Goal: Task Accomplishment & Management: Use online tool/utility

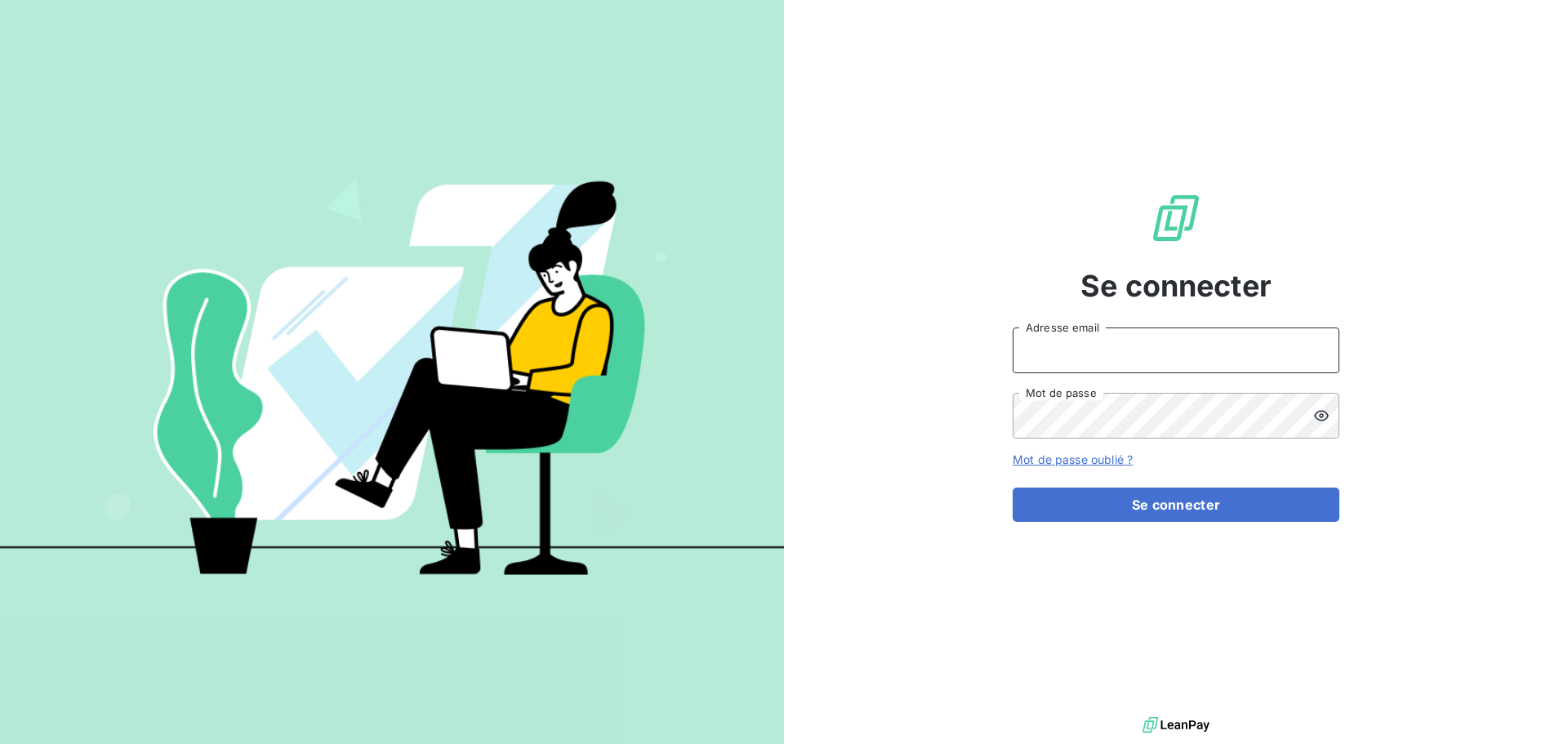
click at [1070, 357] on input "Adresse email" at bounding box center [1176, 350] width 327 height 45
type input "[PERSON_NAME][EMAIL_ADDRESS][DOMAIN_NAME]"
click at [1012, 487] on button "Se connecter" at bounding box center [1176, 505] width 327 height 34
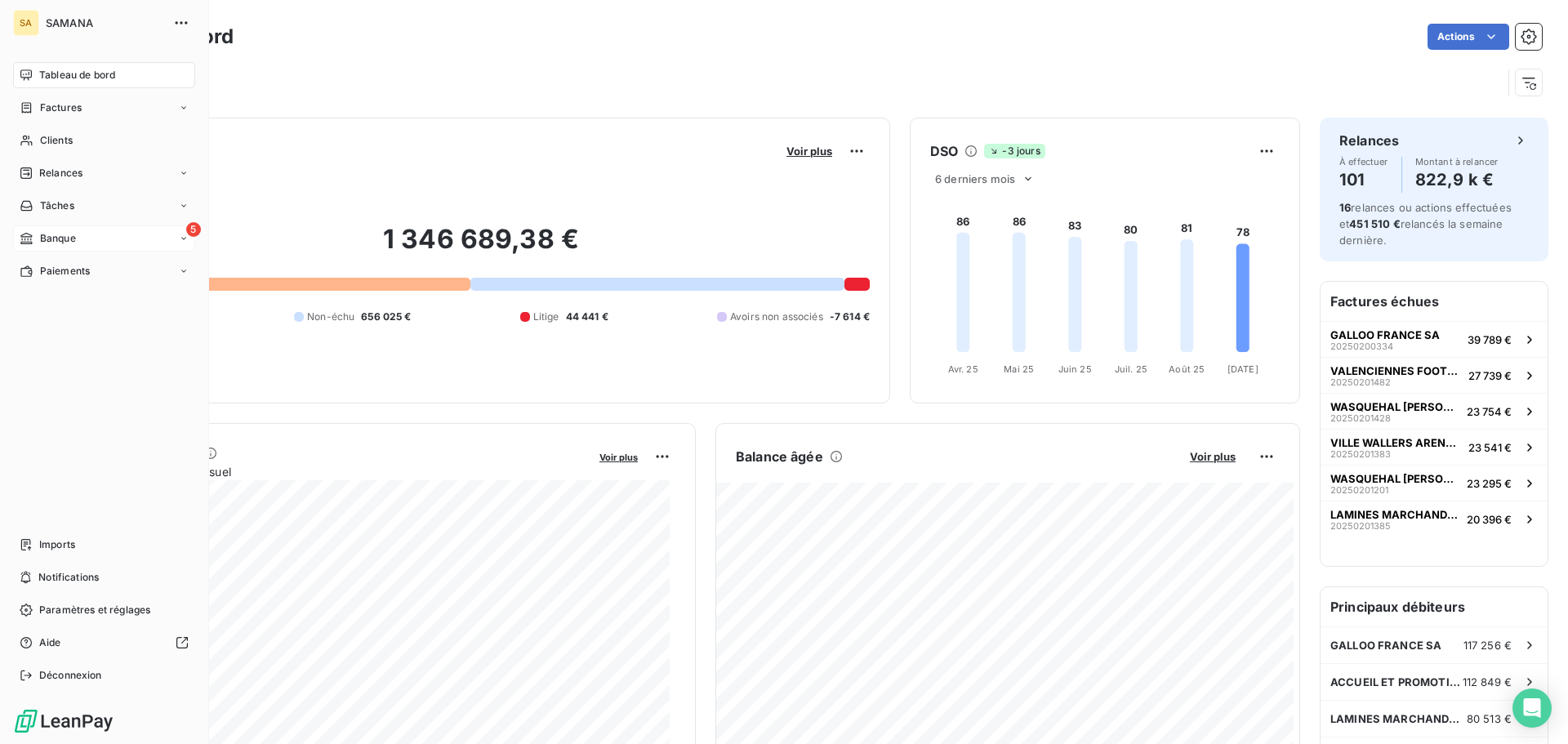
click at [123, 238] on div "5 Banque" at bounding box center [103, 239] width 182 height 27
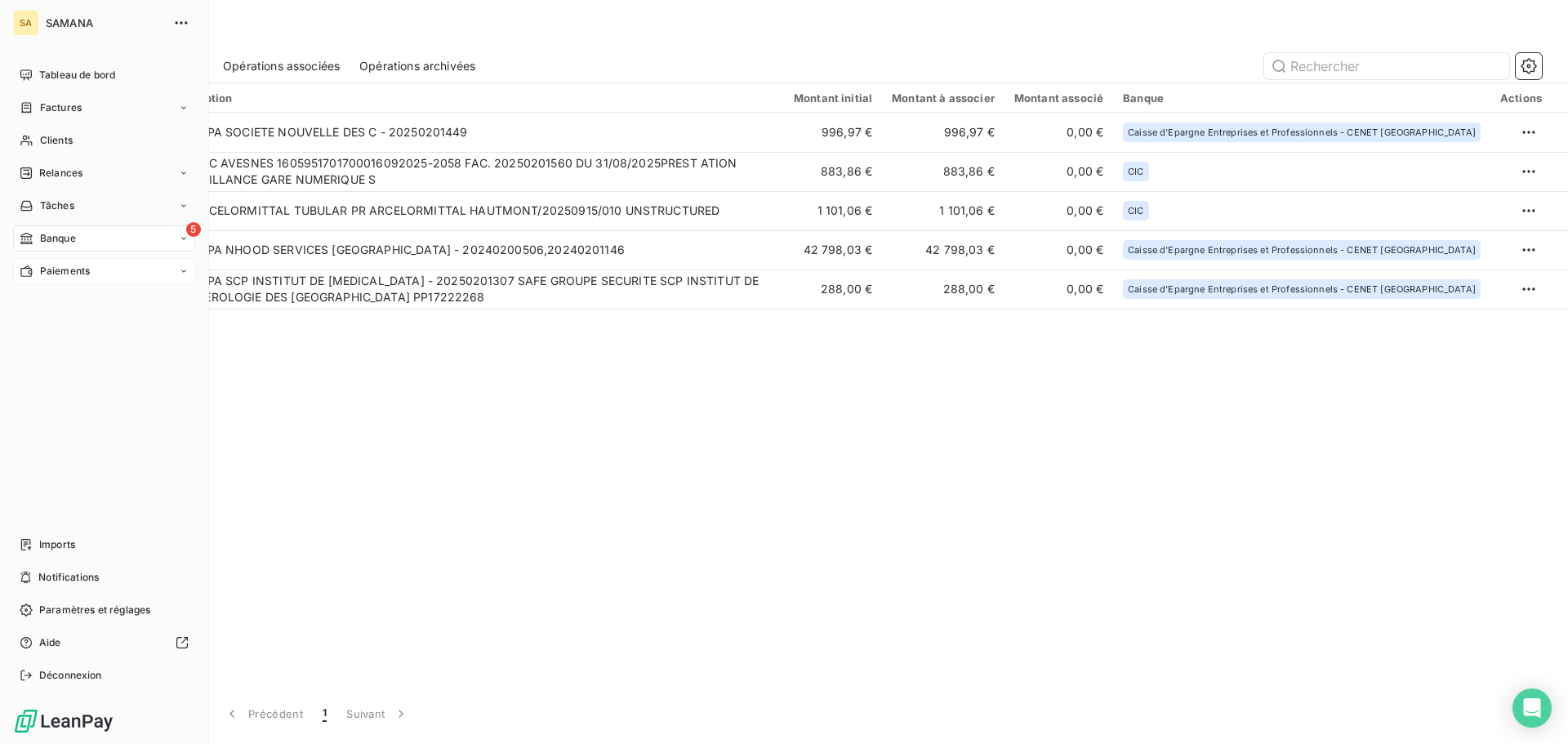
click at [101, 281] on div "Paiements" at bounding box center [103, 271] width 182 height 27
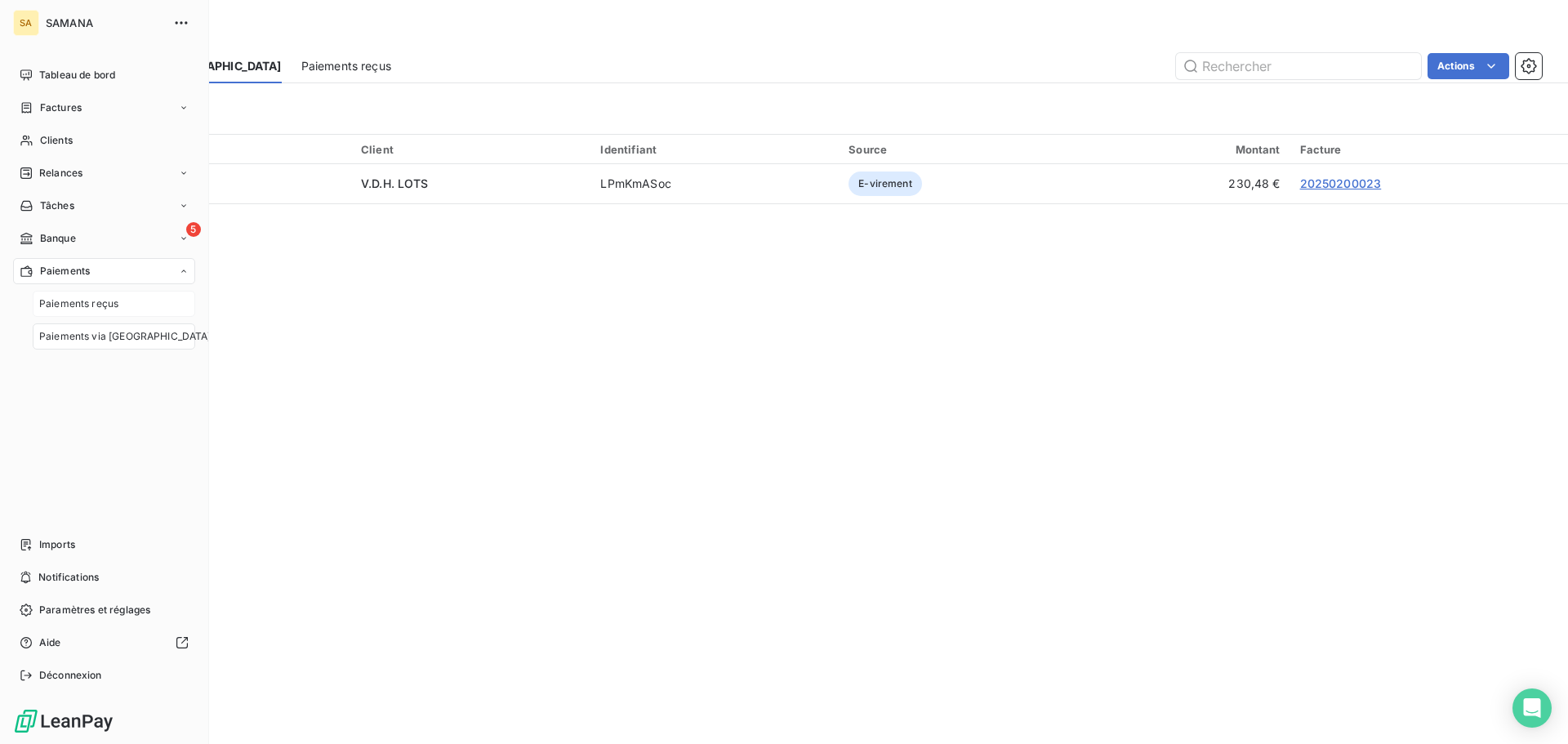
click at [103, 310] on span "Paiements reçus" at bounding box center [79, 304] width 80 height 15
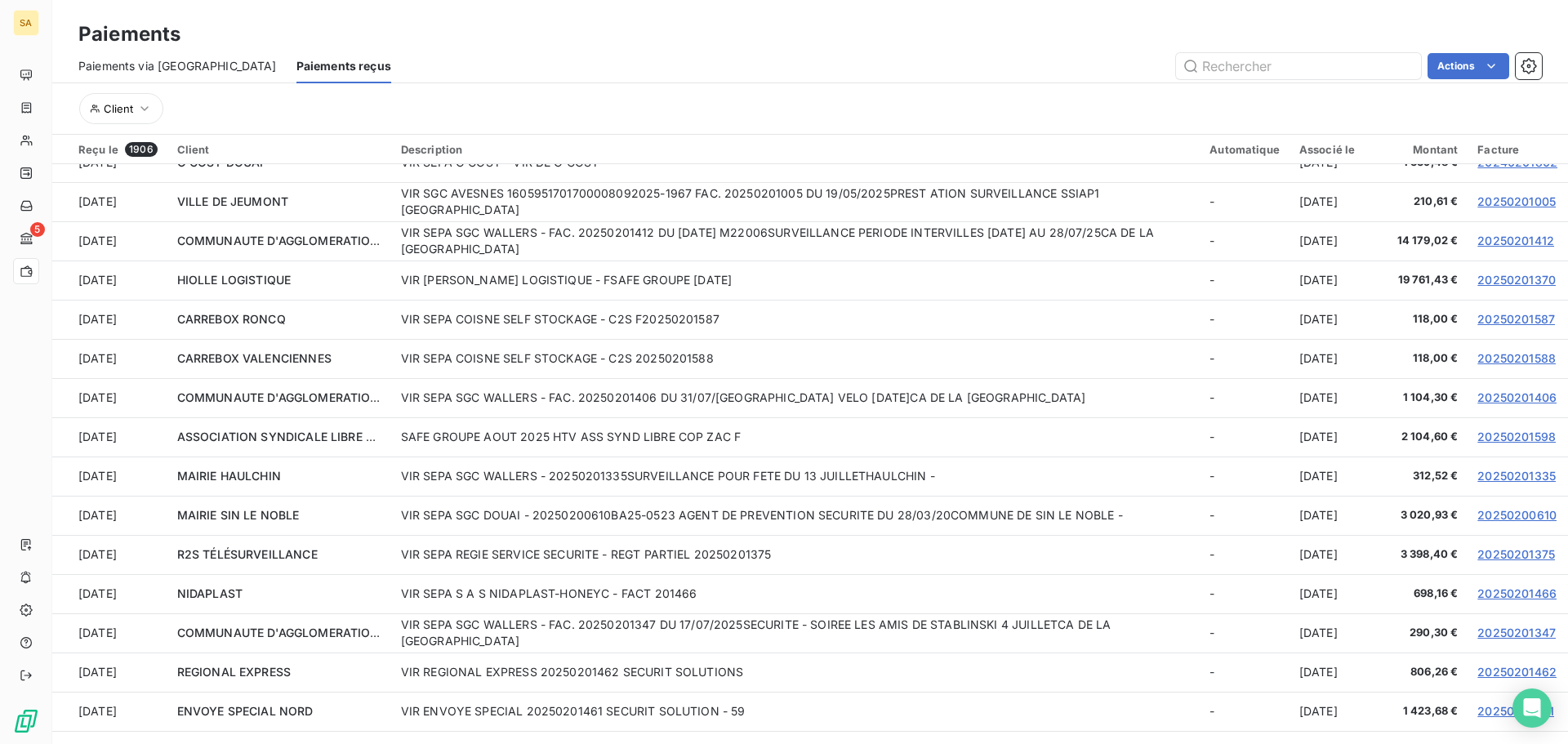
scroll to position [1715, 0]
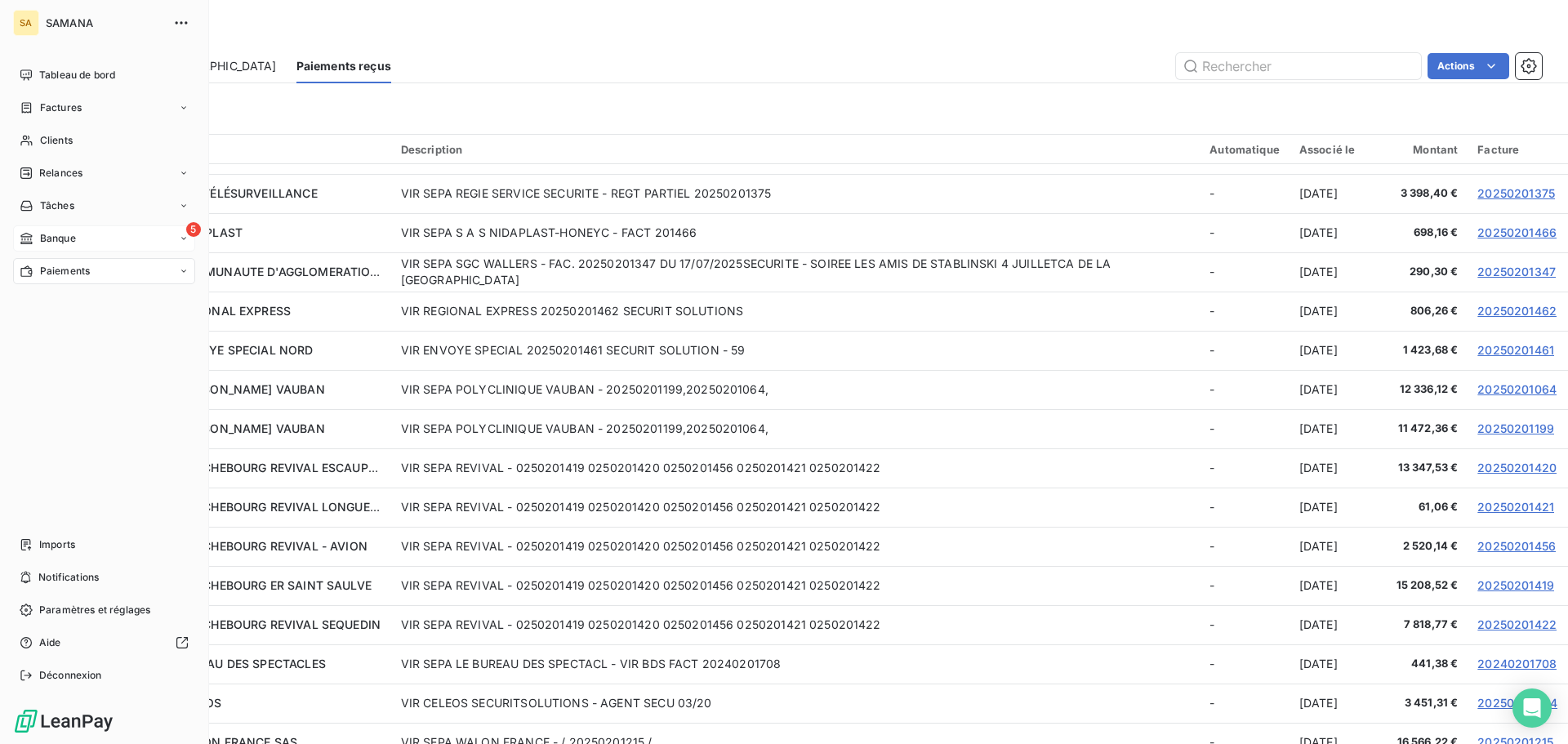
click at [40, 235] on span "Banque" at bounding box center [58, 238] width 36 height 15
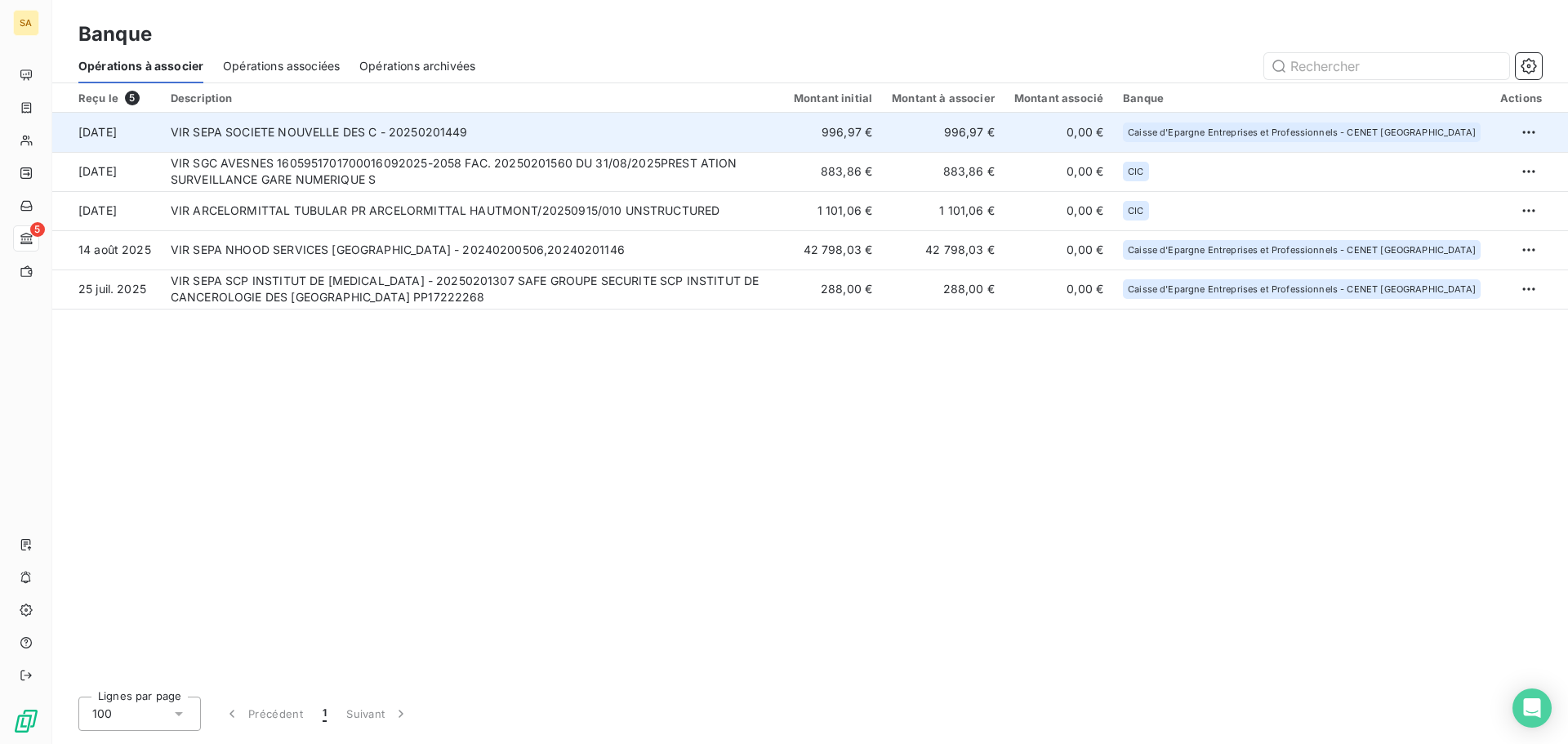
click at [274, 133] on td "VIR SEPA SOCIETE NOUVELLE DES C - 20250201449" at bounding box center [472, 133] width 623 height 39
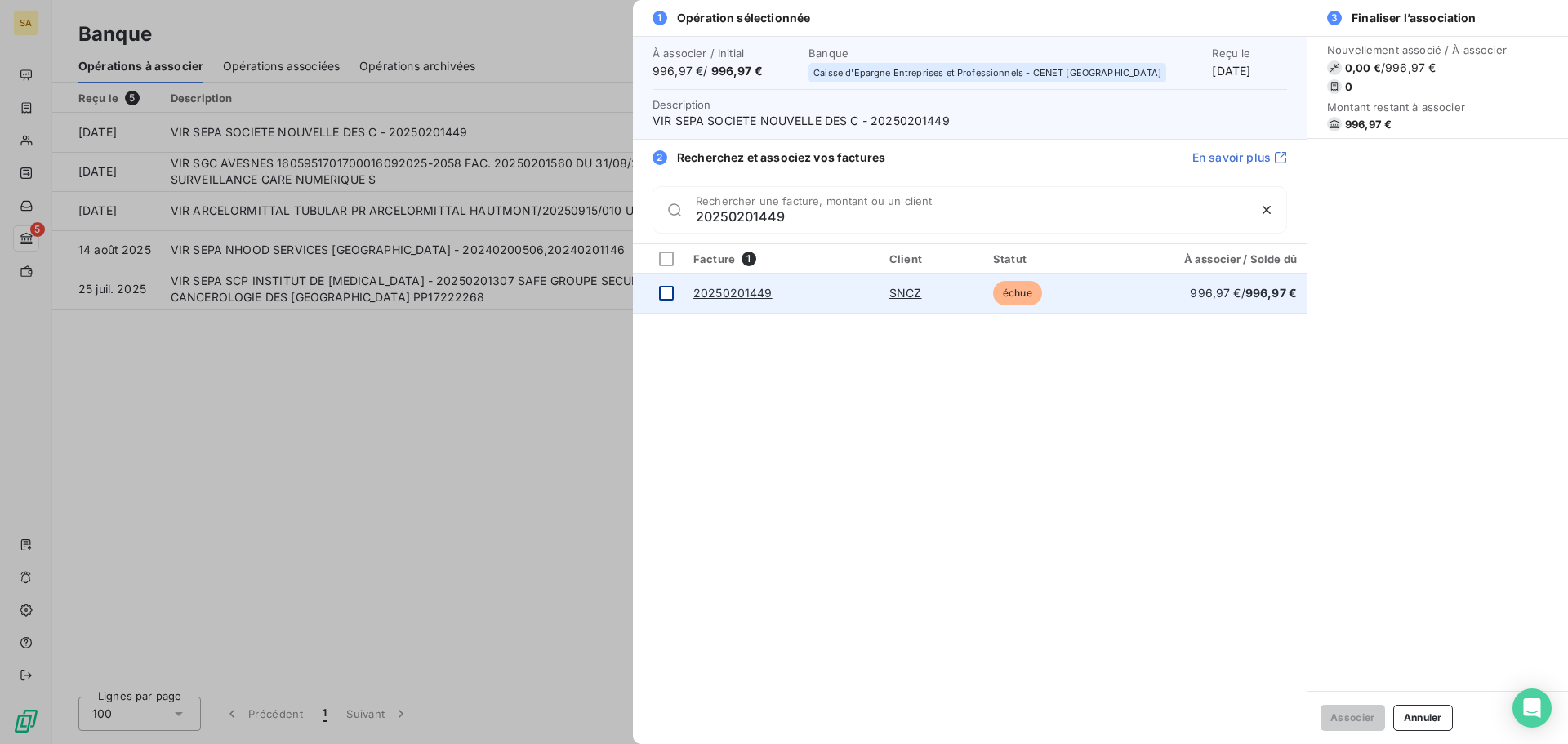
type input "20250201449"
click at [670, 298] on div at bounding box center [666, 292] width 15 height 15
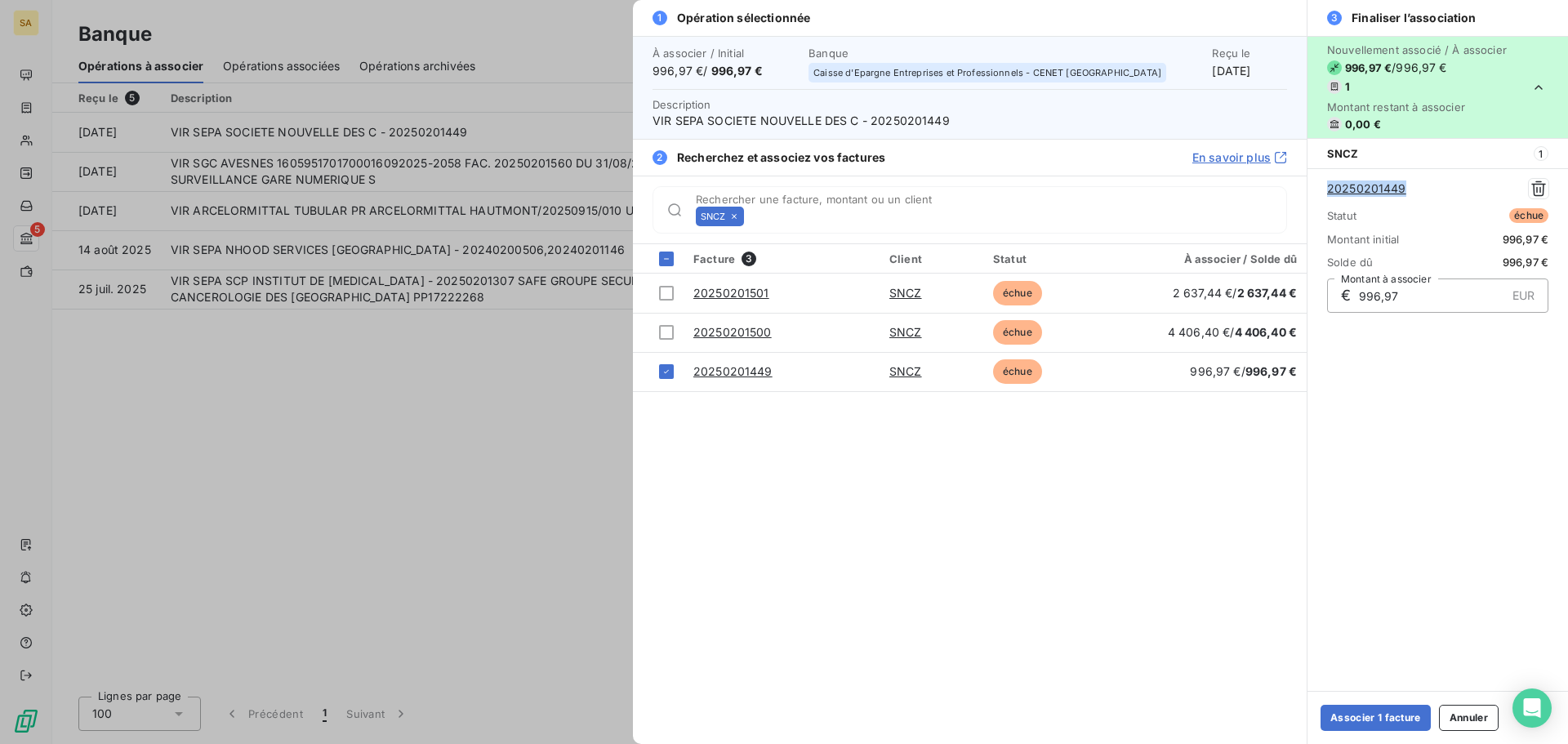
drag, startPoint x: 1421, startPoint y: 192, endPoint x: 1322, endPoint y: 195, distance: 99.0
click at [1322, 195] on div "20250201449 Statut échue Montant initial 996,97 € Solde dû 996,97 € € 996,97 EU…" at bounding box center [1437, 245] width 261 height 155
copy link "20250201449"
click at [1392, 726] on button "Associer 1 facture" at bounding box center [1375, 717] width 110 height 27
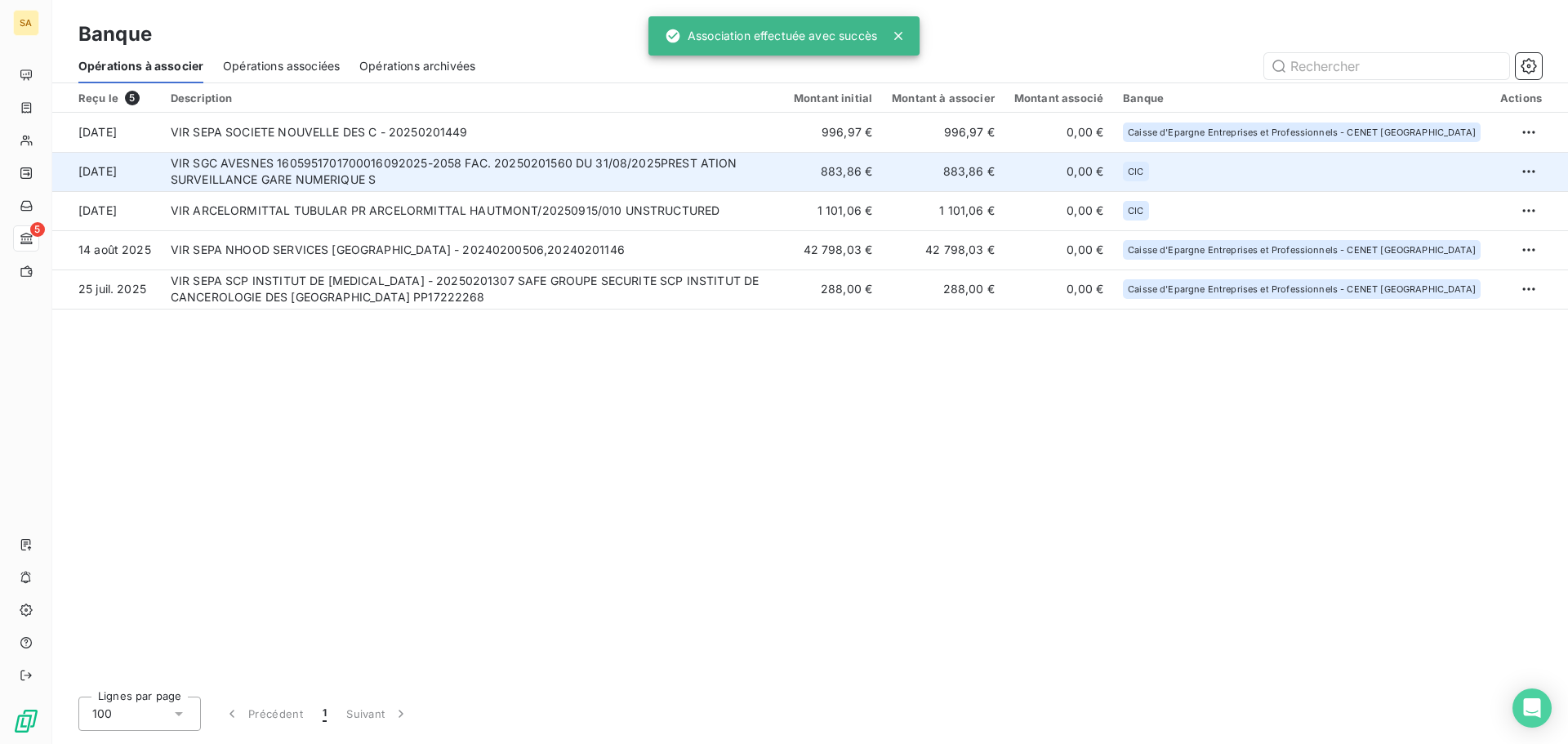
click at [391, 163] on td "VIR SGC AVESNES 1605951701700016092025-2058 FAC. 20250201560 DU 31/08/2025PREST…" at bounding box center [472, 172] width 623 height 39
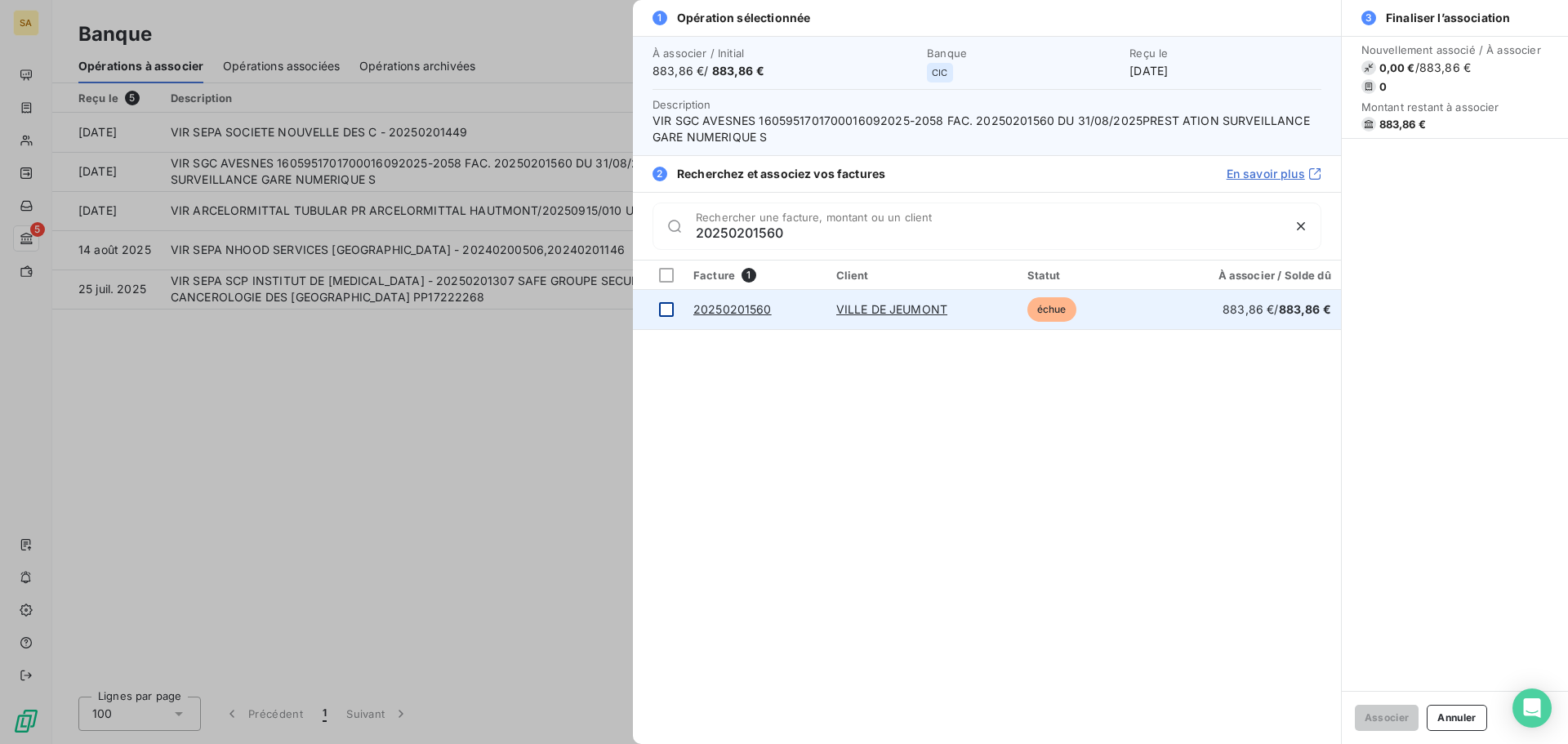
type input "20250201560"
click at [664, 307] on div at bounding box center [666, 309] width 15 height 15
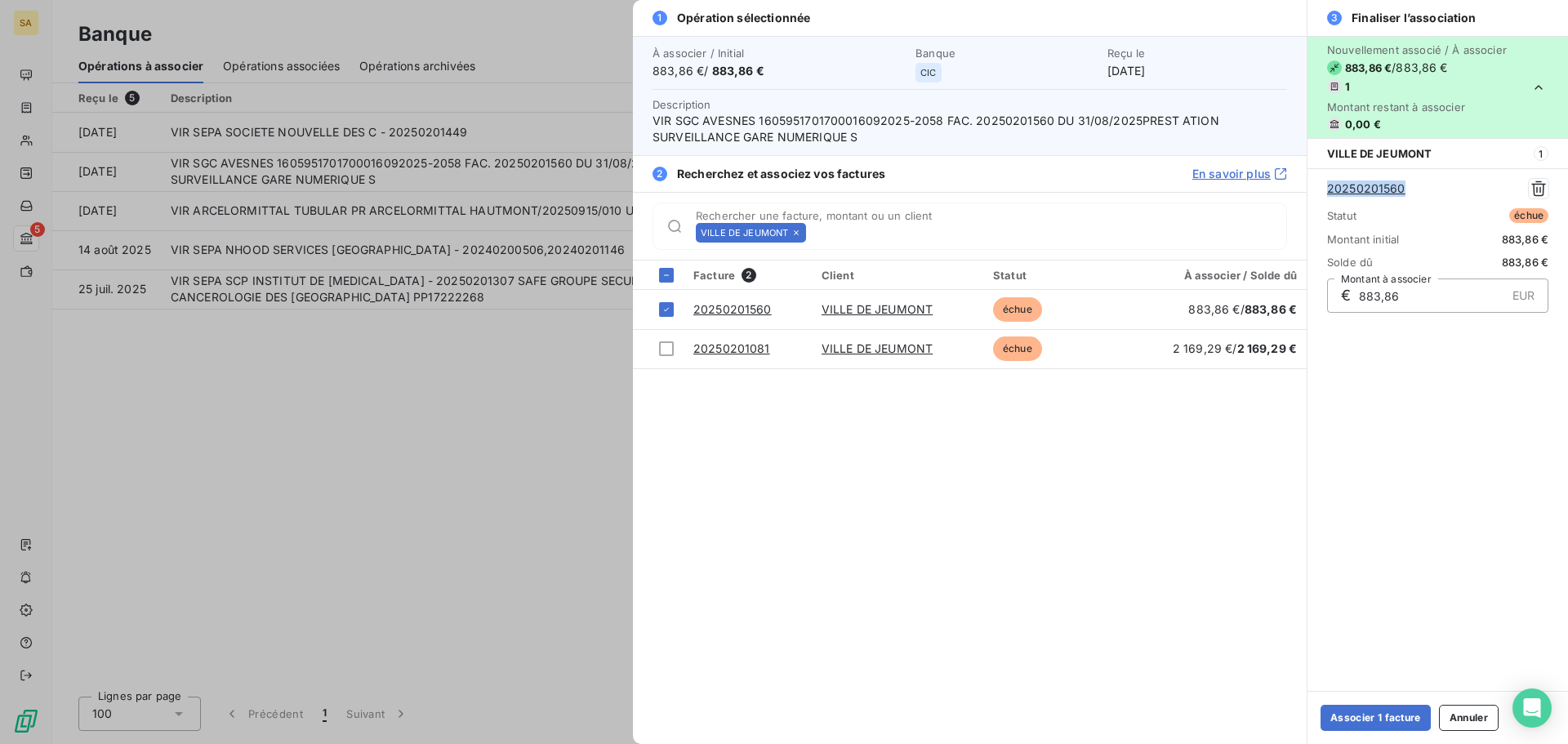
drag, startPoint x: 1414, startPoint y: 187, endPoint x: 1317, endPoint y: 190, distance: 97.0
click at [1317, 190] on div "20250201560 Statut échue Montant initial 883,86 € Solde dû 883,86 € € 883,86 EU…" at bounding box center [1437, 245] width 261 height 155
copy link "20250201560"
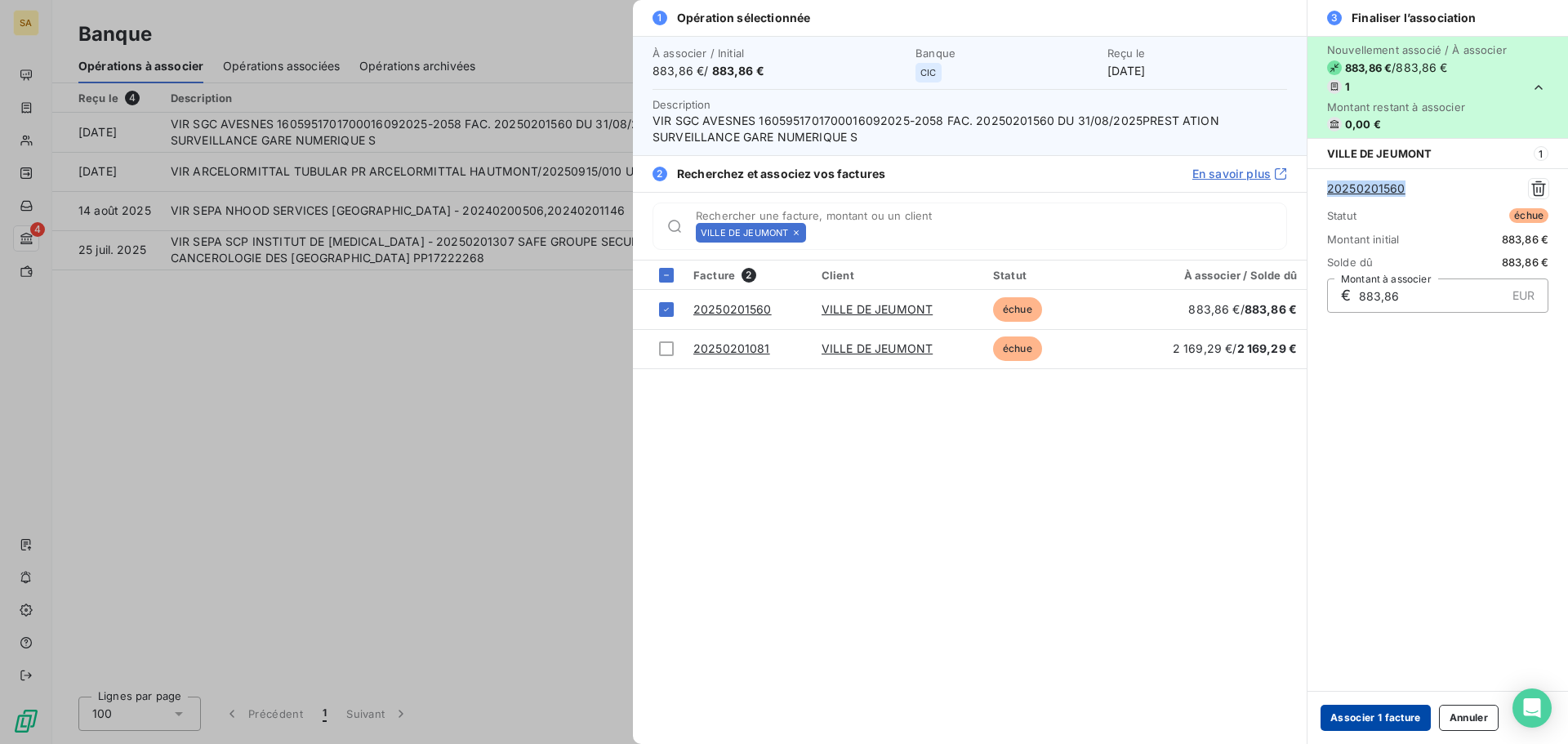
click at [1365, 719] on button "Associer 1 facture" at bounding box center [1375, 717] width 110 height 27
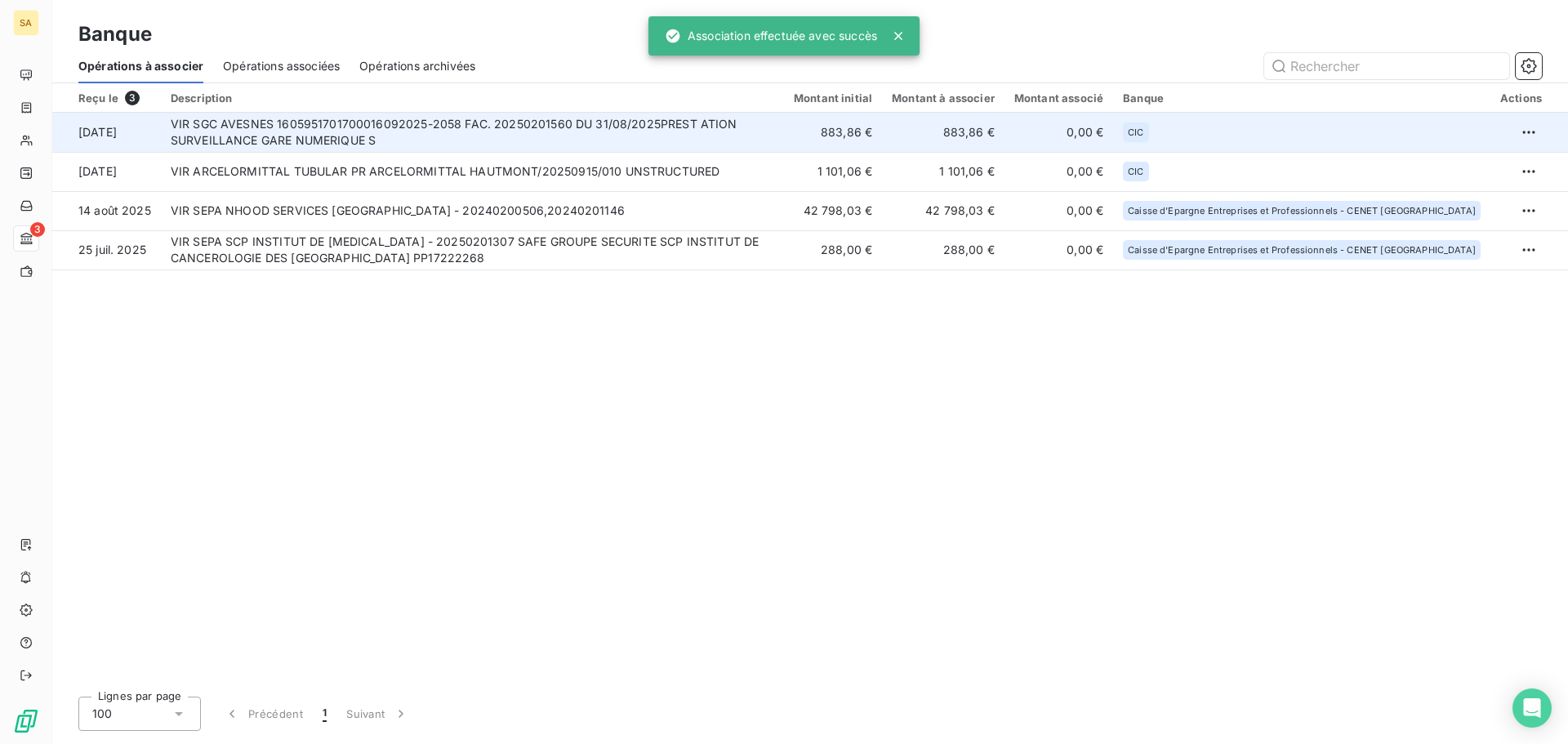
click at [451, 124] on td "VIR SGC AVESNES 1605951701700016092025-2058 FAC. 20250201560 DU 31/08/2025PREST…" at bounding box center [472, 133] width 623 height 39
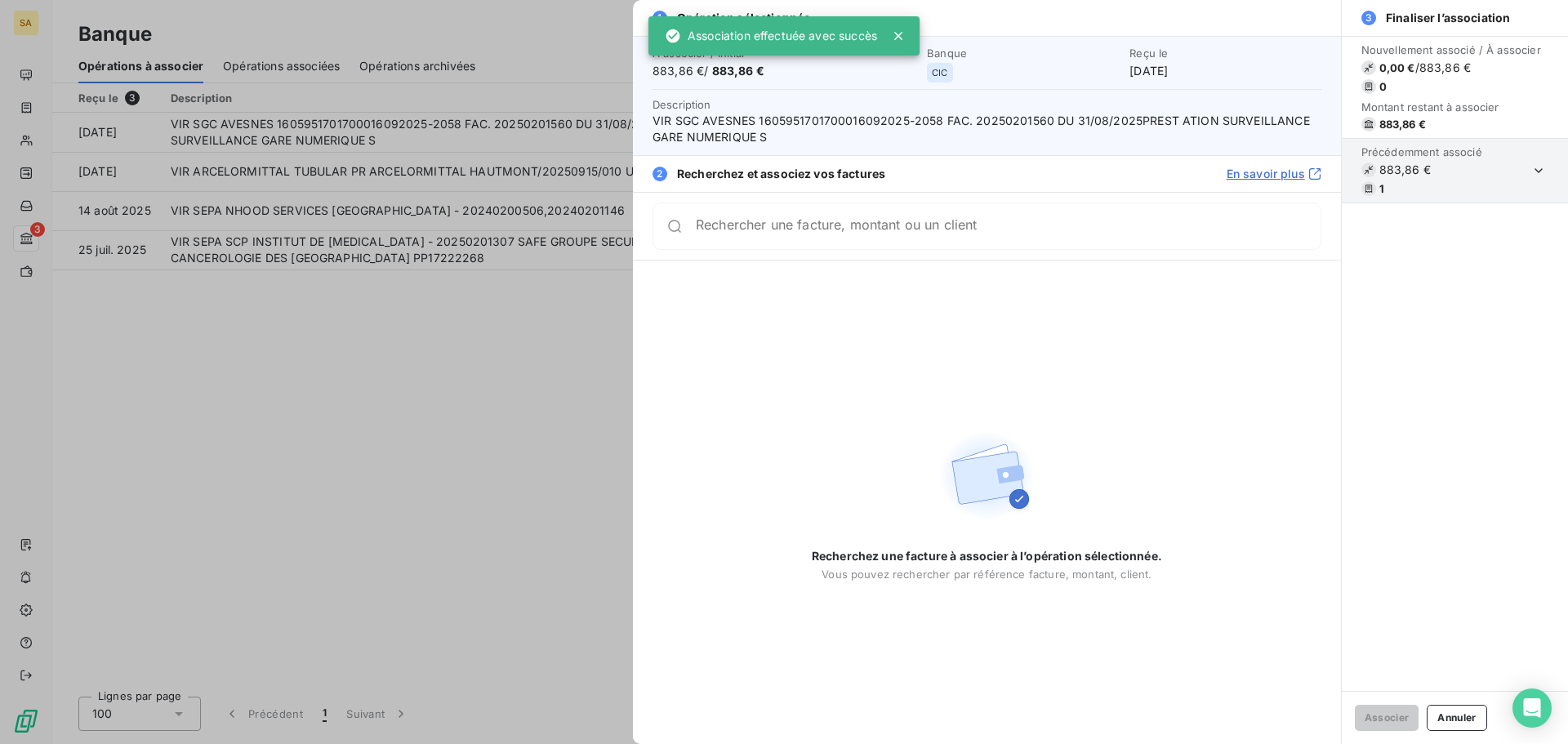
click at [468, 374] on div at bounding box center [784, 372] width 1568 height 744
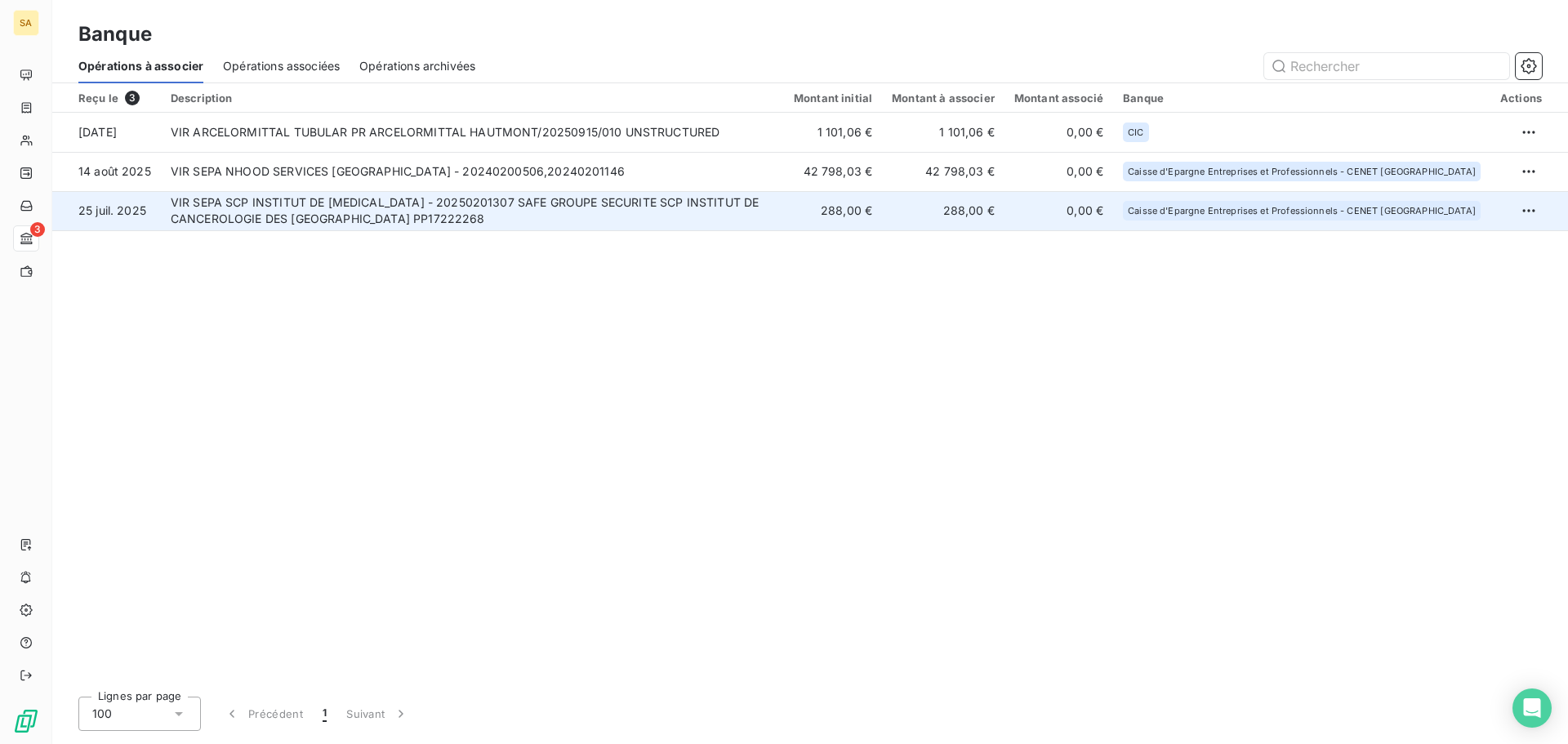
click at [396, 212] on td "VIR SEPA SCP INSTITUT DE [MEDICAL_DATA] - 20250201307 SAFE GROUPE SECURITE SCP …" at bounding box center [472, 210] width 623 height 39
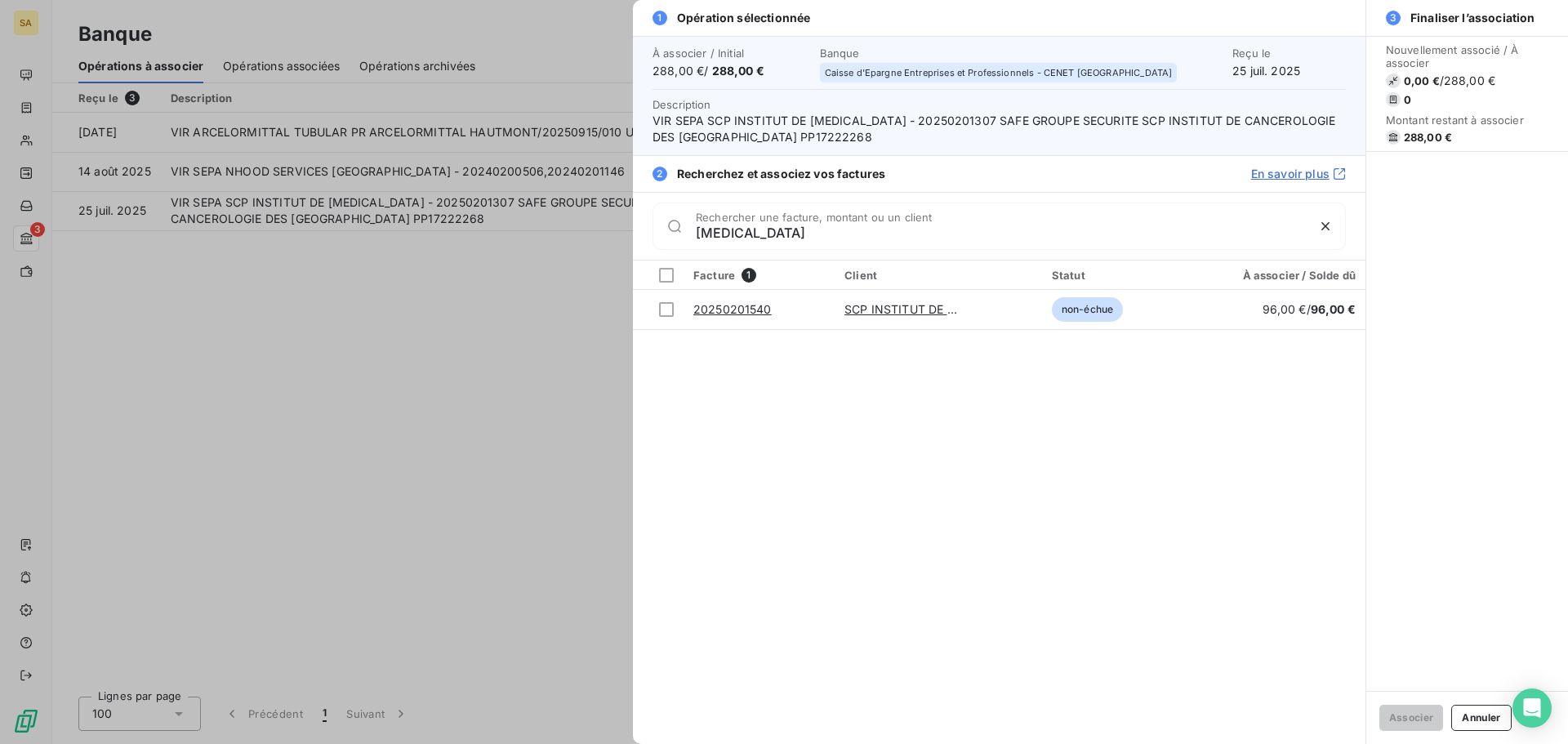
drag, startPoint x: 753, startPoint y: 239, endPoint x: 562, endPoint y: 217, distance: 192.3
click at [562, 743] on div "1 Opération sélectionnée À associer / Initial 288,00 € / 288,00 € Banque Caisse…" at bounding box center [784, 744] width 1568 height 0
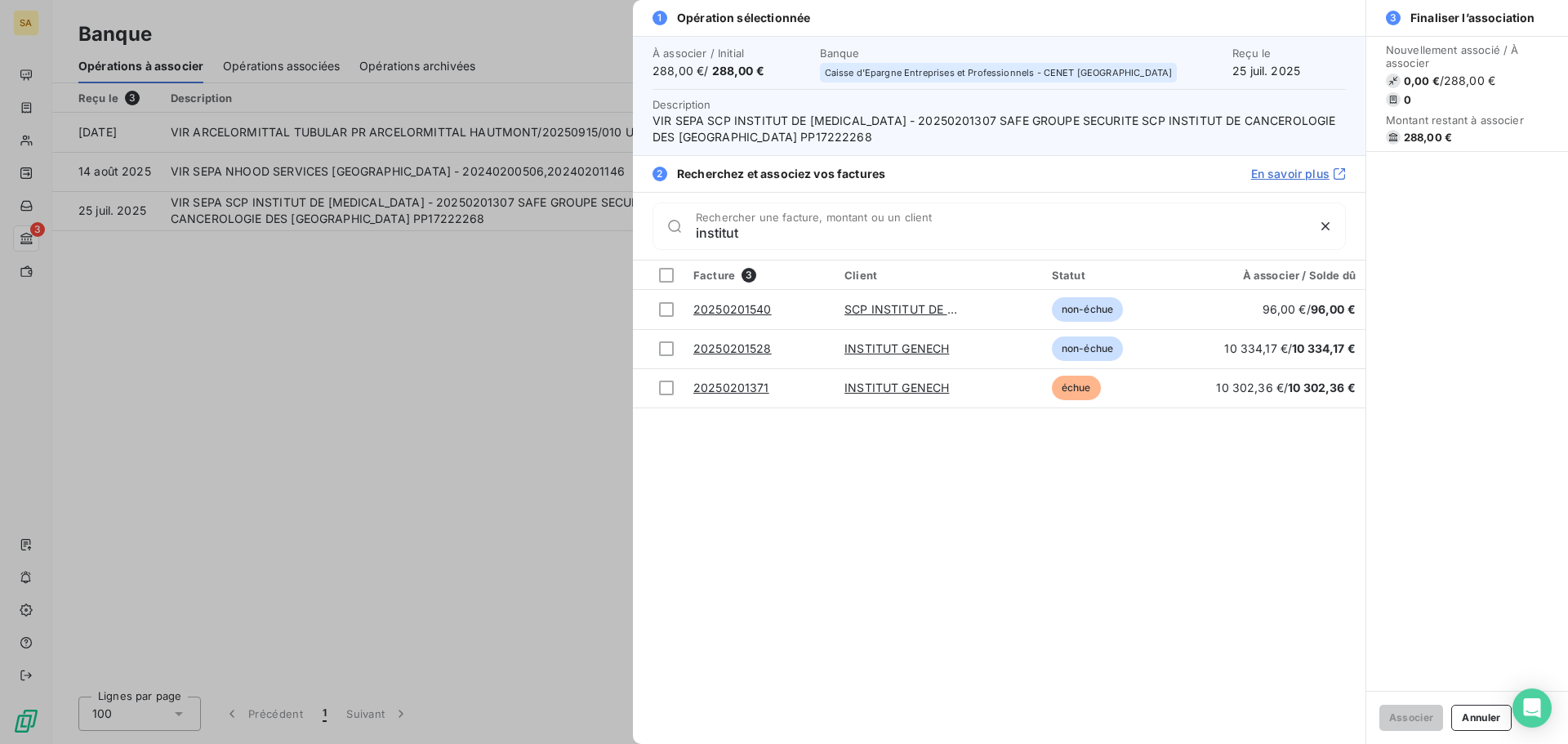
type input "institut"
click at [508, 469] on div at bounding box center [784, 372] width 1568 height 744
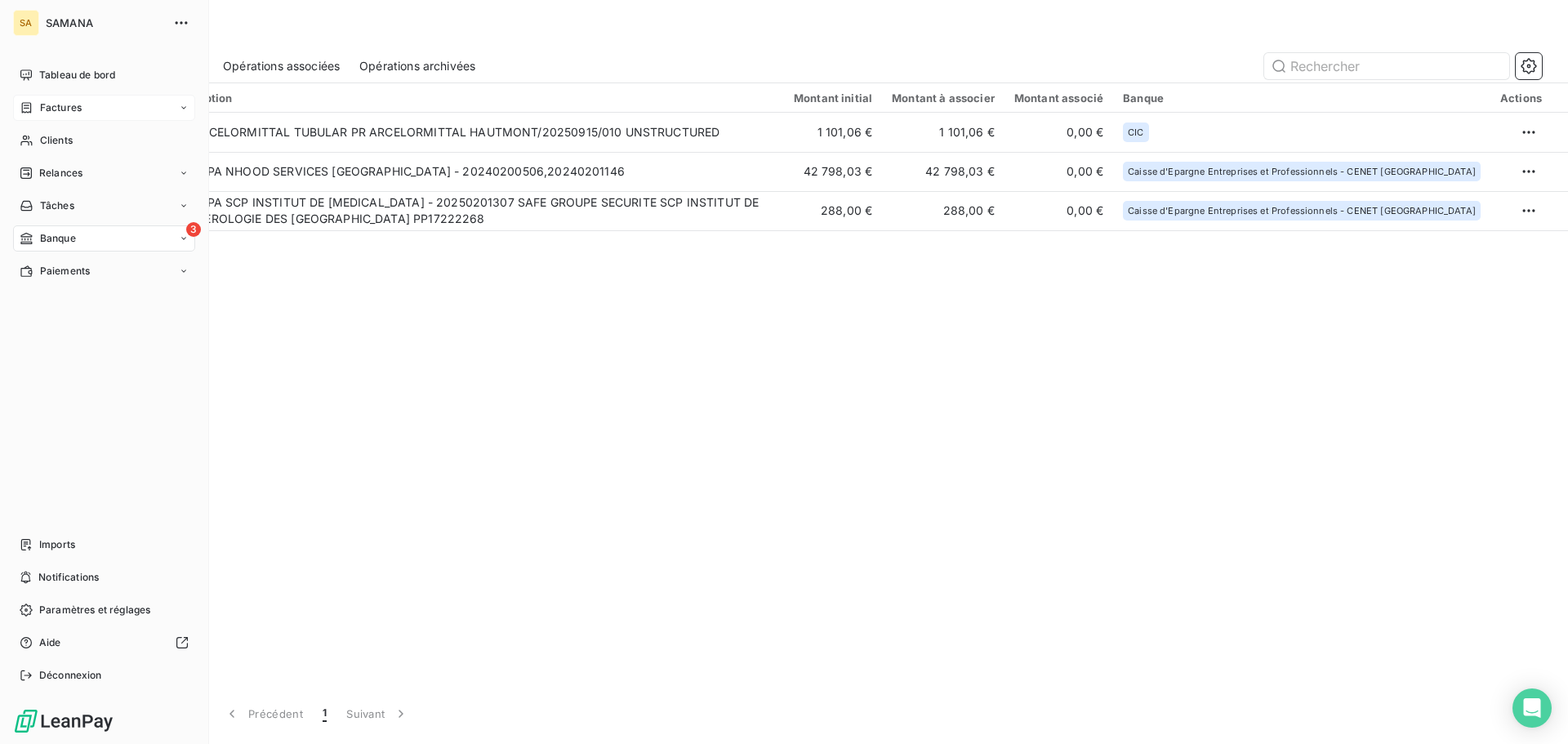
click at [38, 110] on div "Factures" at bounding box center [50, 107] width 62 height 15
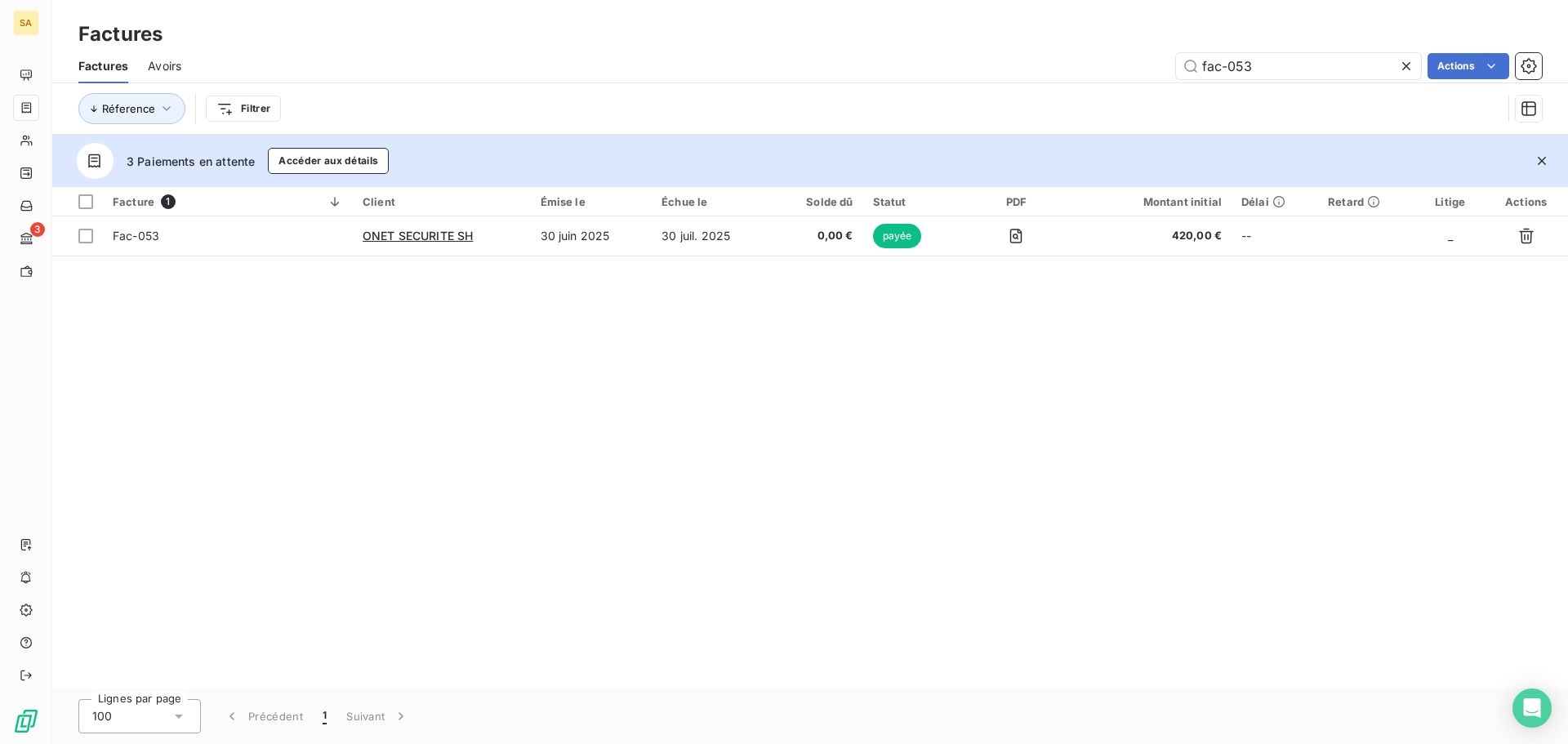
drag, startPoint x: 1288, startPoint y: 62, endPoint x: 905, endPoint y: 38, distance: 383.8
click at [908, 36] on div "Factures Factures Avoirs fac-053 Actions Réference Filtrer" at bounding box center [810, 68] width 1516 height 135
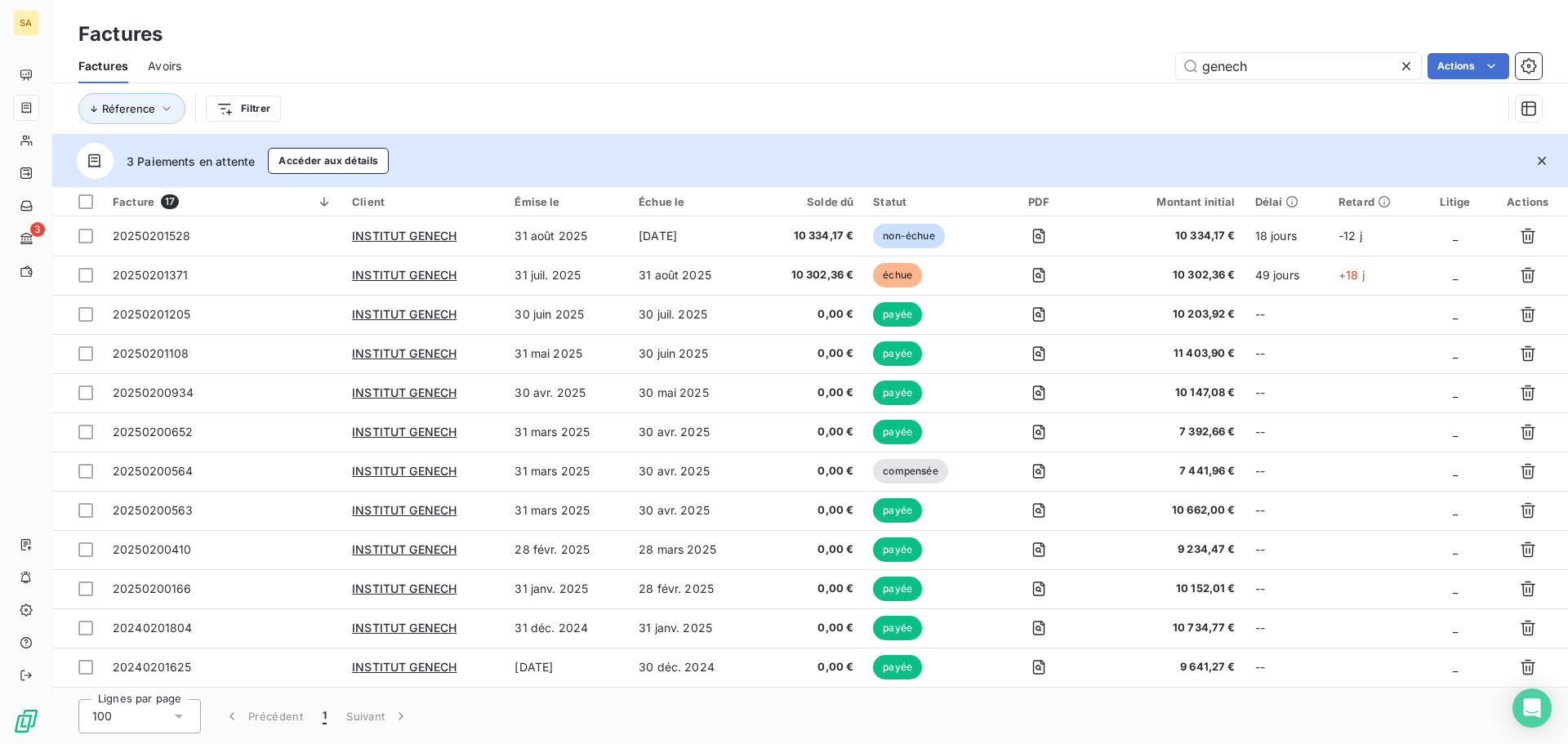
type input "genech"
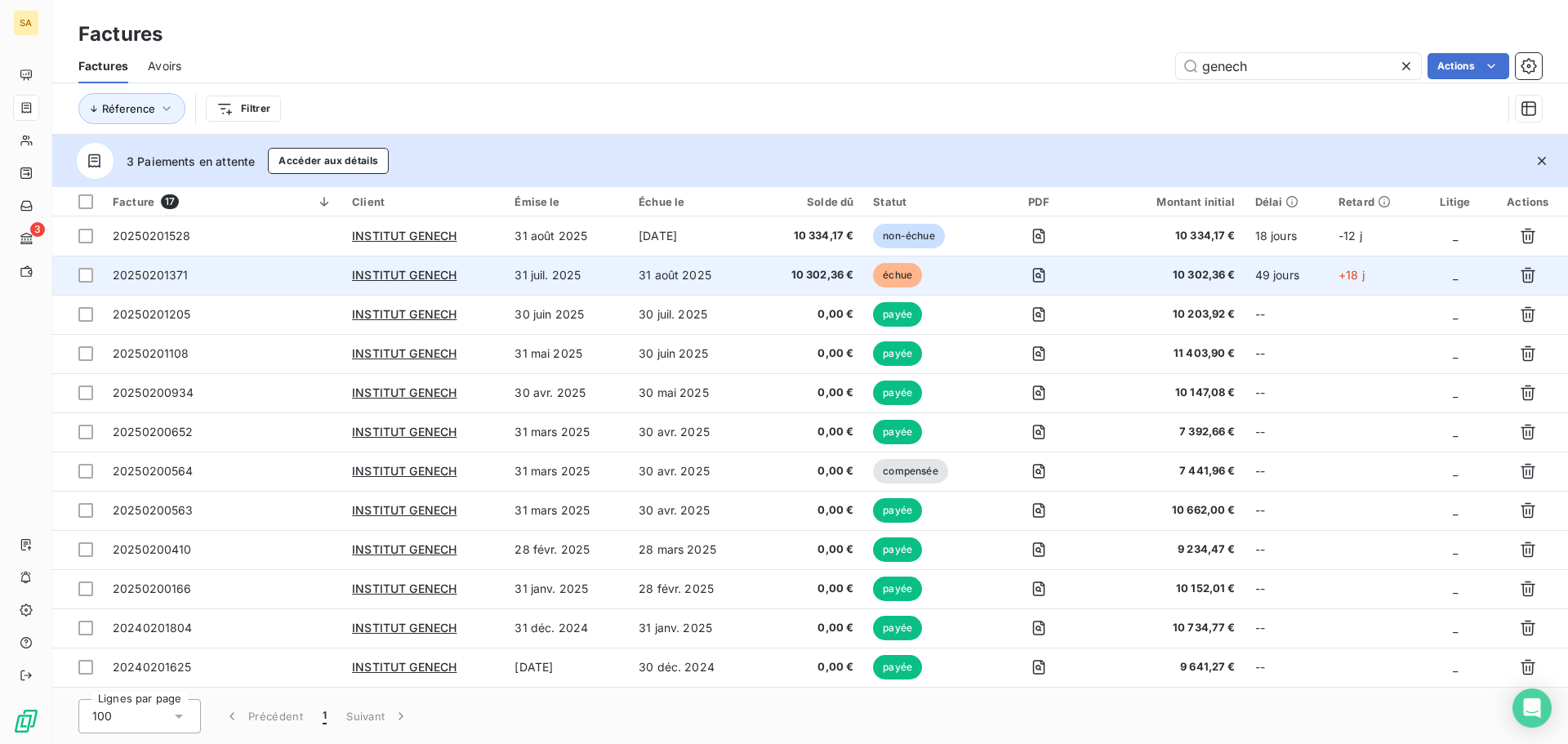
click at [178, 275] on span "20250201371" at bounding box center [150, 275] width 76 height 14
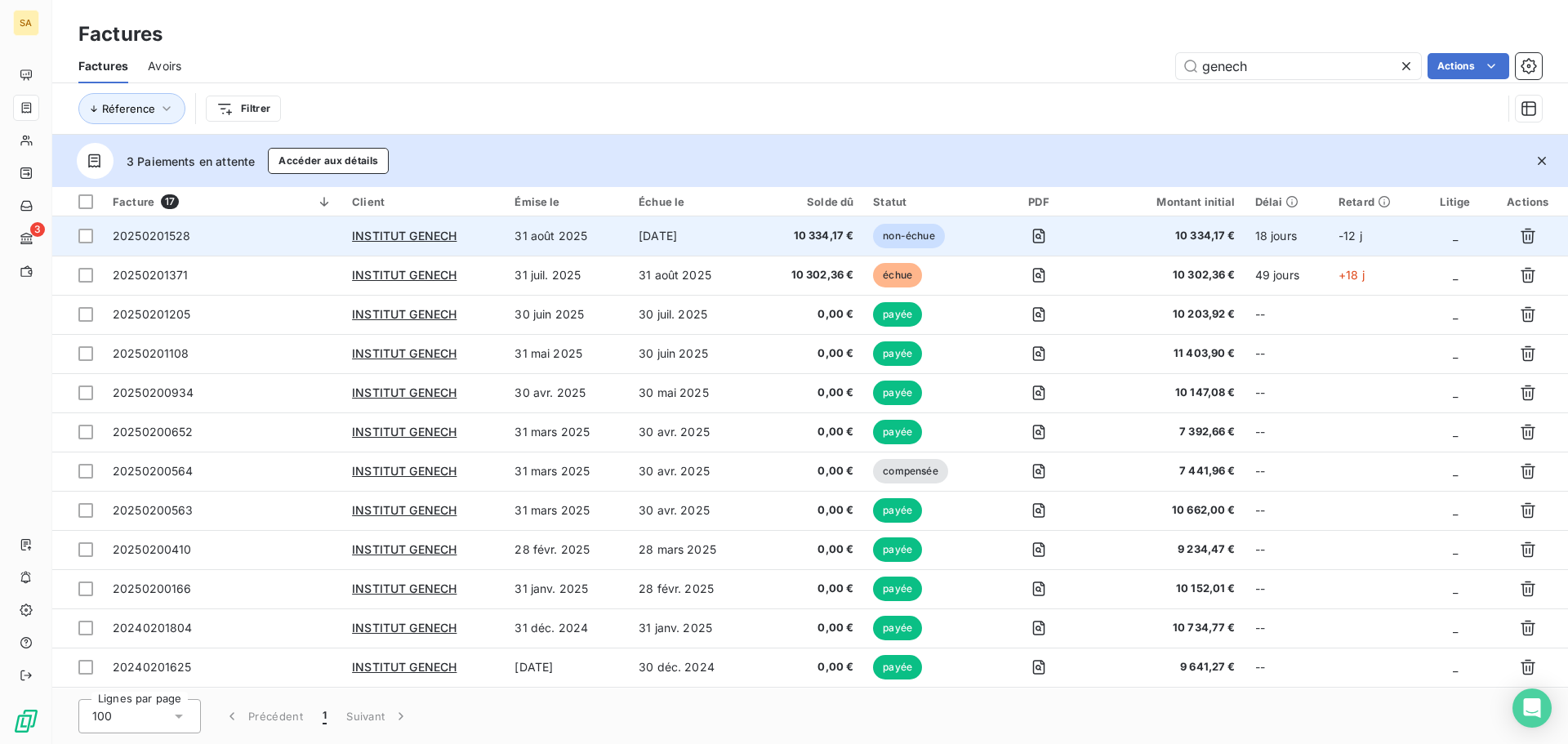
click at [177, 241] on span "20250201528" at bounding box center [152, 235] width 79 height 14
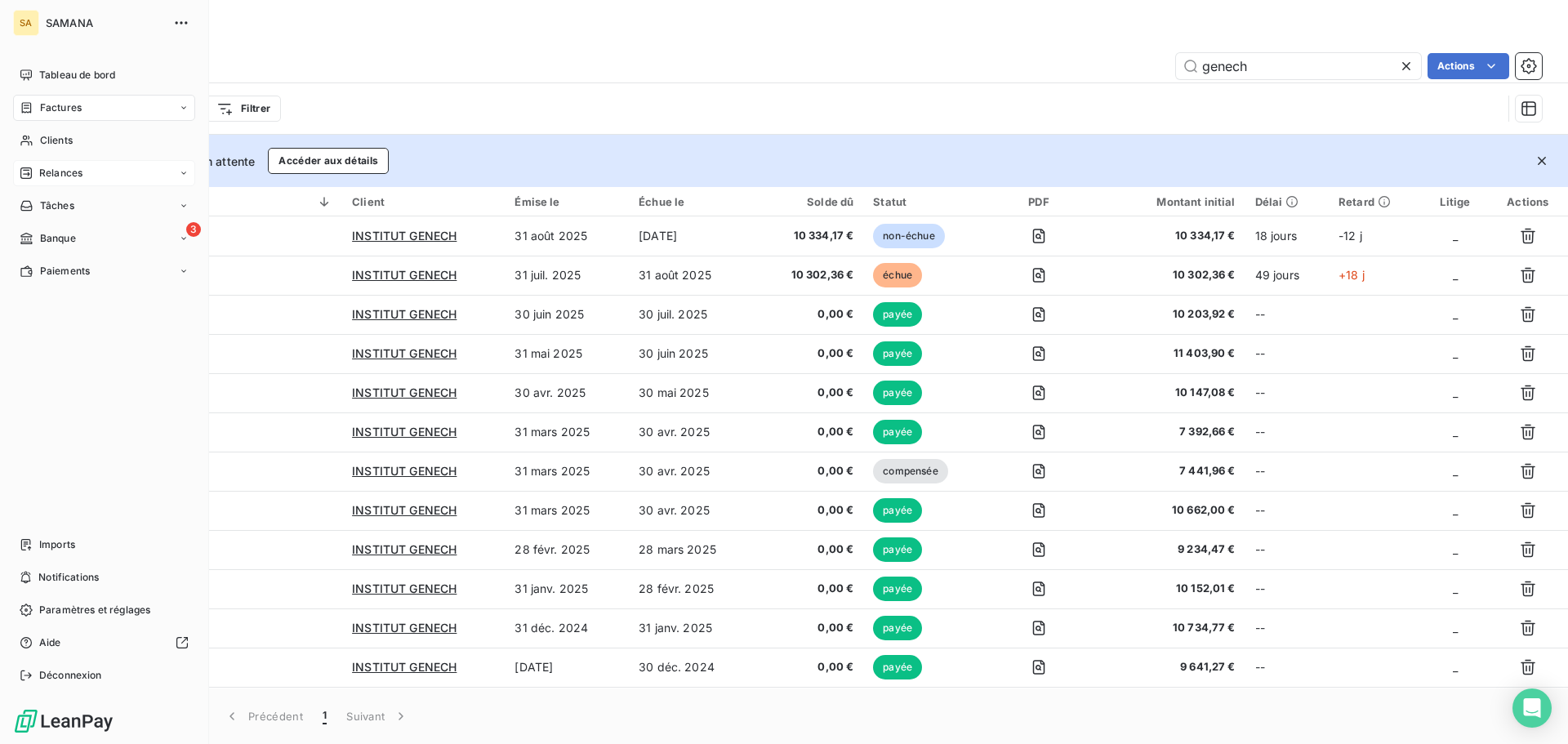
click at [74, 178] on span "Relances" at bounding box center [61, 173] width 44 height 15
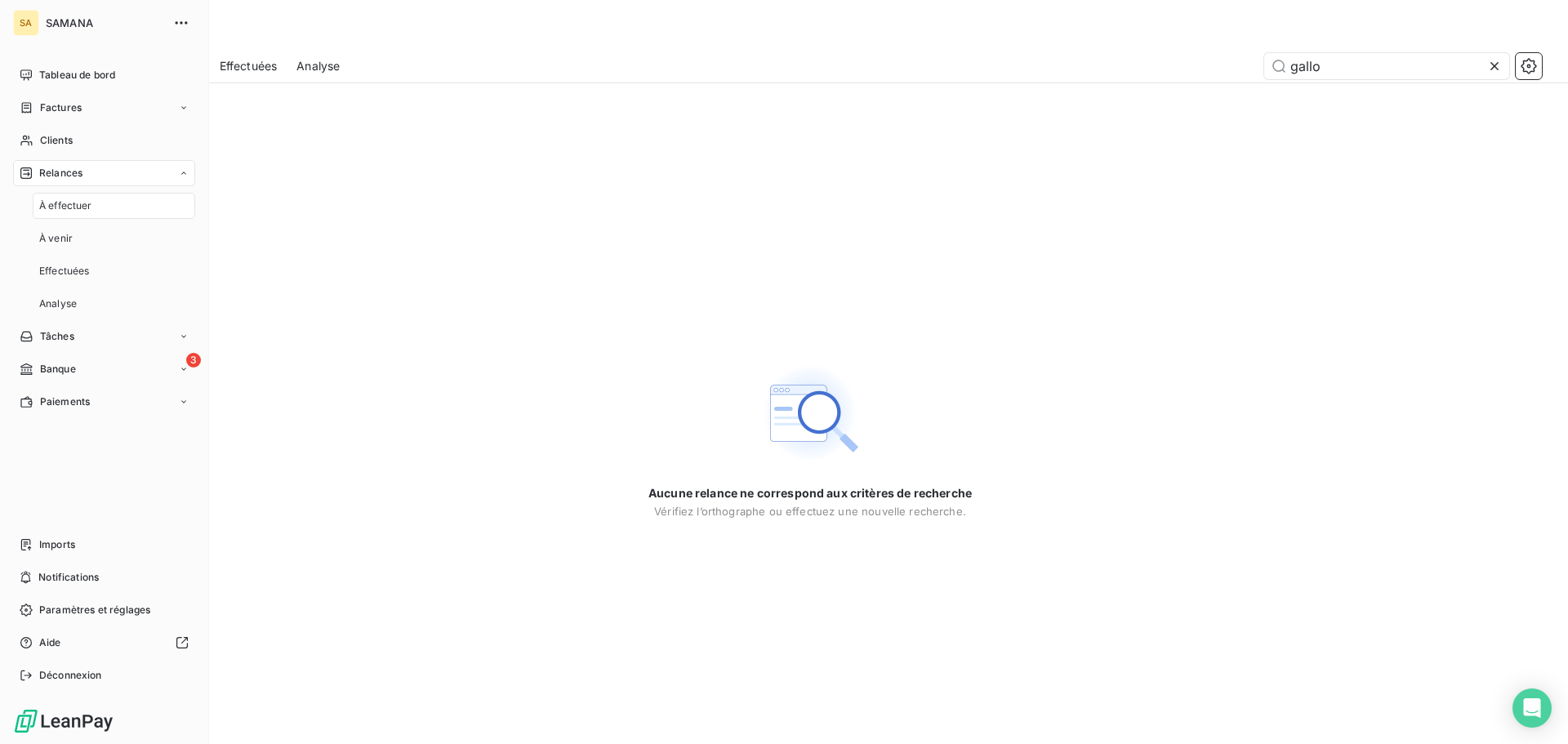
click at [74, 204] on span "À effectuer" at bounding box center [66, 205] width 53 height 15
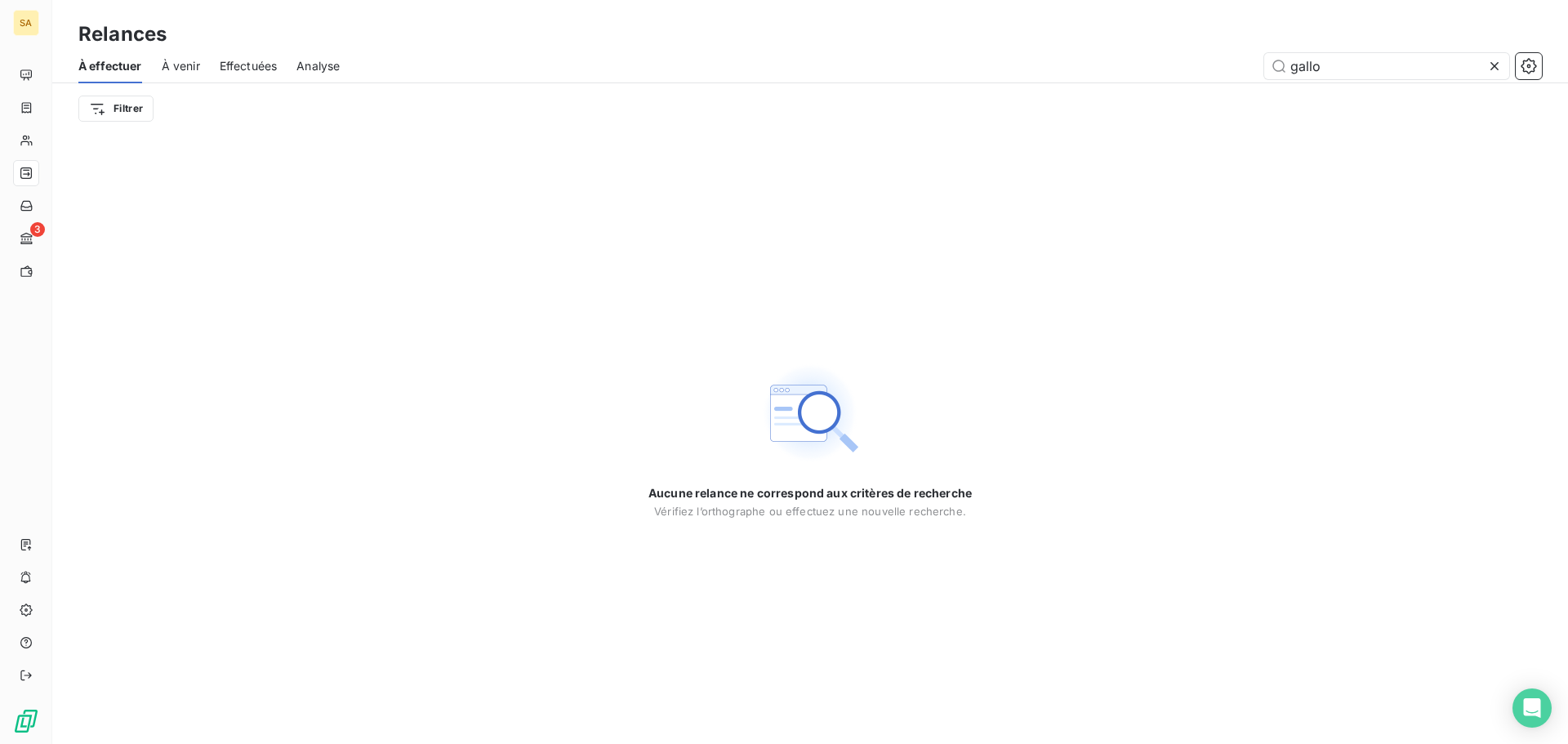
click at [123, 74] on div "À effectuer" at bounding box center [110, 66] width 63 height 34
click at [1489, 66] on icon at bounding box center [1494, 66] width 16 height 16
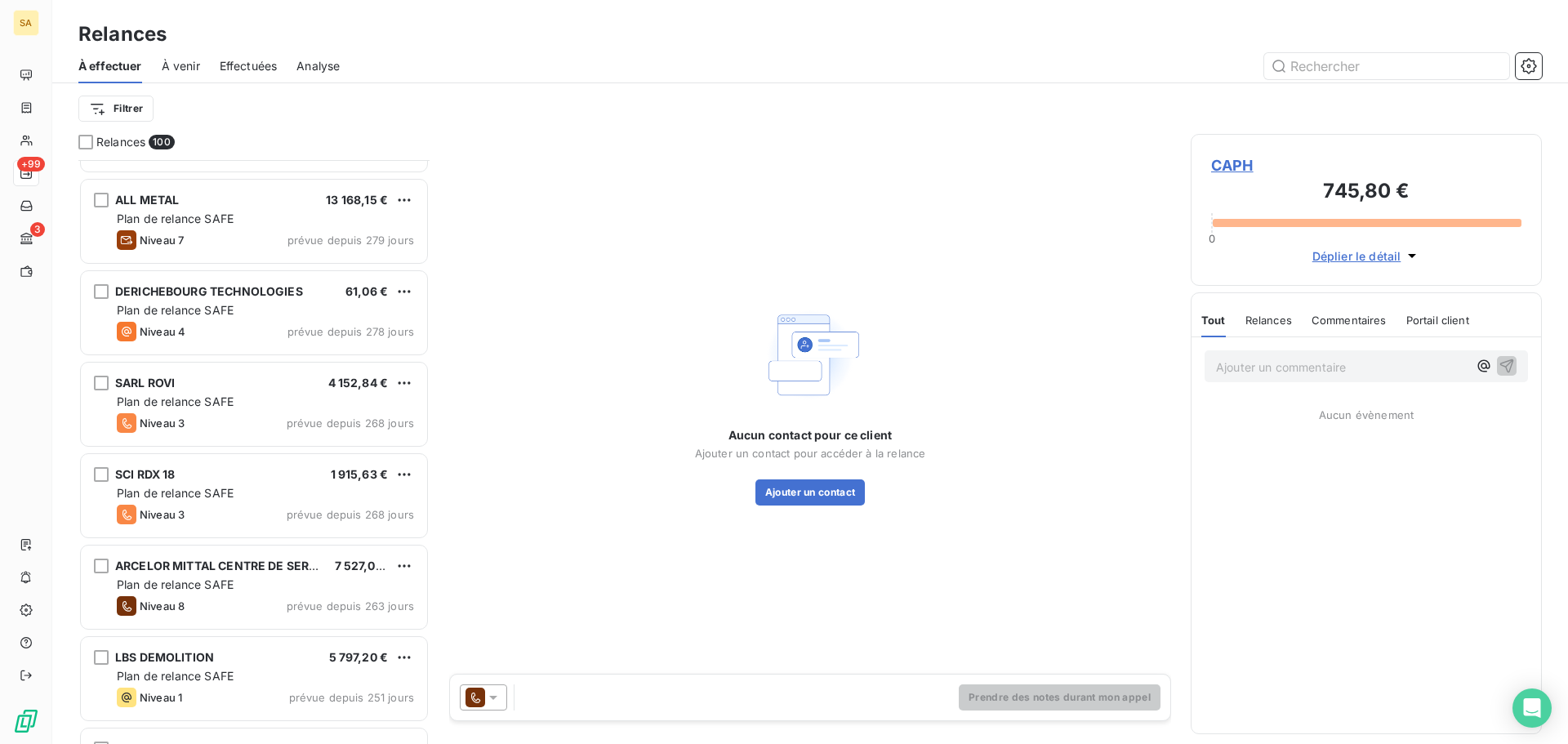
scroll to position [1308, 0]
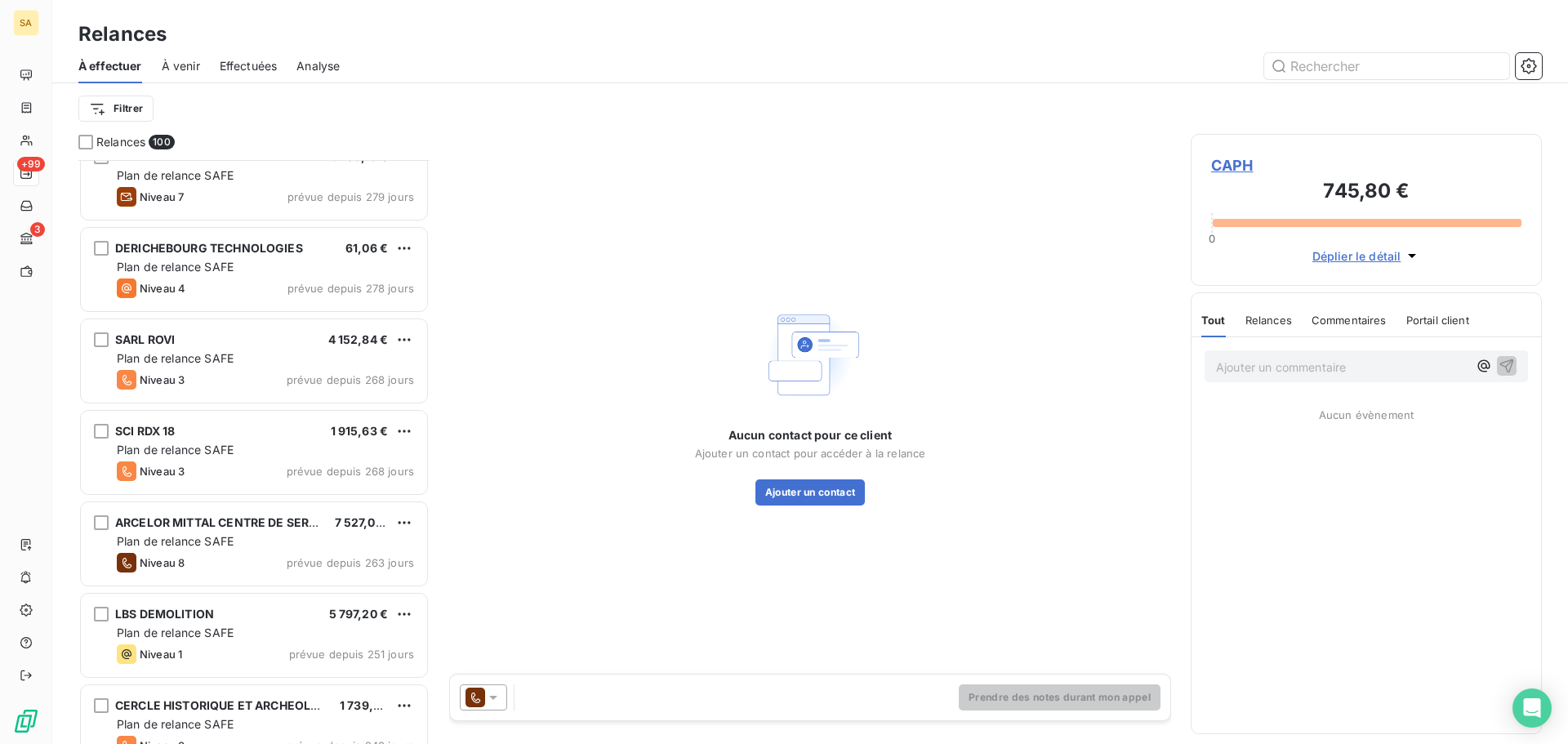
click at [241, 270] on div "Plan de relance SAFE" at bounding box center [266, 267] width 298 height 16
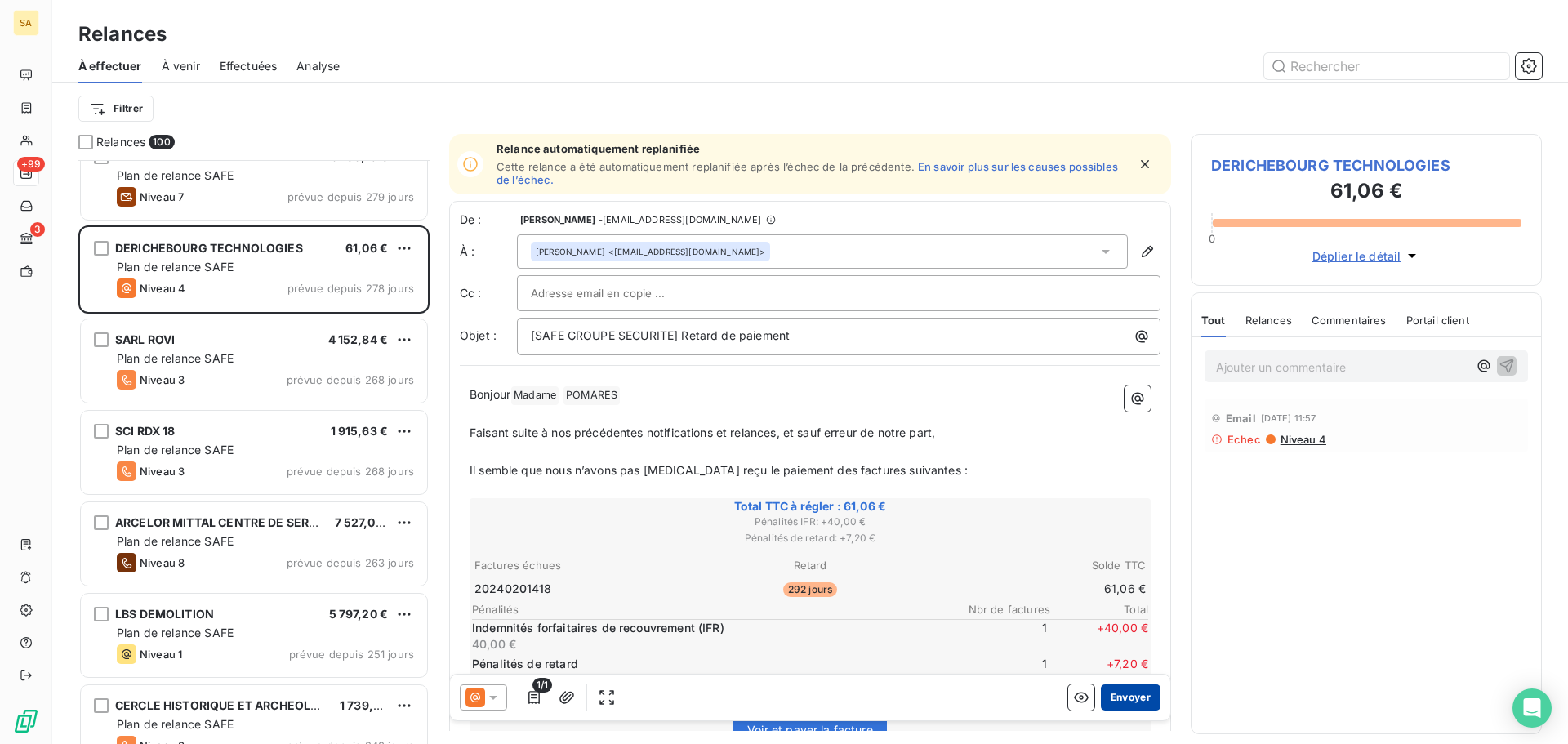
click at [1141, 694] on button "Envoyer" at bounding box center [1130, 697] width 60 height 27
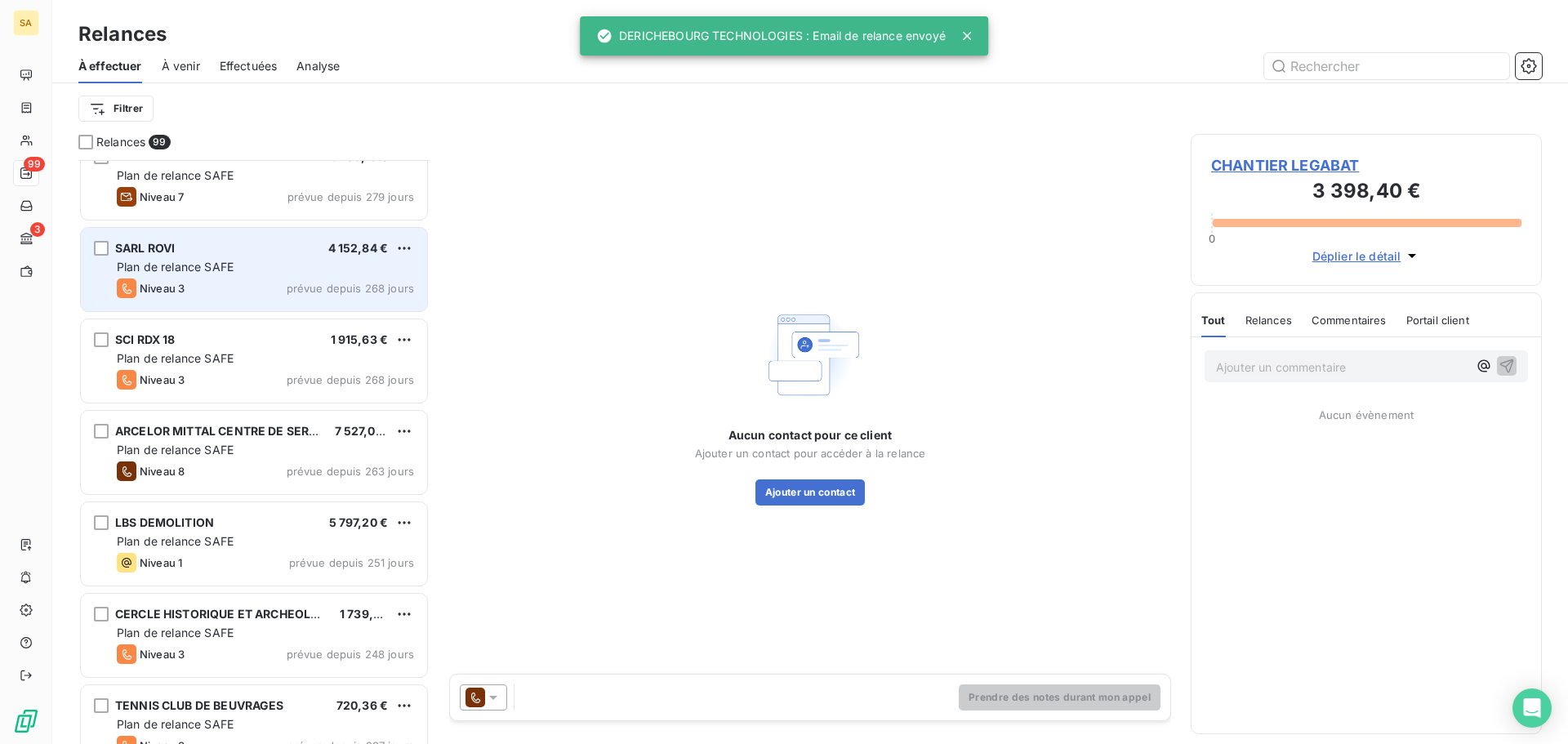
click at [223, 285] on div "Niveau 3 prévue depuis 268 jours" at bounding box center [266, 288] width 298 height 20
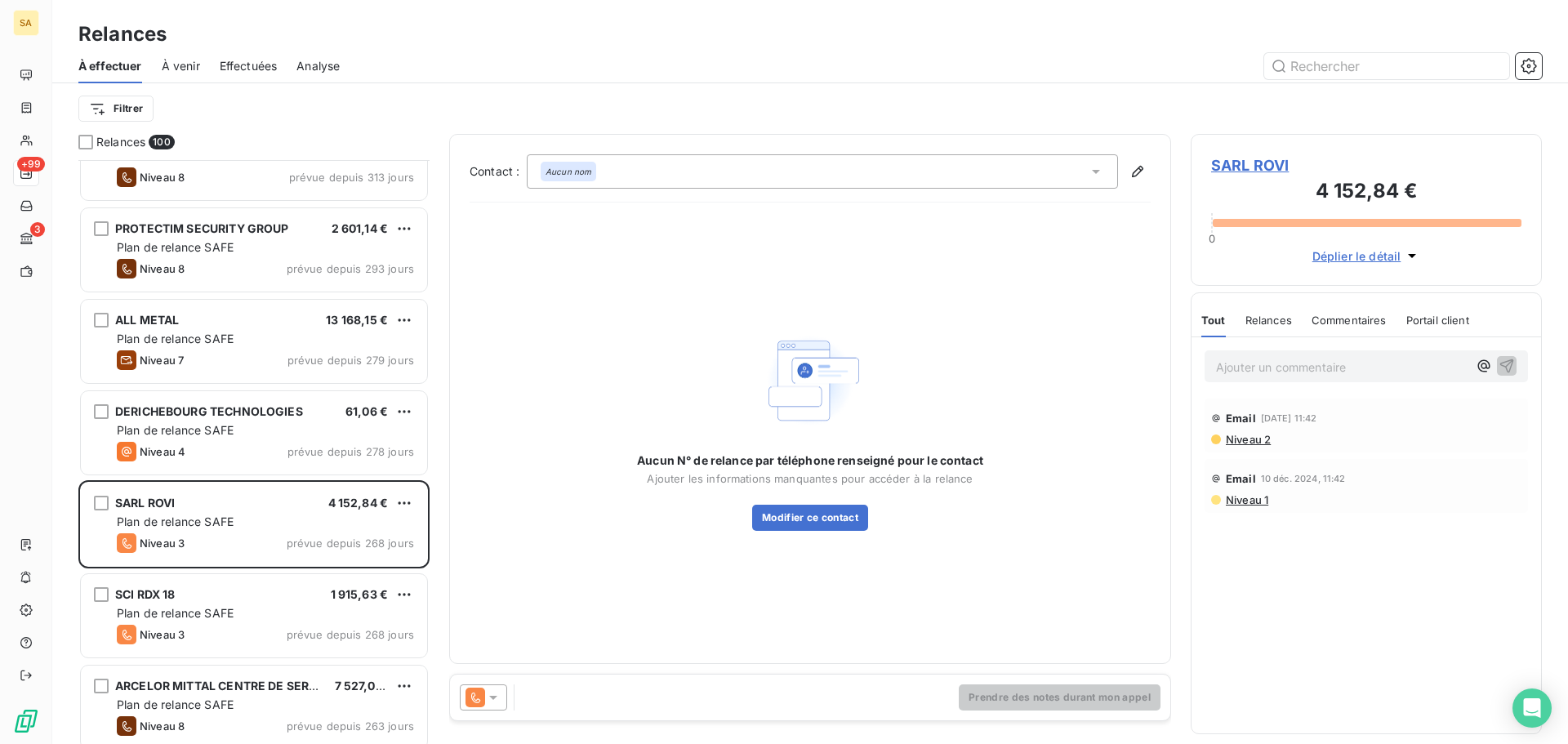
scroll to position [1226, 0]
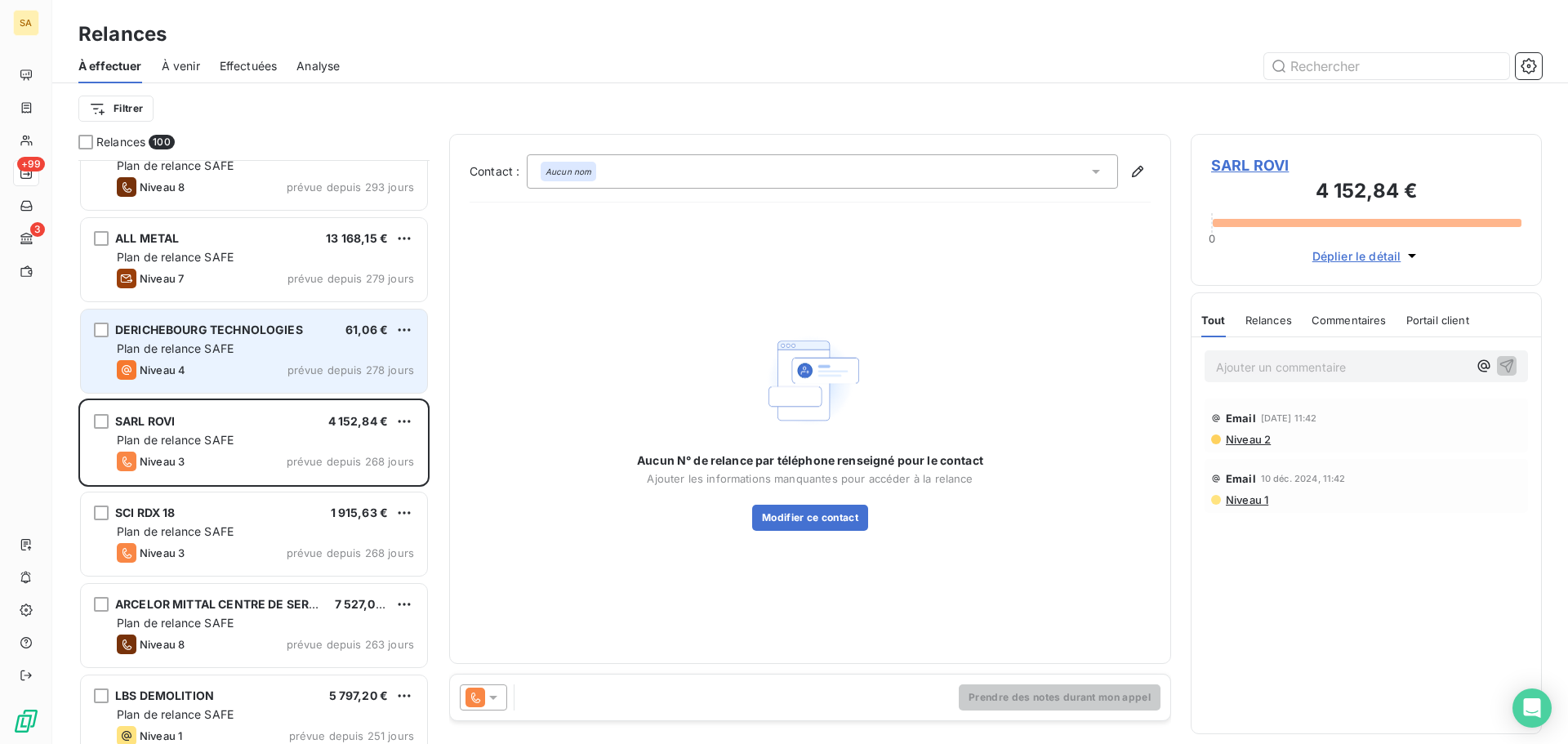
click at [242, 334] on span "DERICHEBOURG TECHNOLOGIES" at bounding box center [209, 329] width 188 height 14
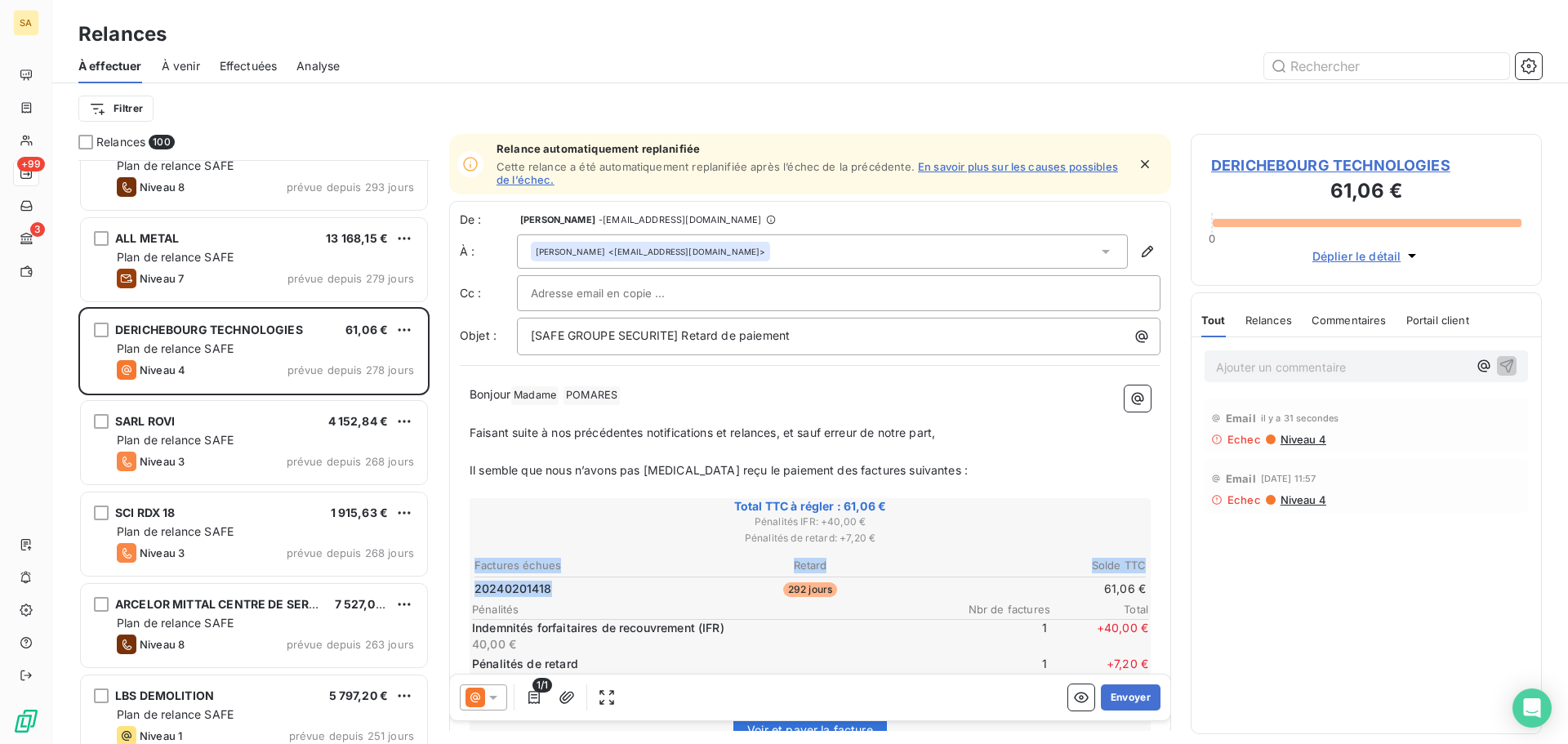
drag, startPoint x: 557, startPoint y: 593, endPoint x: 471, endPoint y: 590, distance: 86.1
click at [471, 590] on div "Total TTC à régler : 61,06 € Pénalités IFR : + 40,00 € Pénalités de retard : + …" at bounding box center [810, 634] width 681 height 270
drag, startPoint x: 568, startPoint y: 589, endPoint x: 476, endPoint y: 592, distance: 92.0
click at [475, 593] on td "20240201418" at bounding box center [585, 588] width 223 height 18
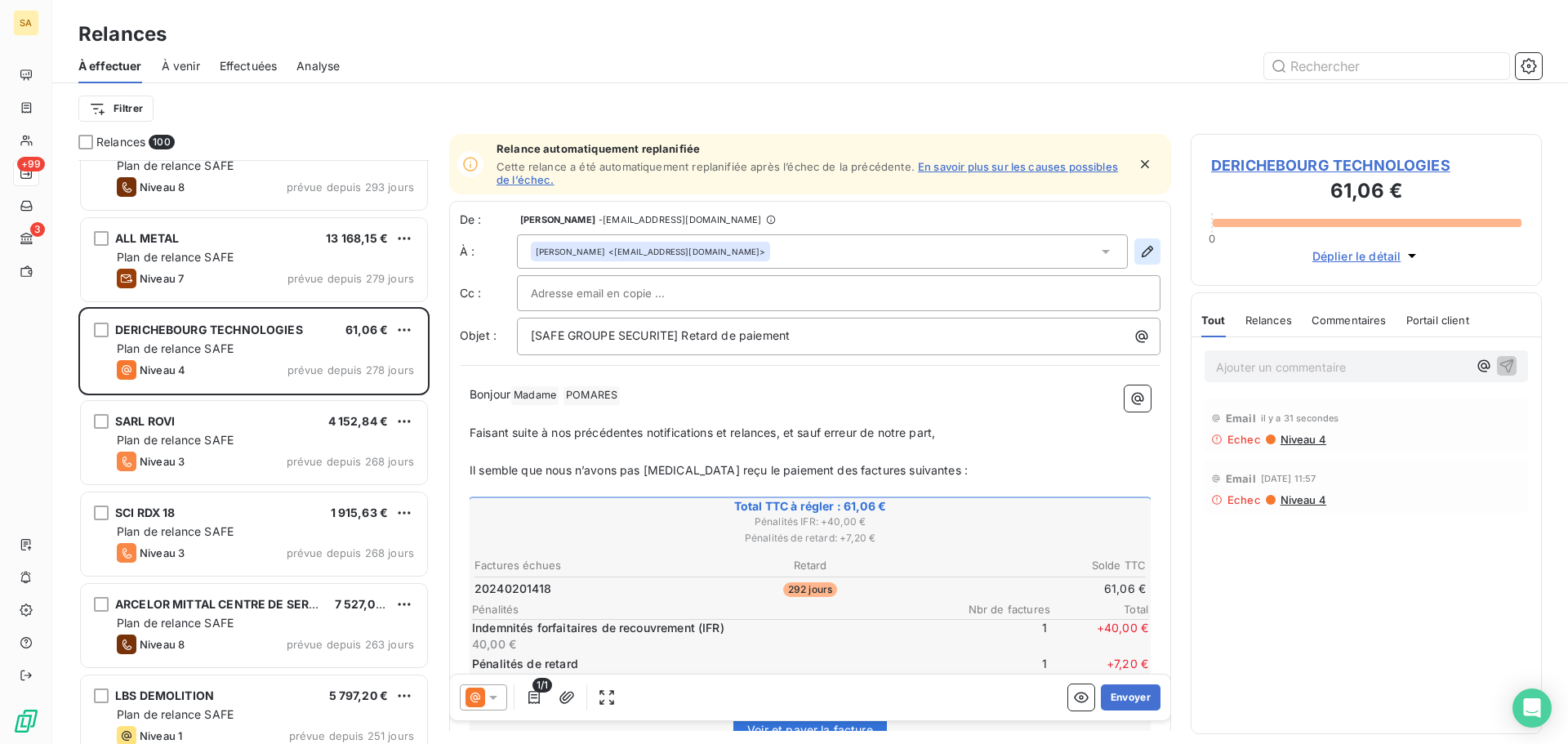
click at [1141, 251] on icon "button" at bounding box center [1147, 251] width 16 height 16
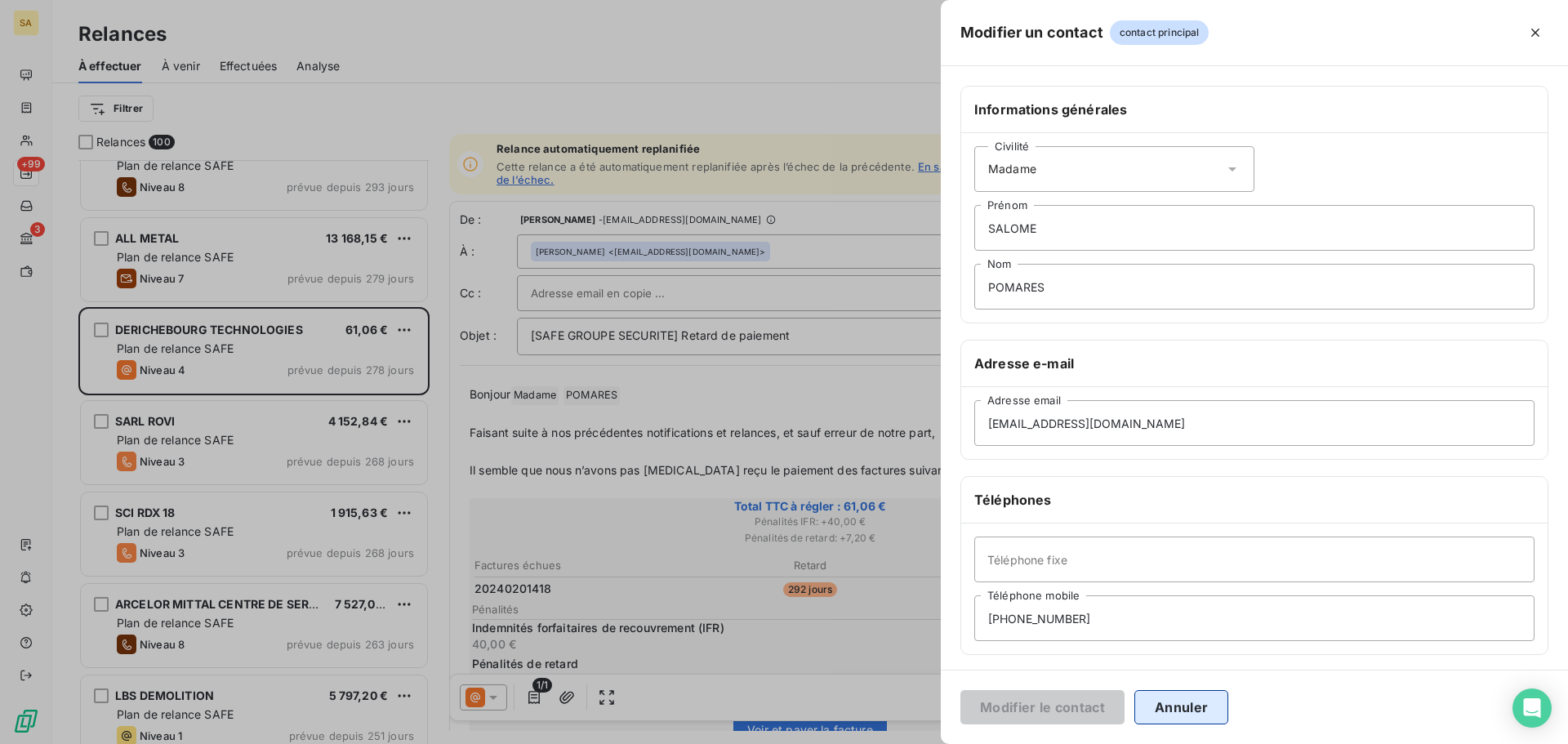
click at [1203, 703] on button "Annuler" at bounding box center [1182, 707] width 94 height 34
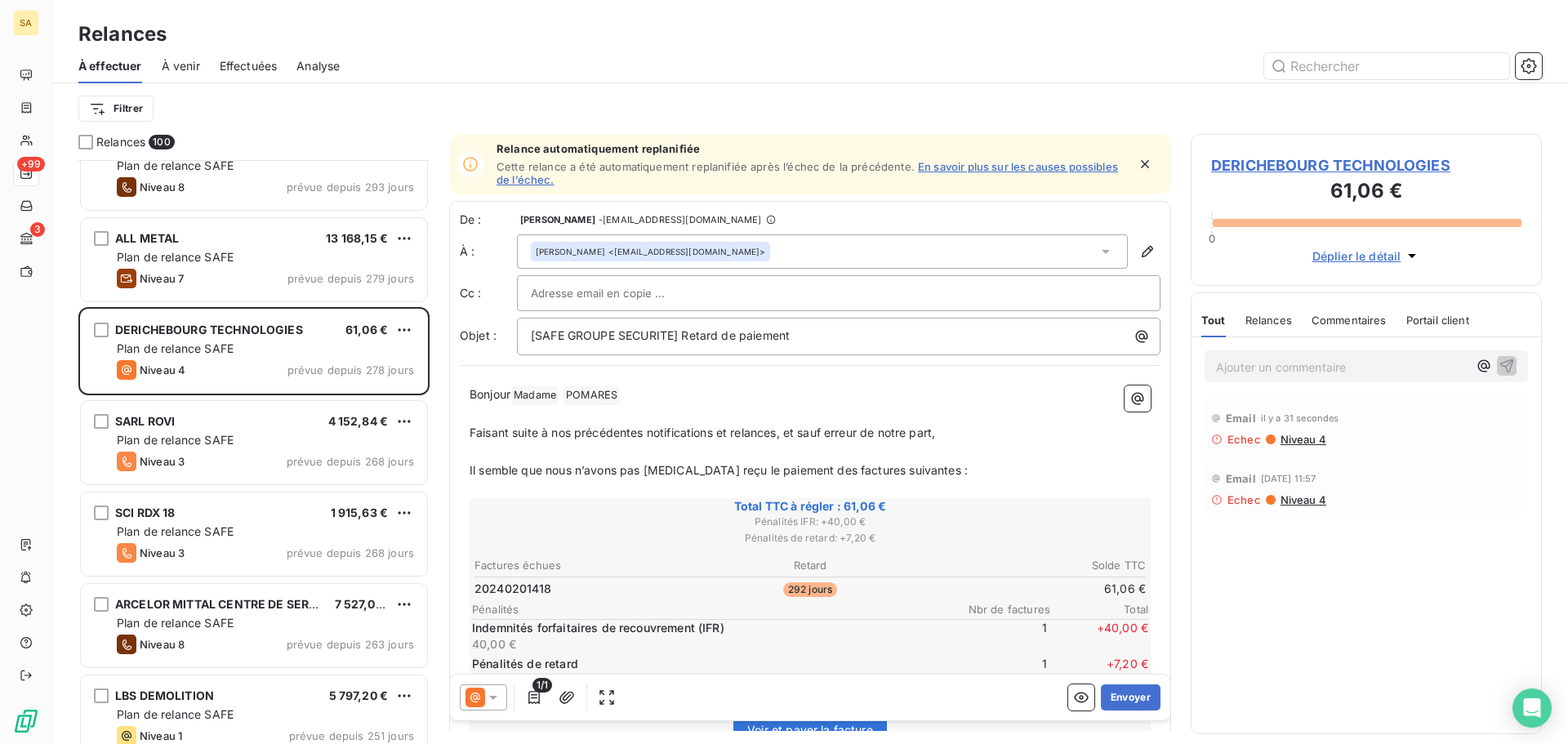
click at [699, 292] on div at bounding box center [839, 293] width 616 height 25
paste input "invoices.ip.fr@derichebourg.com"
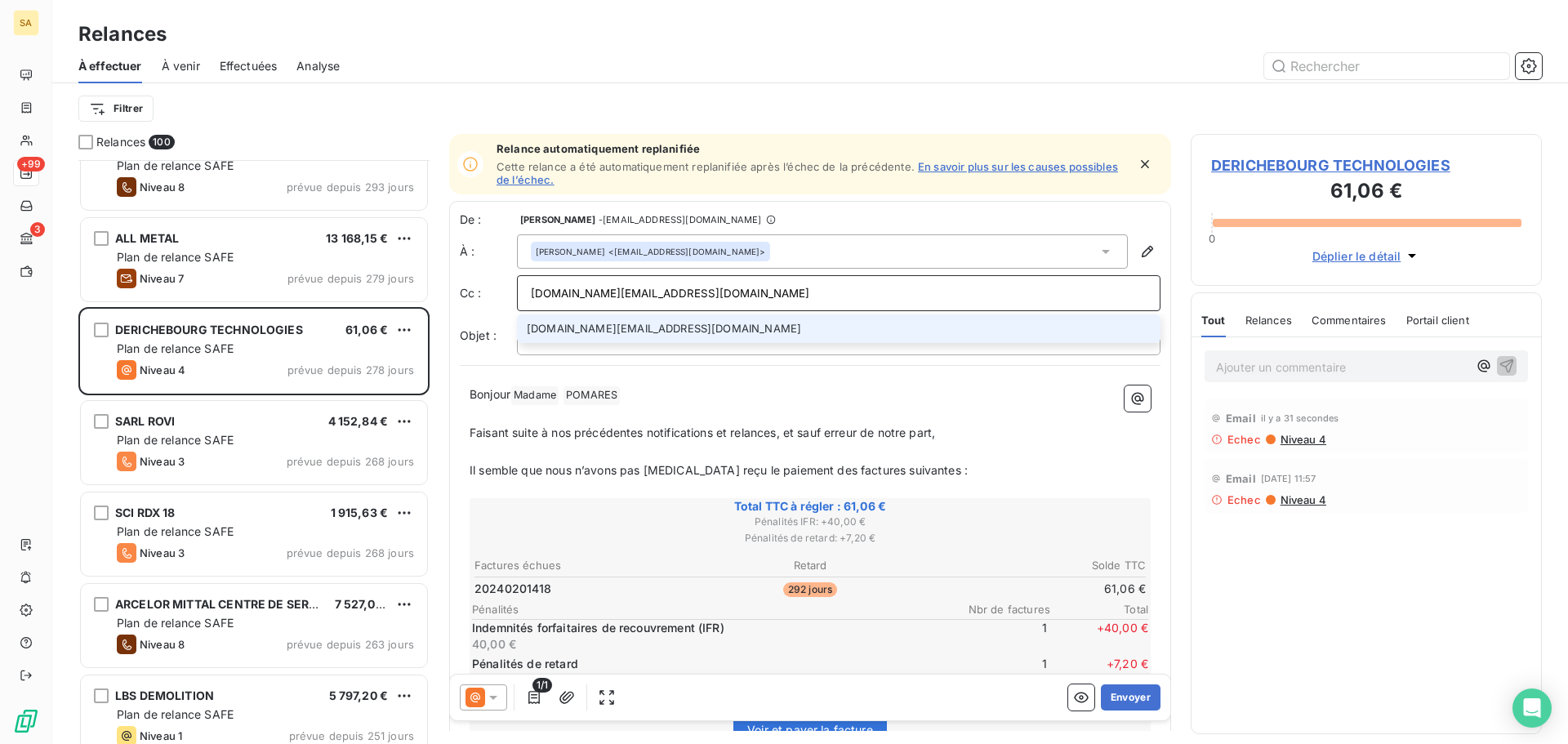
type input "invoices.ip.fr@derichebourg.com"
click at [734, 331] on li "invoices.ip.fr@derichebourg.com" at bounding box center [839, 328] width 644 height 28
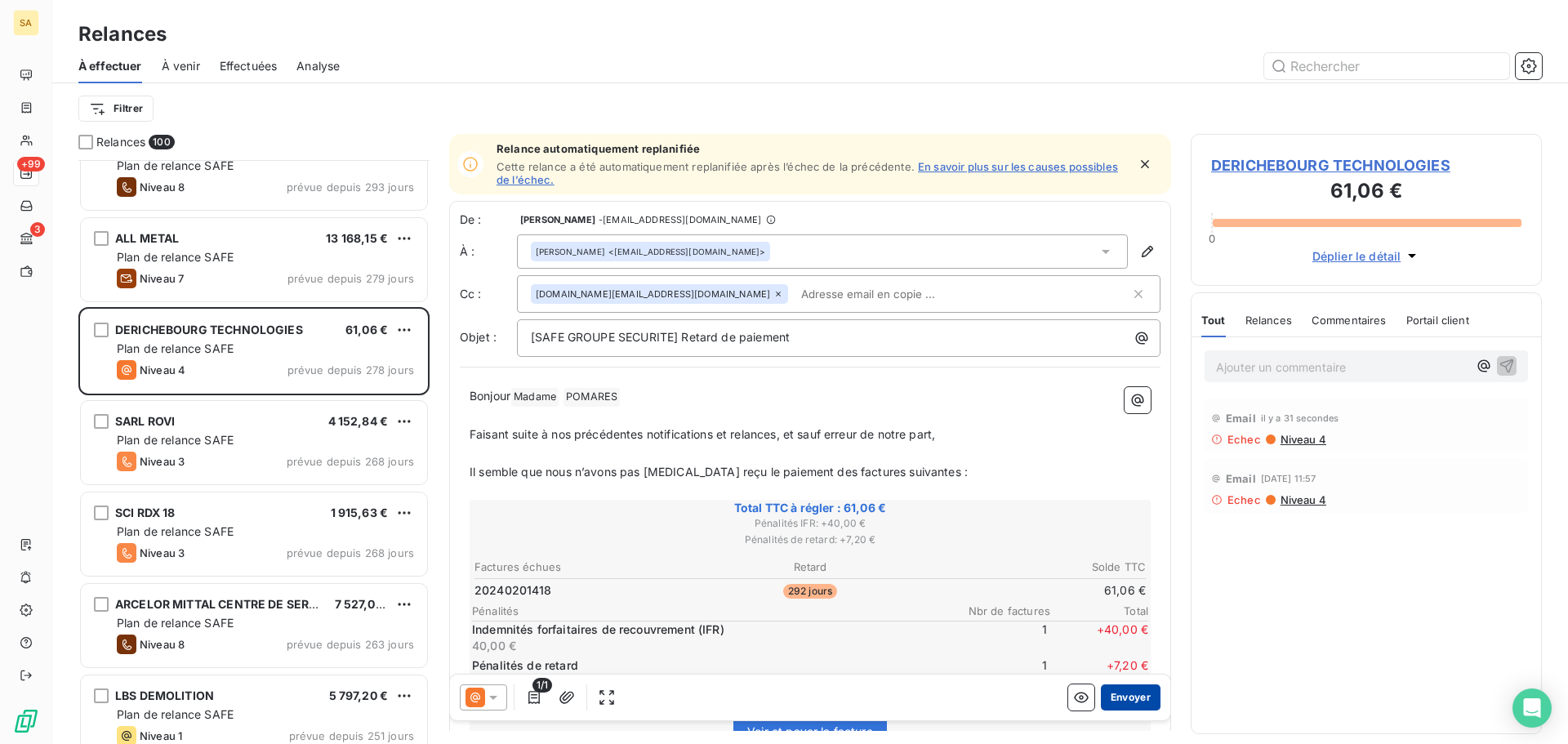
click at [1123, 706] on button "Envoyer" at bounding box center [1130, 697] width 60 height 27
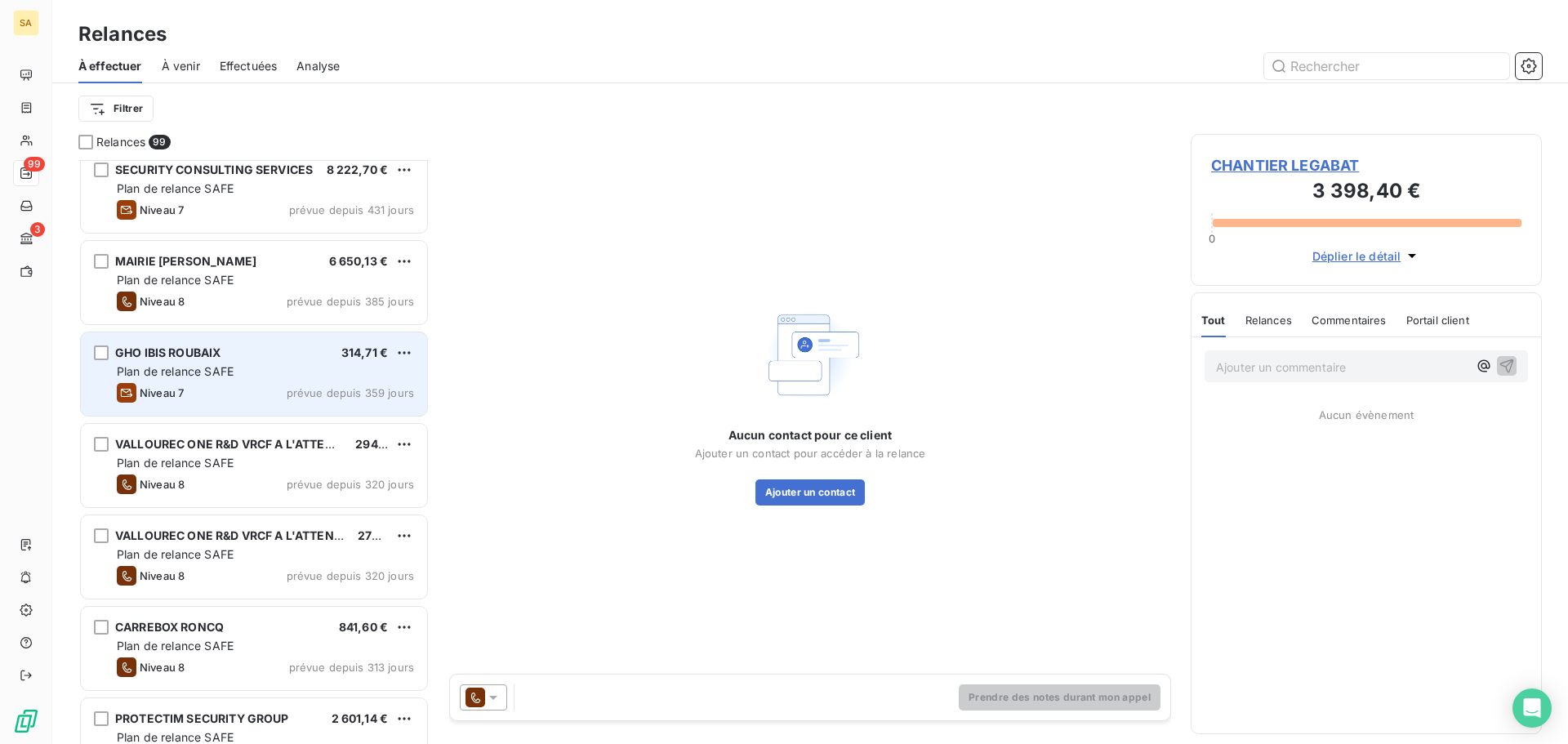
scroll to position [736, 0]
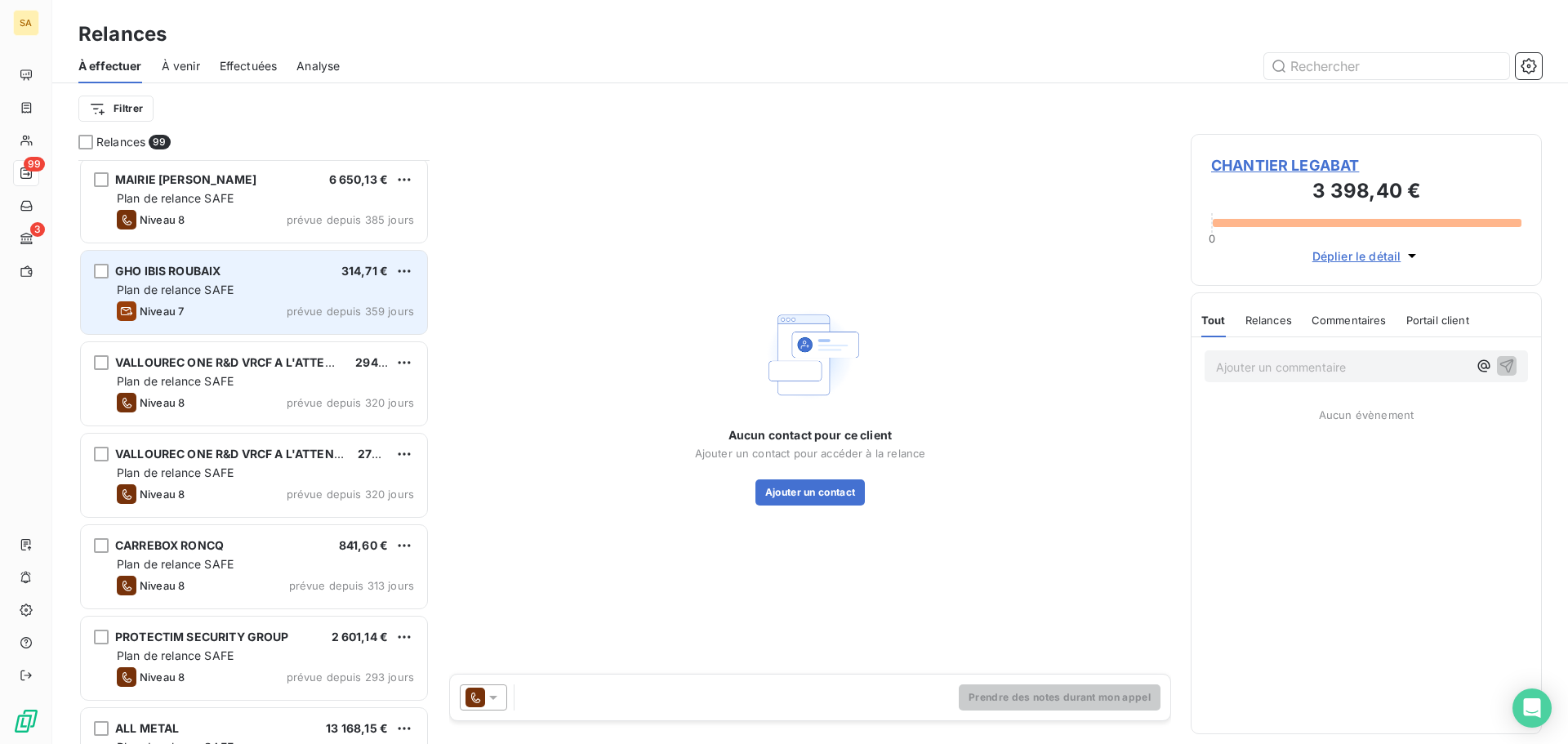
click at [218, 291] on span "Plan de relance SAFE" at bounding box center [175, 289] width 117 height 14
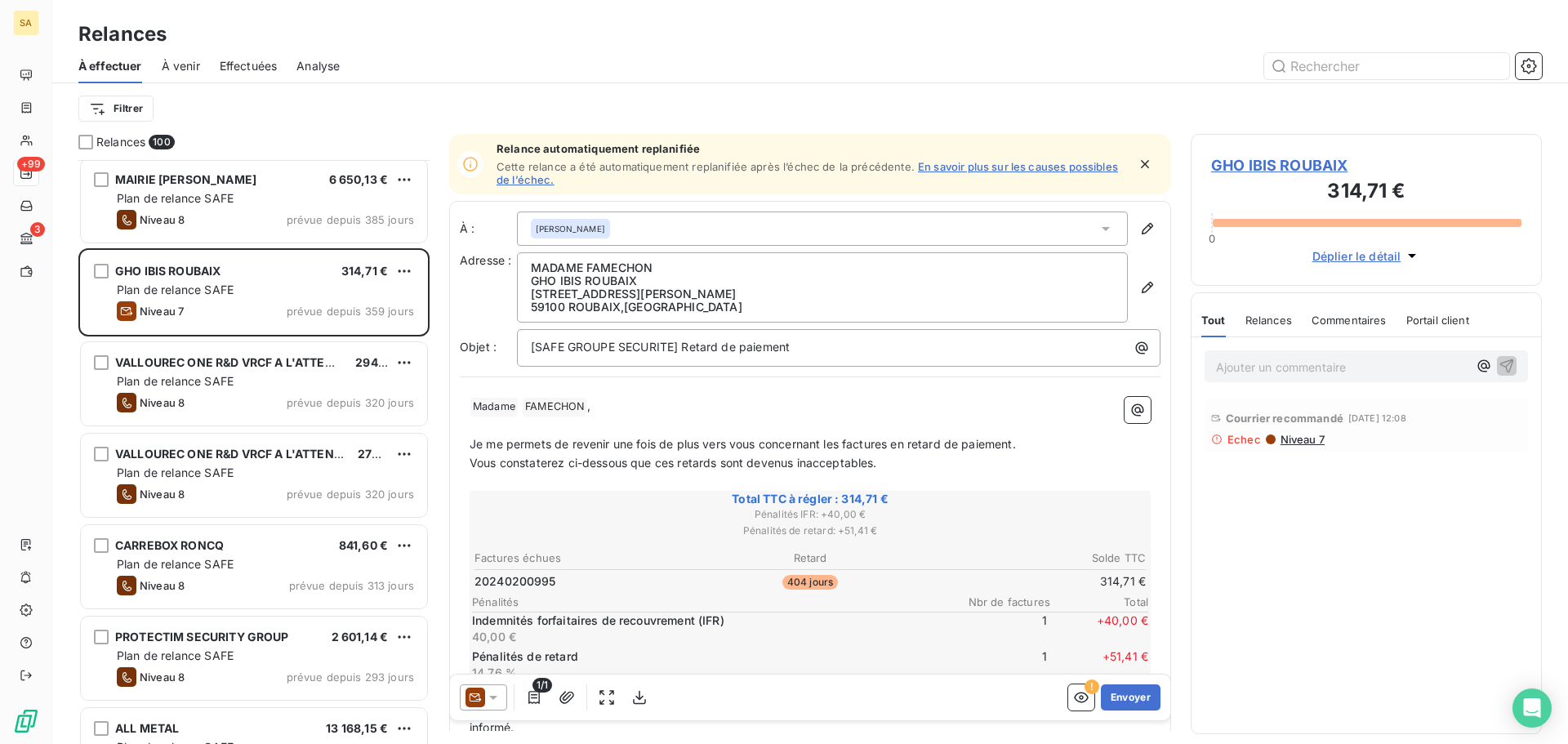
scroll to position [818, 0]
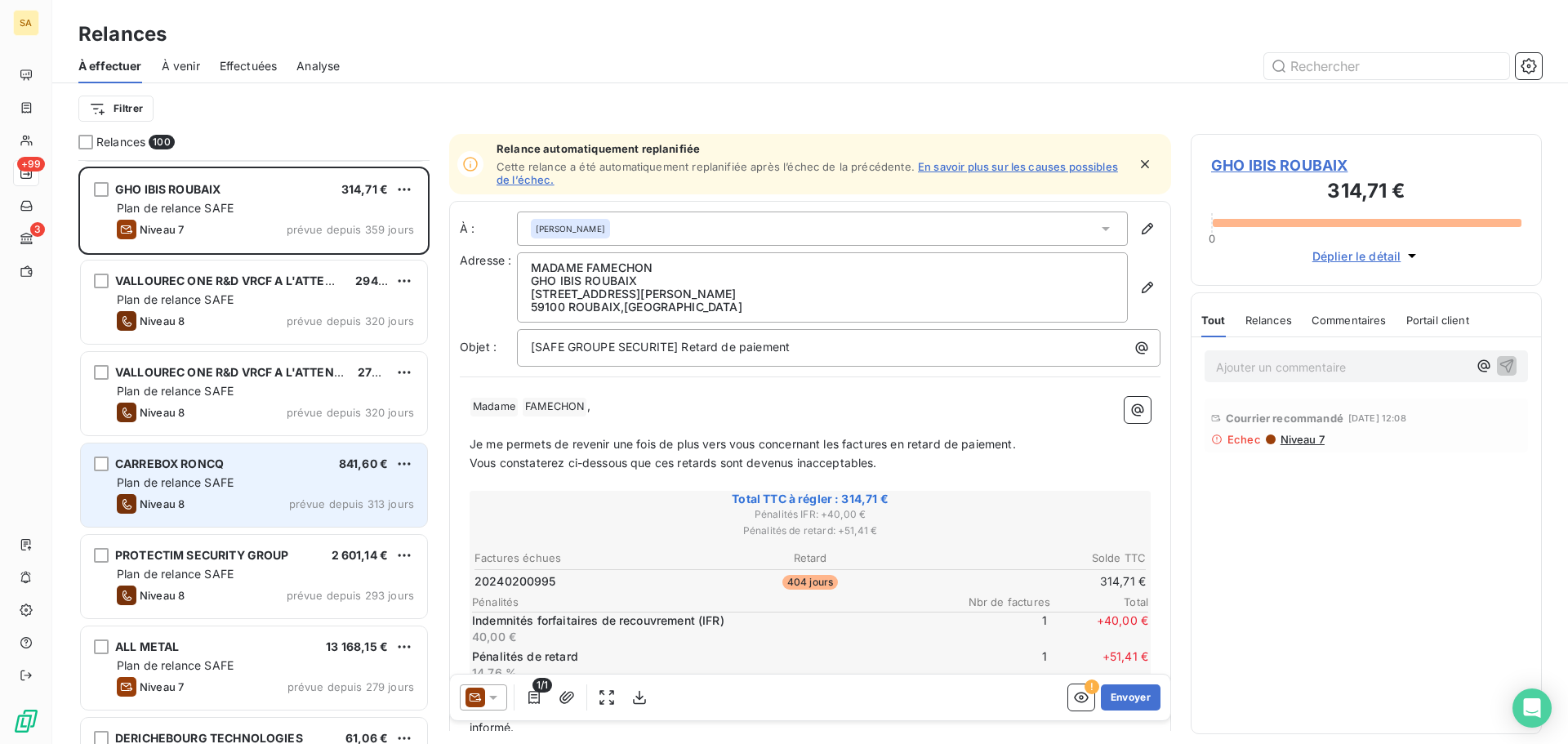
click at [246, 469] on div "CARREBOX RONCQ 841,60 €" at bounding box center [266, 464] width 298 height 15
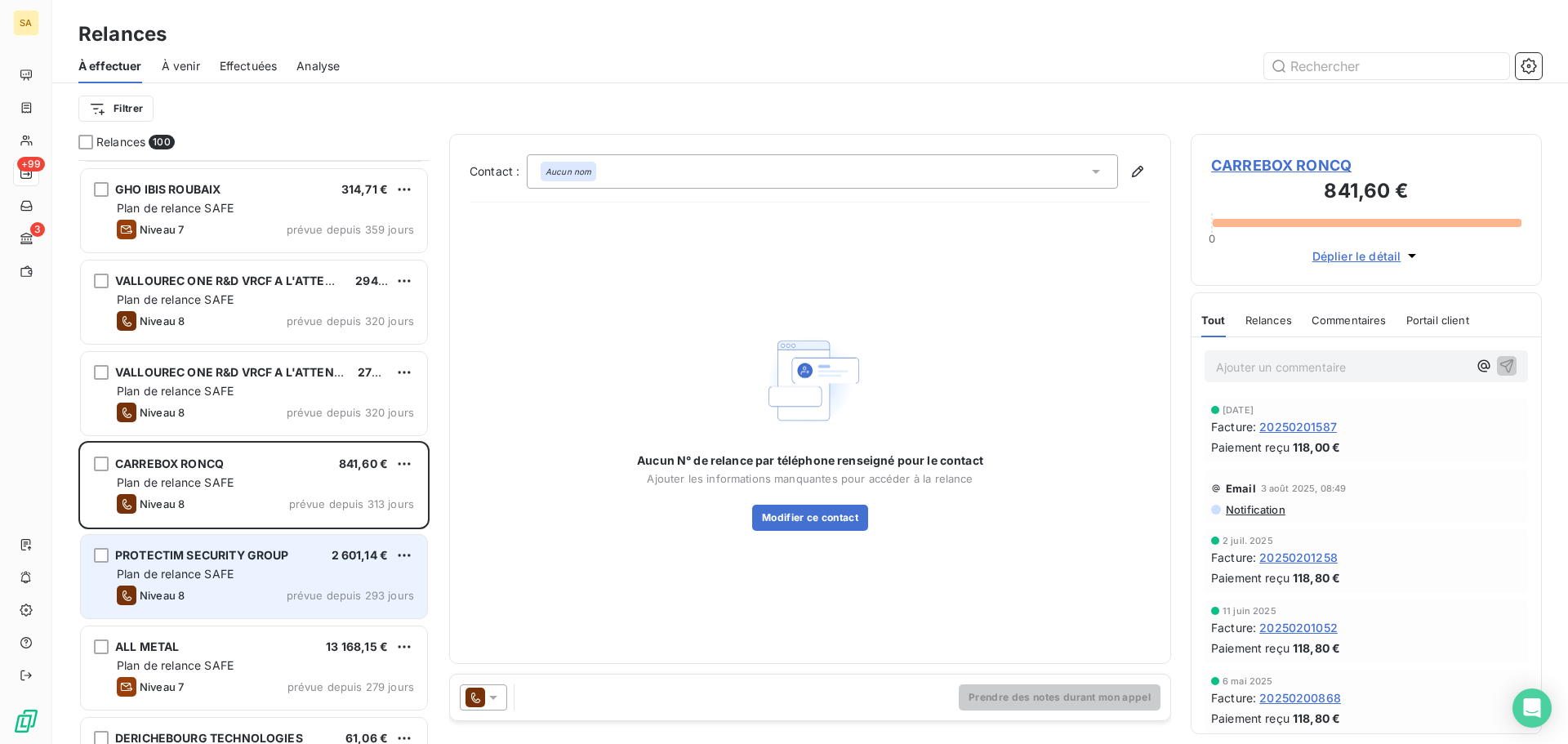
click at [230, 575] on span "Plan de relance SAFE" at bounding box center [175, 574] width 117 height 14
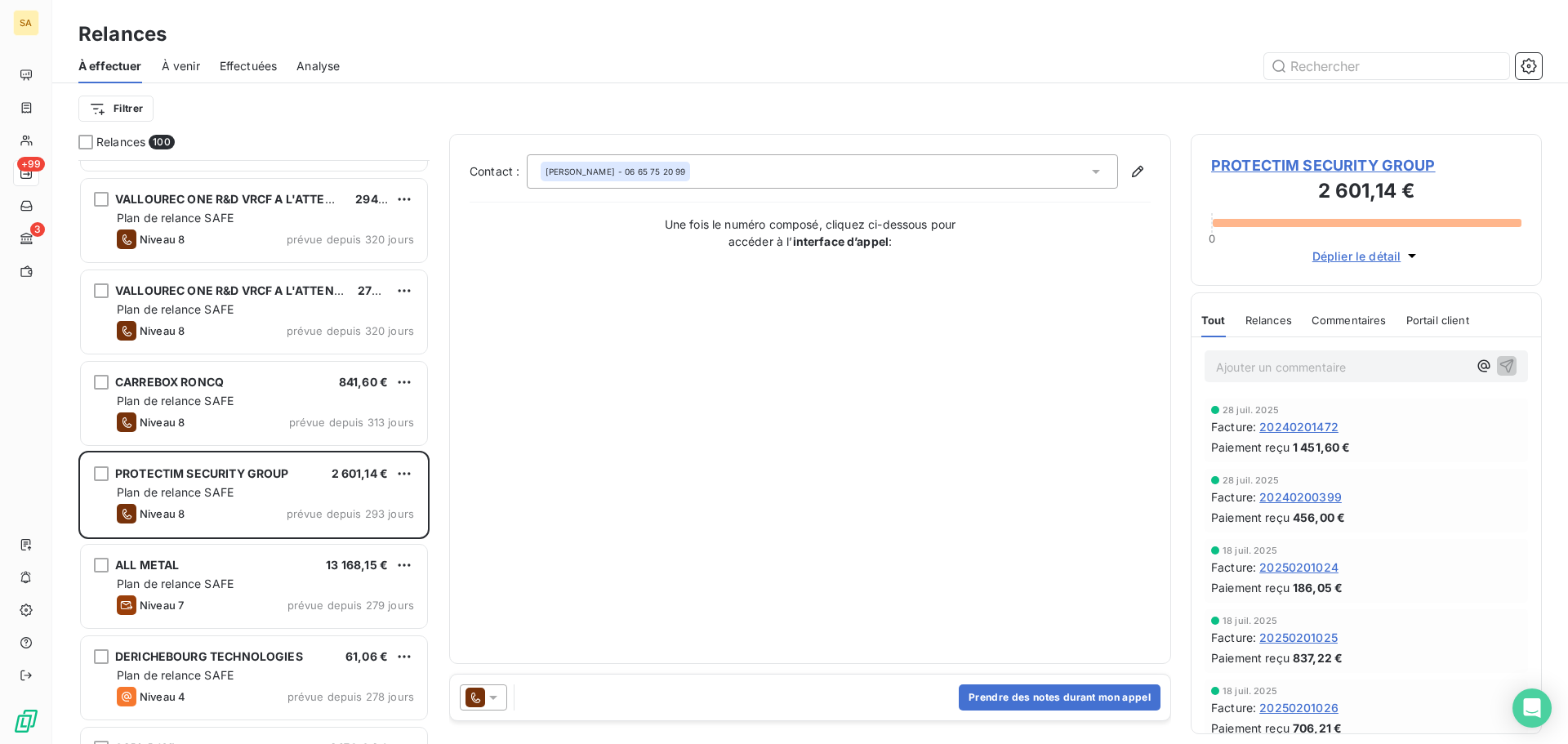
scroll to position [981, 0]
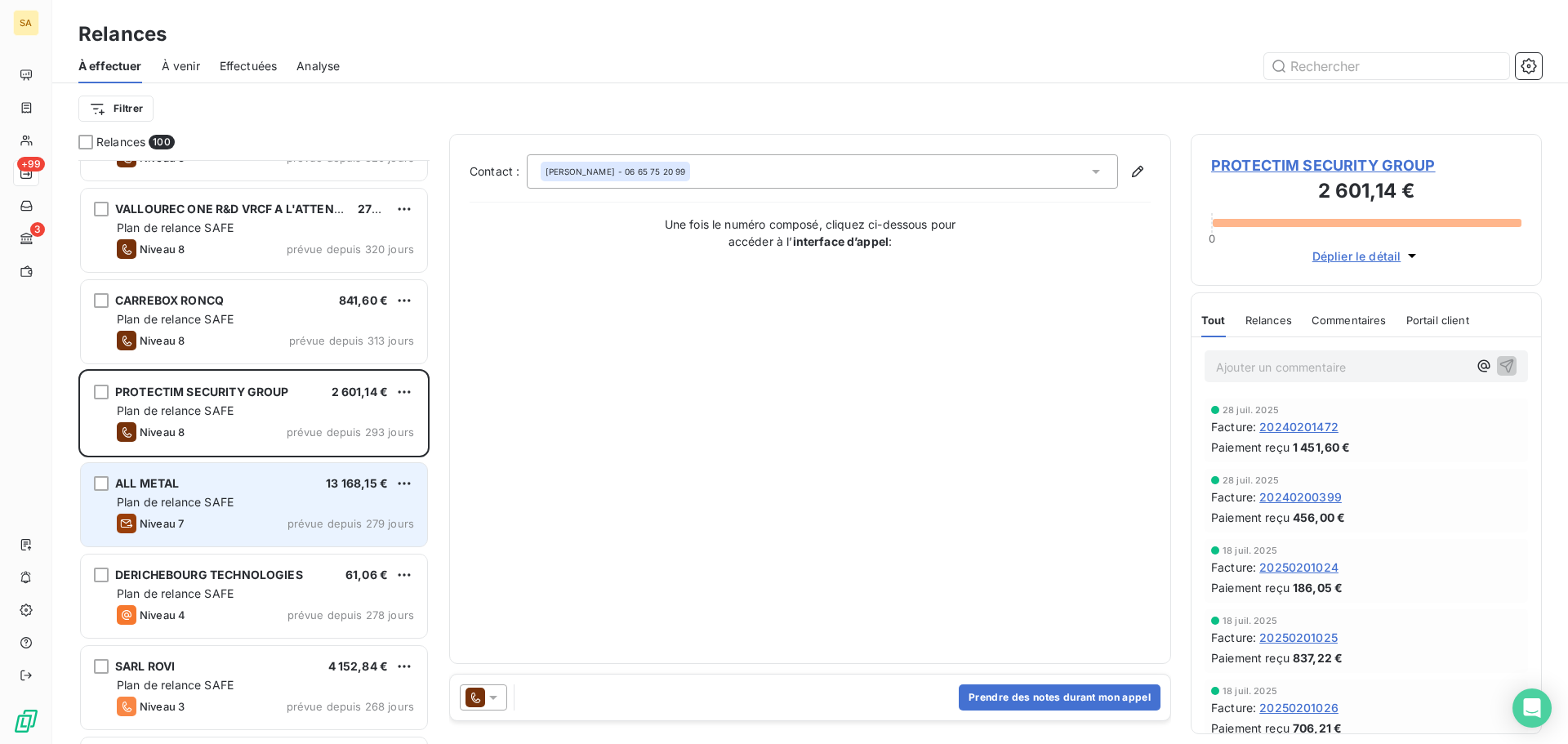
click at [190, 518] on div "Niveau 7 prévue depuis 279 jours" at bounding box center [266, 523] width 298 height 20
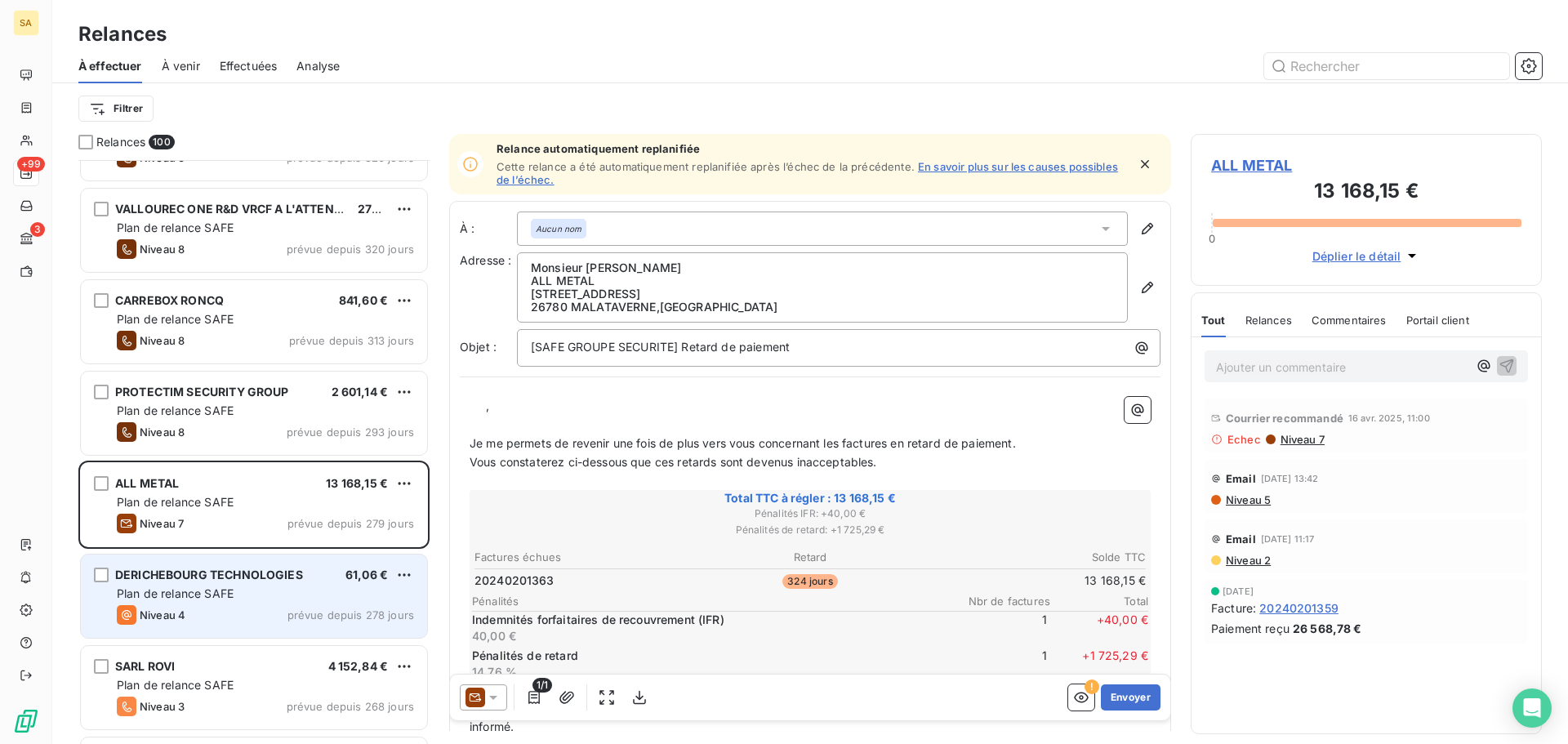
click at [199, 576] on span "DERICHEBOURG TECHNOLOGIES" at bounding box center [209, 575] width 188 height 14
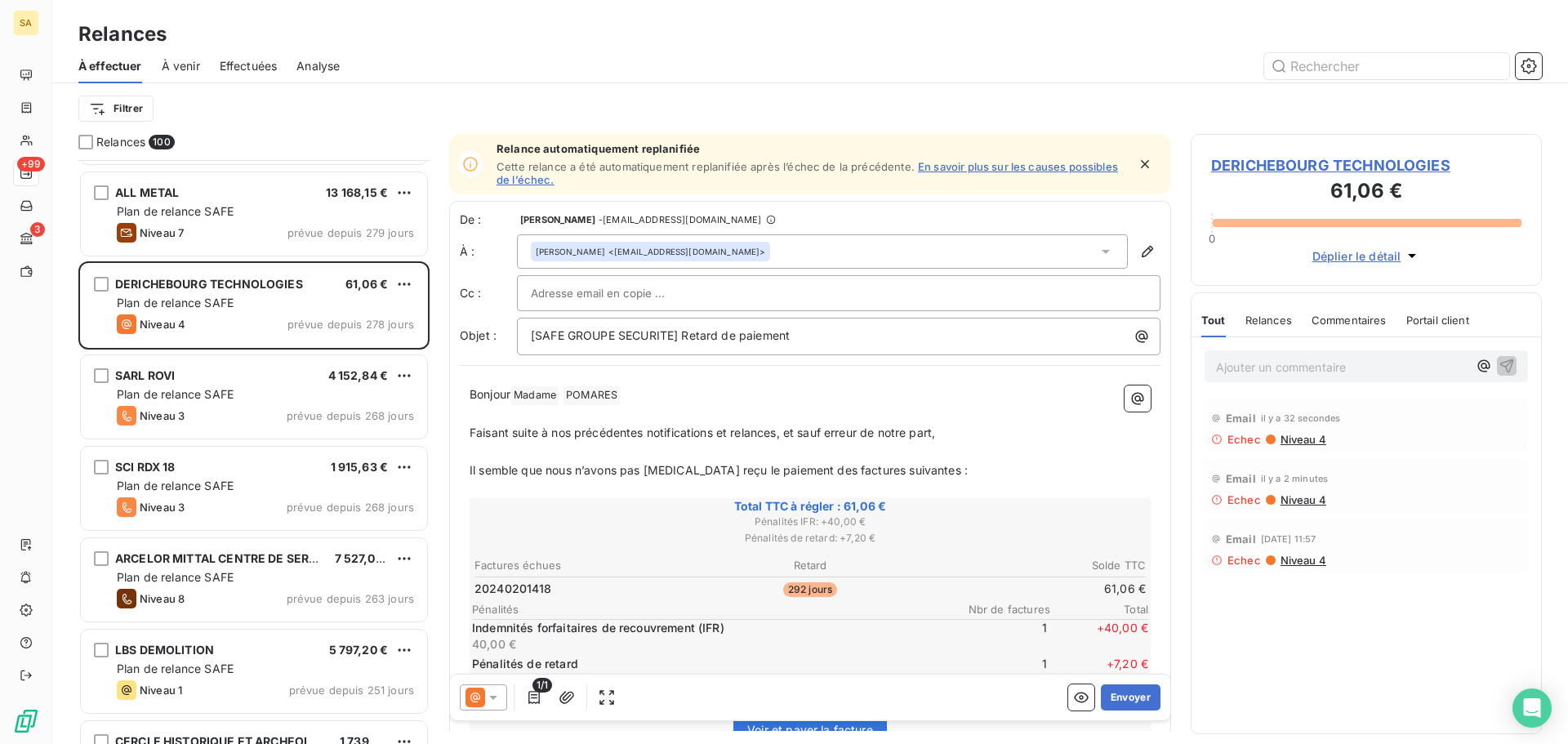
scroll to position [1308, 0]
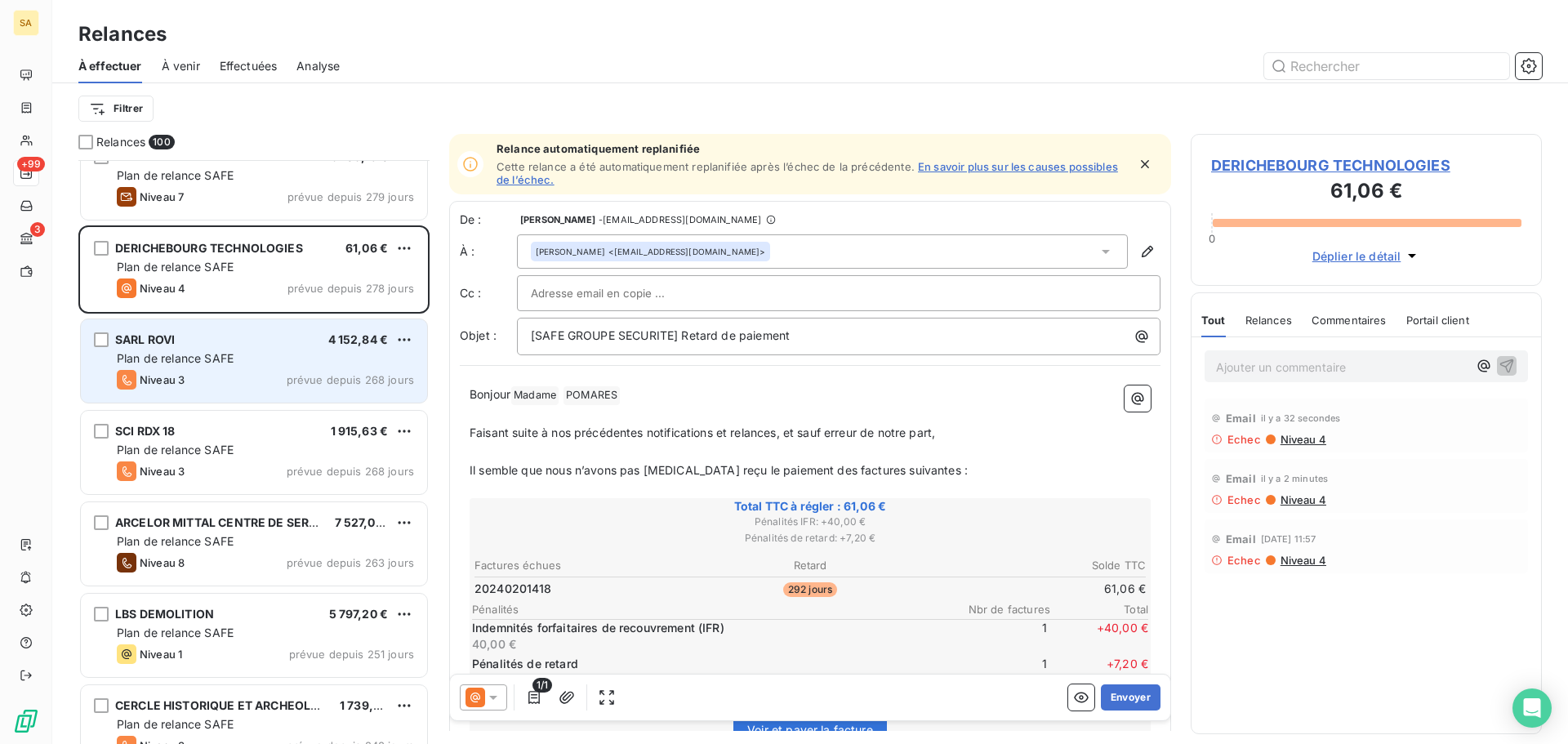
click at [190, 355] on span "Plan de relance SAFE" at bounding box center [175, 358] width 117 height 14
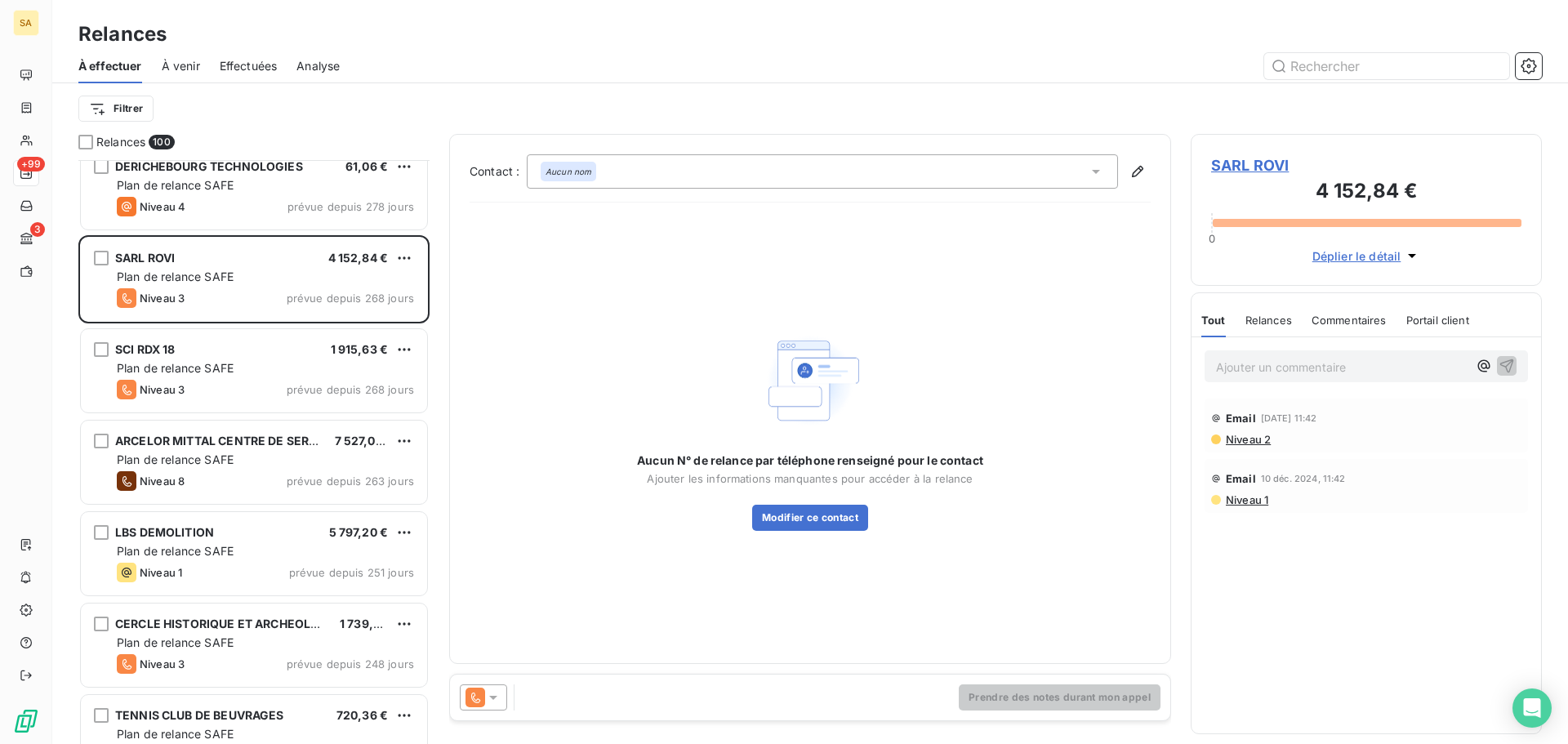
scroll to position [1471, 0]
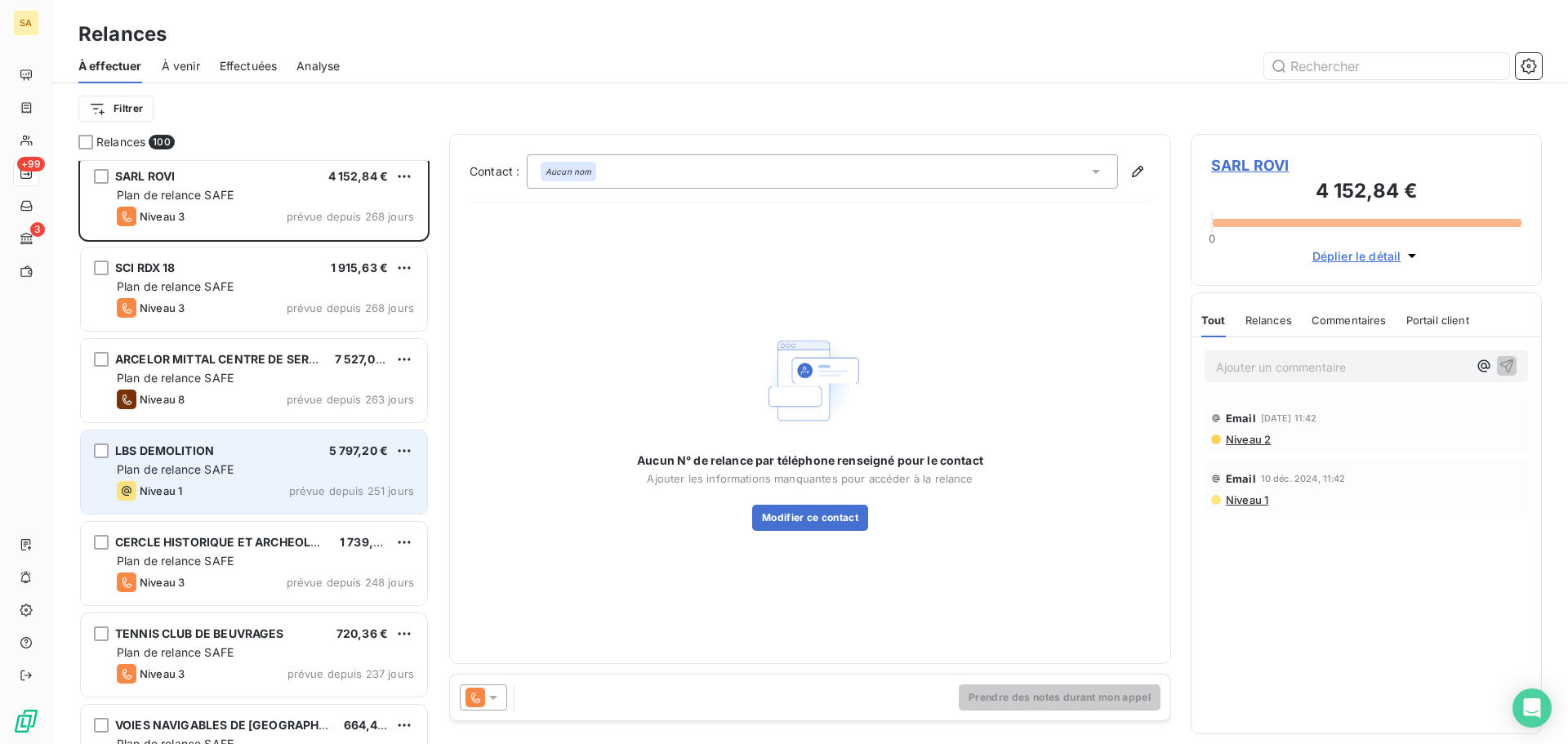
click at [242, 469] on div "Plan de relance SAFE" at bounding box center [266, 469] width 298 height 16
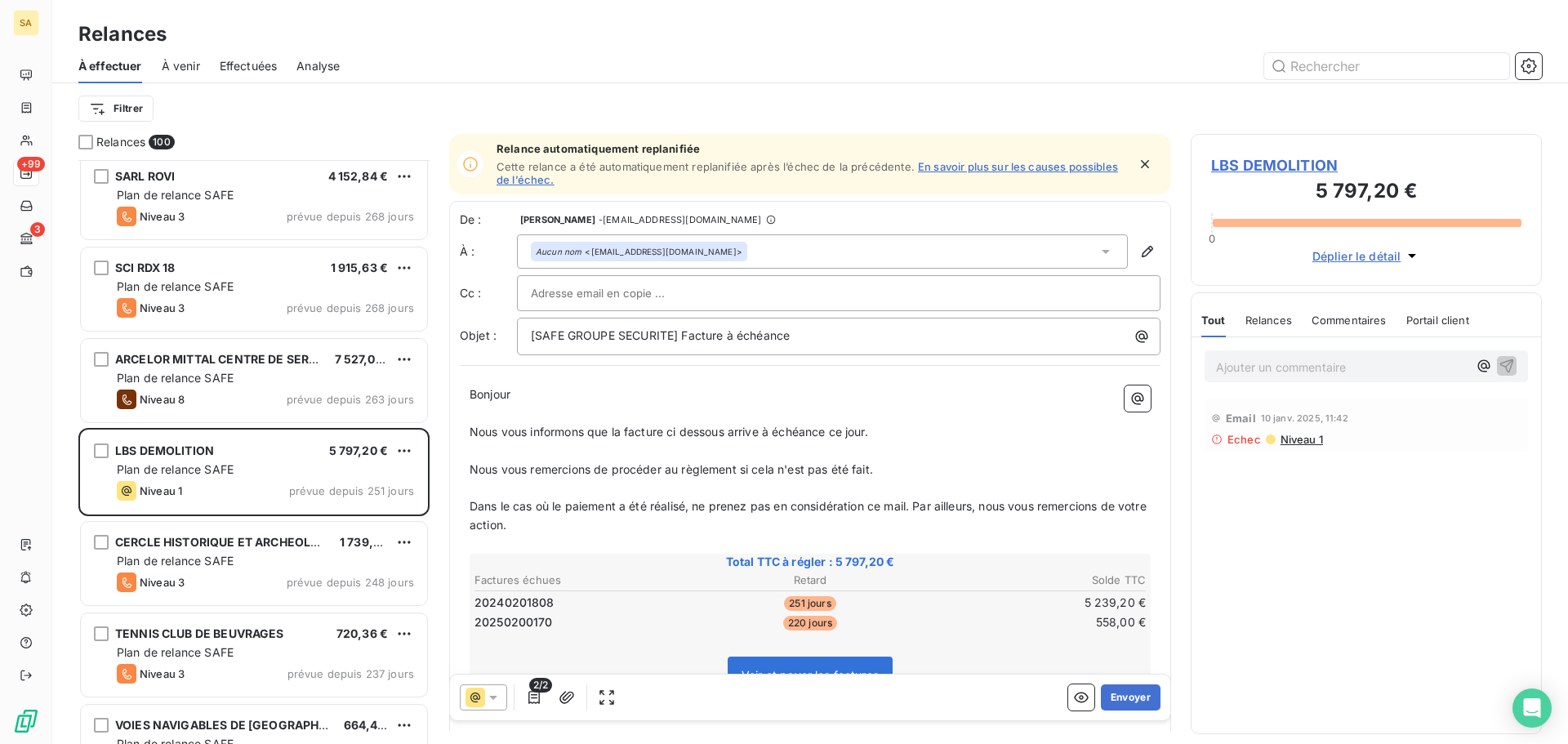
click at [1300, 161] on span "LBS DEMOLITION" at bounding box center [1365, 166] width 310 height 22
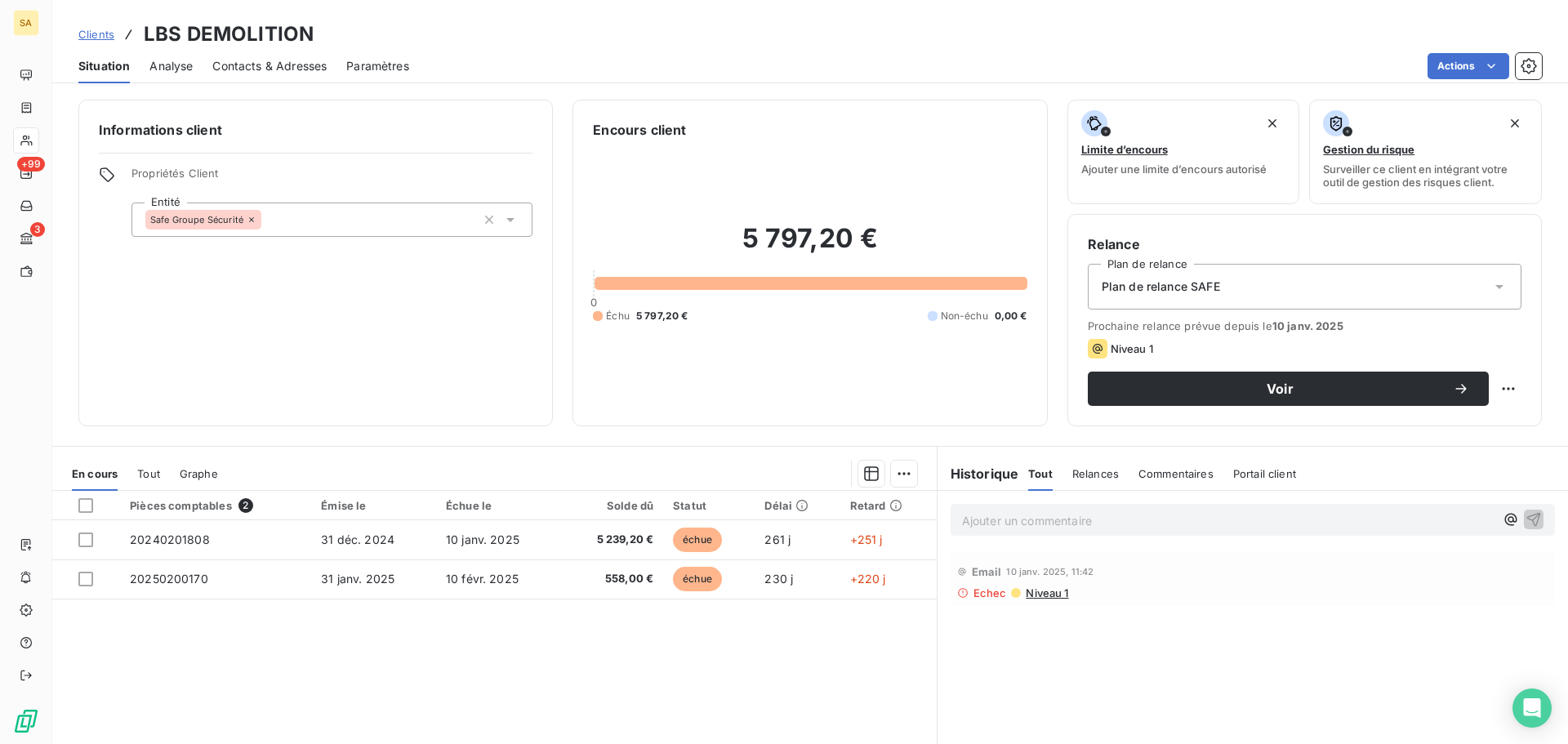
click at [290, 61] on span "Contacts & Adresses" at bounding box center [269, 66] width 115 height 16
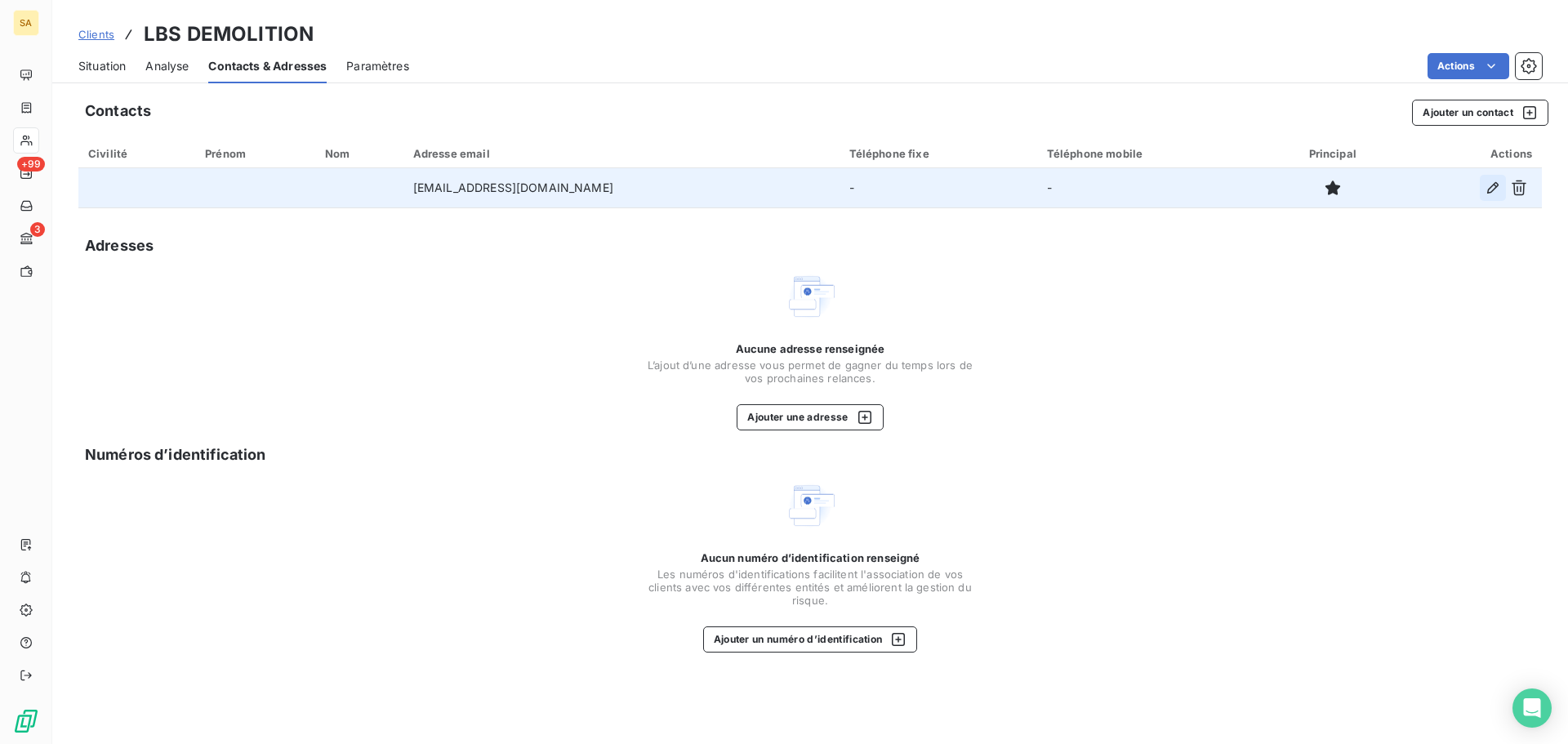
click at [1494, 189] on icon "button" at bounding box center [1492, 187] width 16 height 16
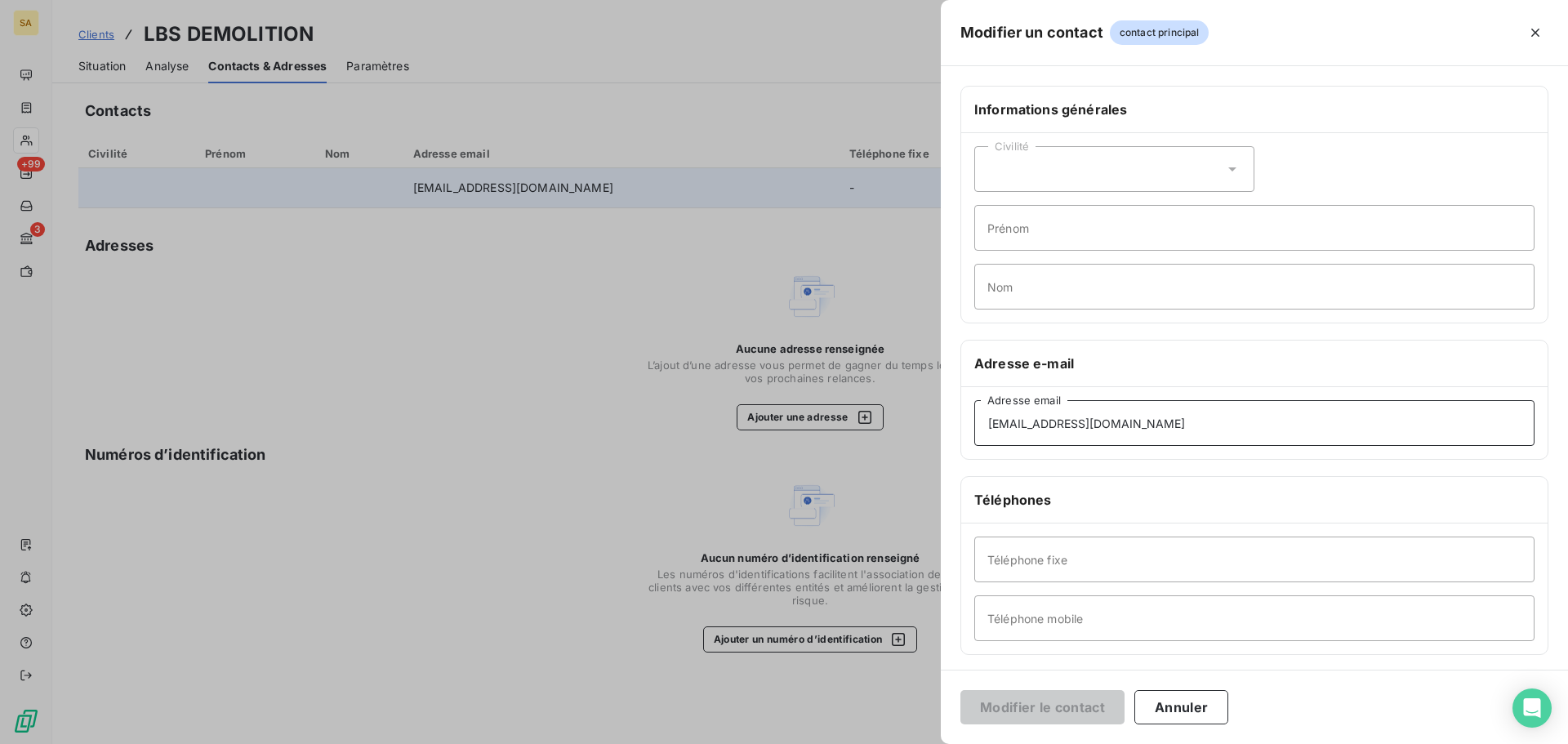
drag, startPoint x: 1035, startPoint y: 423, endPoint x: 439, endPoint y: 420, distance: 596.0
click at [439, 743] on div "Modifier un contact contact principal Informations générales Civilité Prénom No…" at bounding box center [784, 744] width 1568 height 0
paste input "mptabilite@lbsdemolition.fr"
type input "comptabilite@lbsdemolition.fr"
click at [1006, 710] on button "Modifier le contact" at bounding box center [1042, 707] width 164 height 34
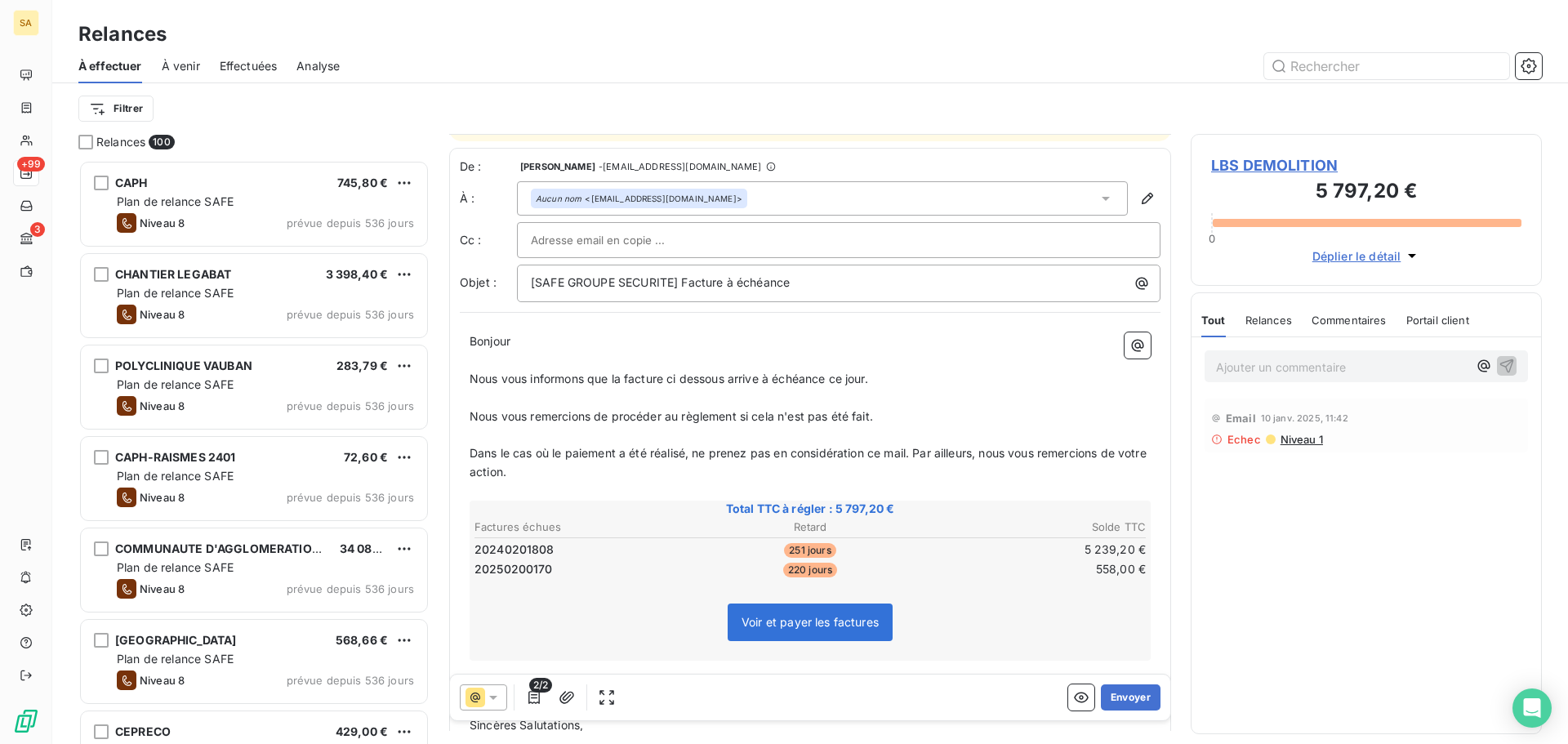
scroll to position [82, 0]
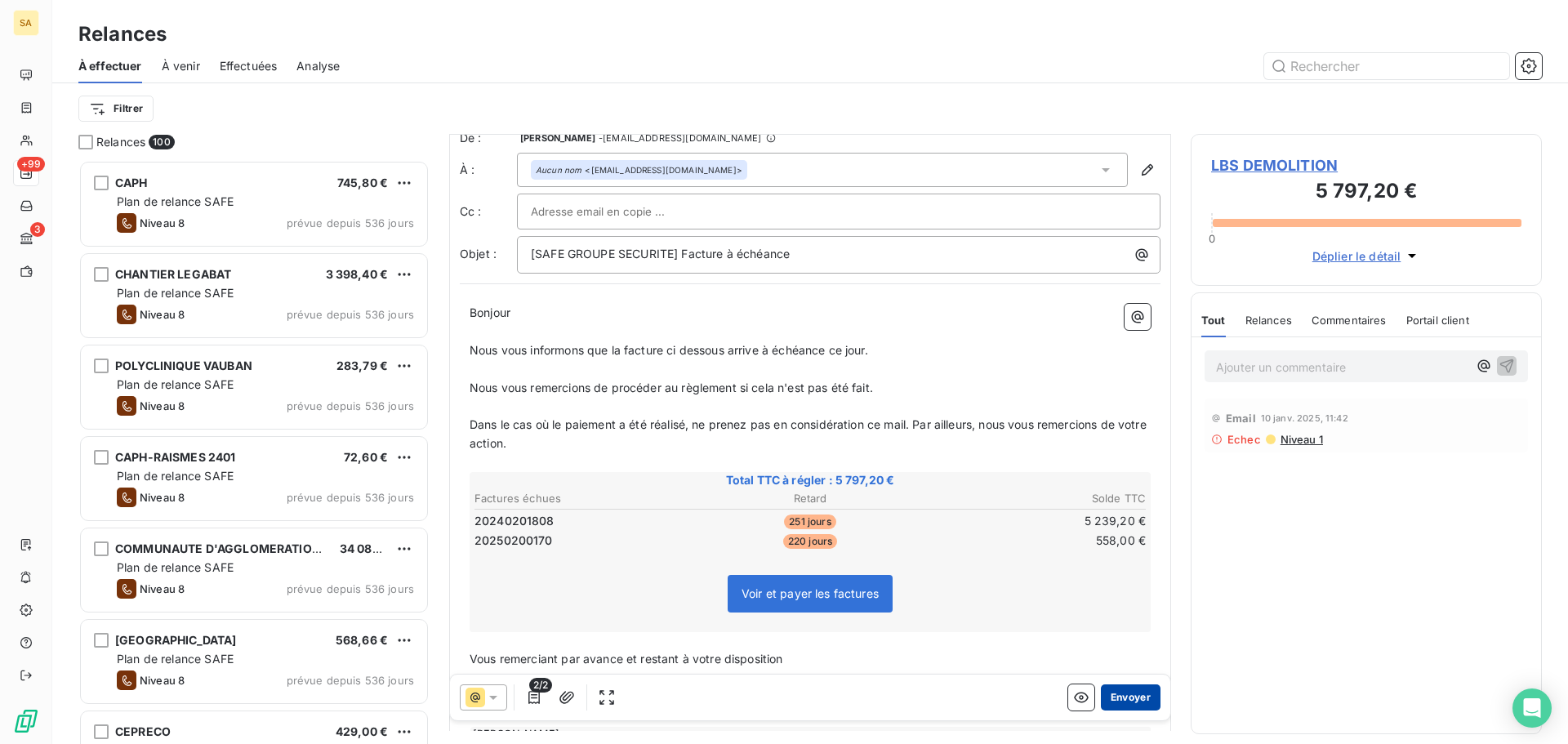
click at [1134, 702] on button "Envoyer" at bounding box center [1130, 697] width 60 height 27
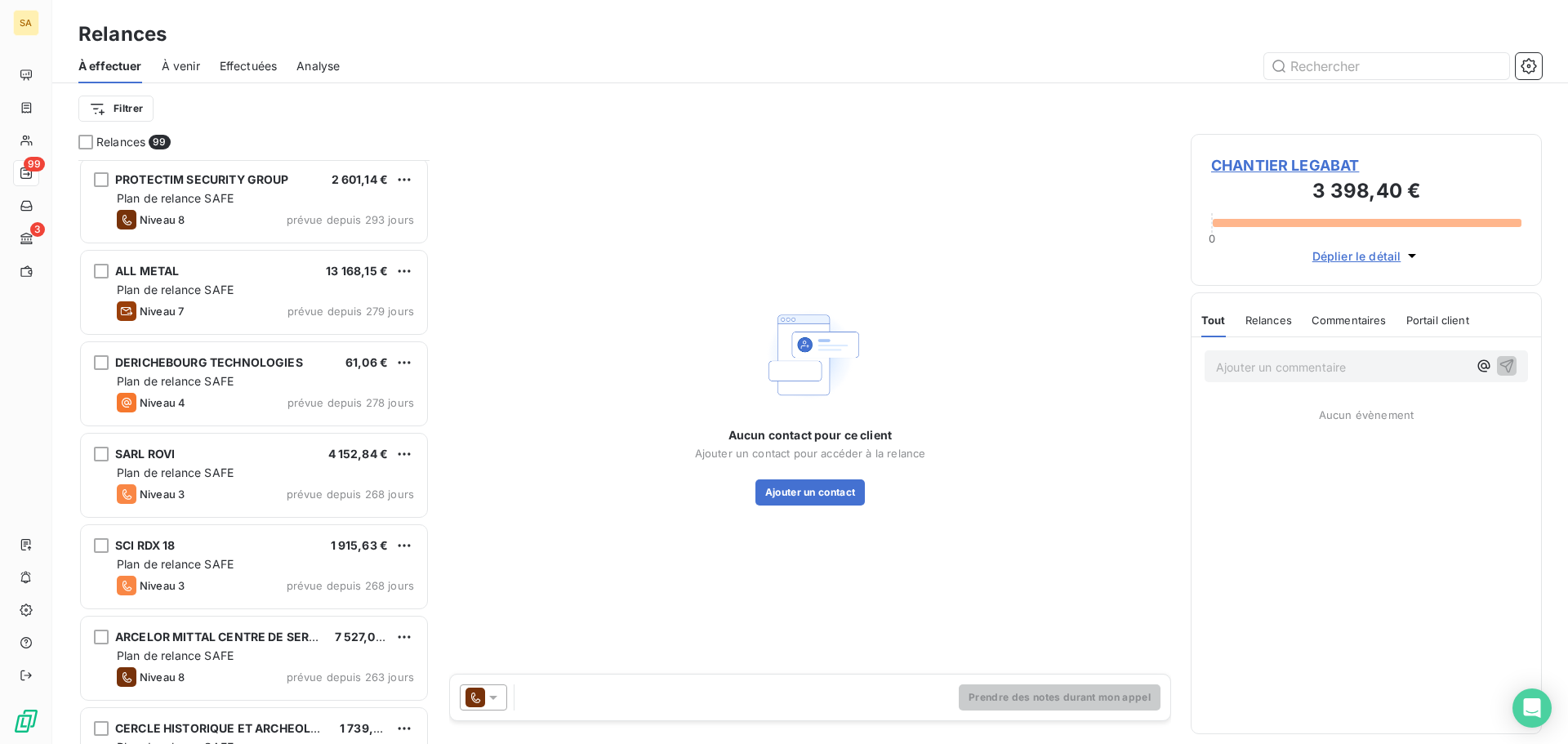
scroll to position [1226, 0]
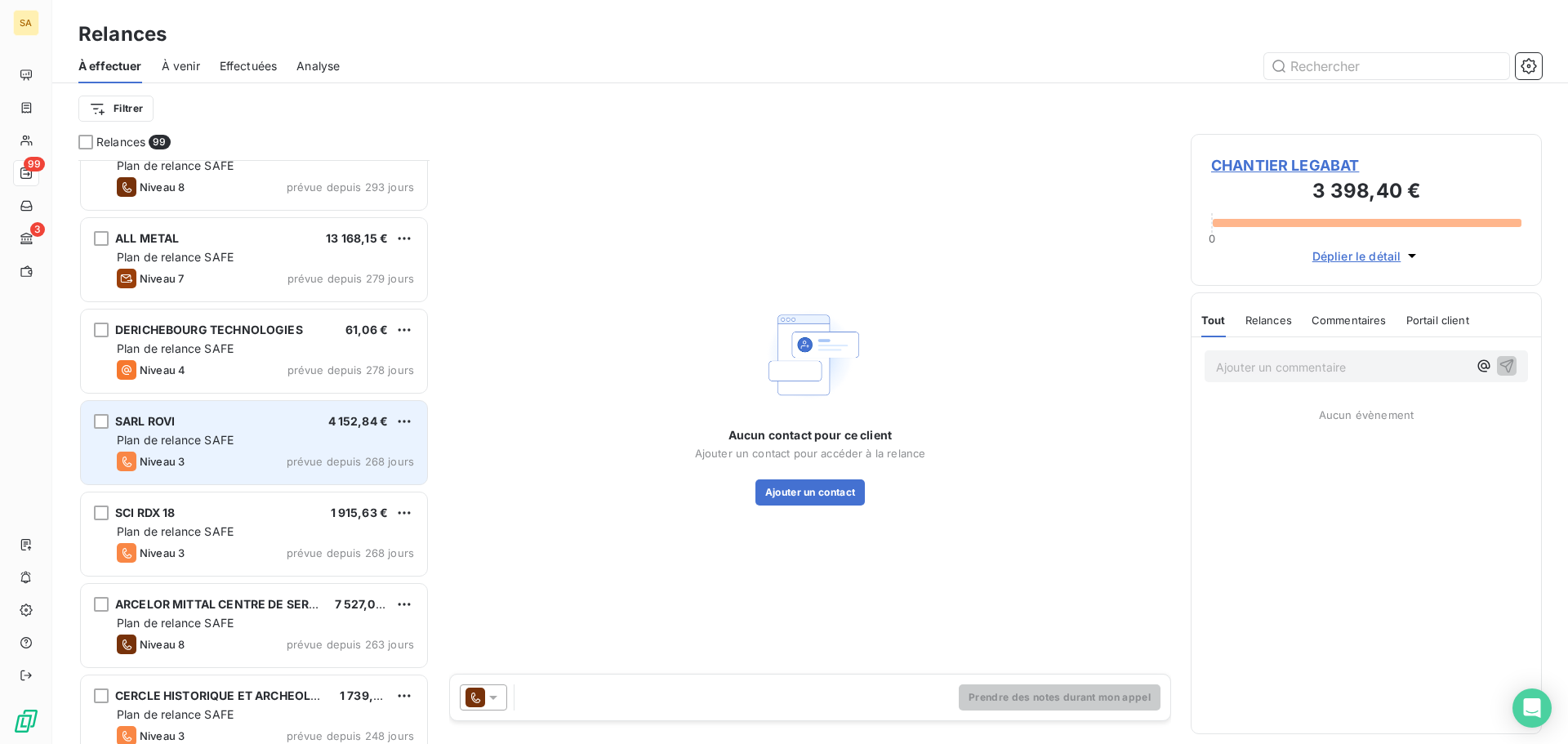
click at [168, 434] on span "Plan de relance SAFE" at bounding box center [175, 440] width 117 height 14
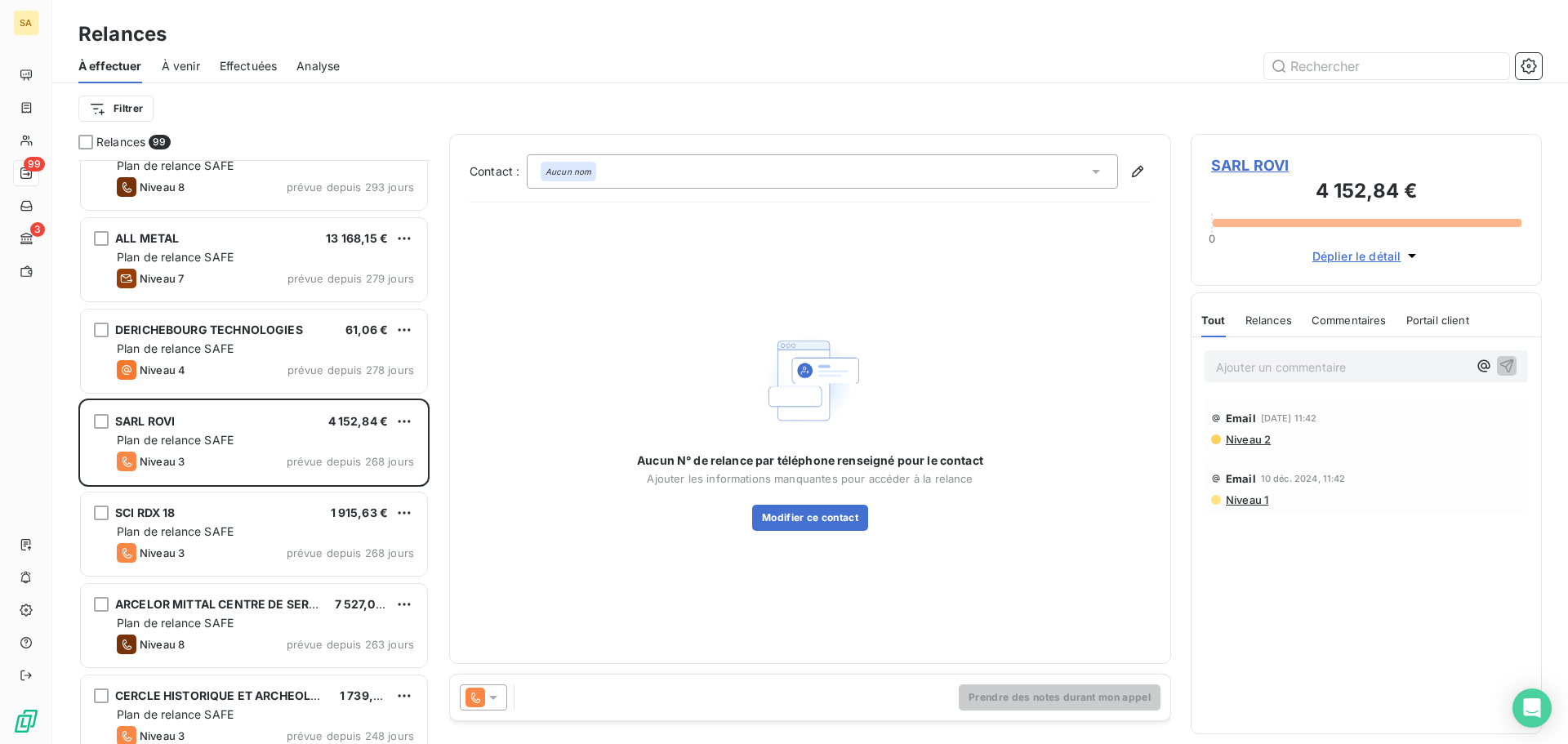
click at [1263, 162] on span "SARL ROVI" at bounding box center [1365, 166] width 310 height 22
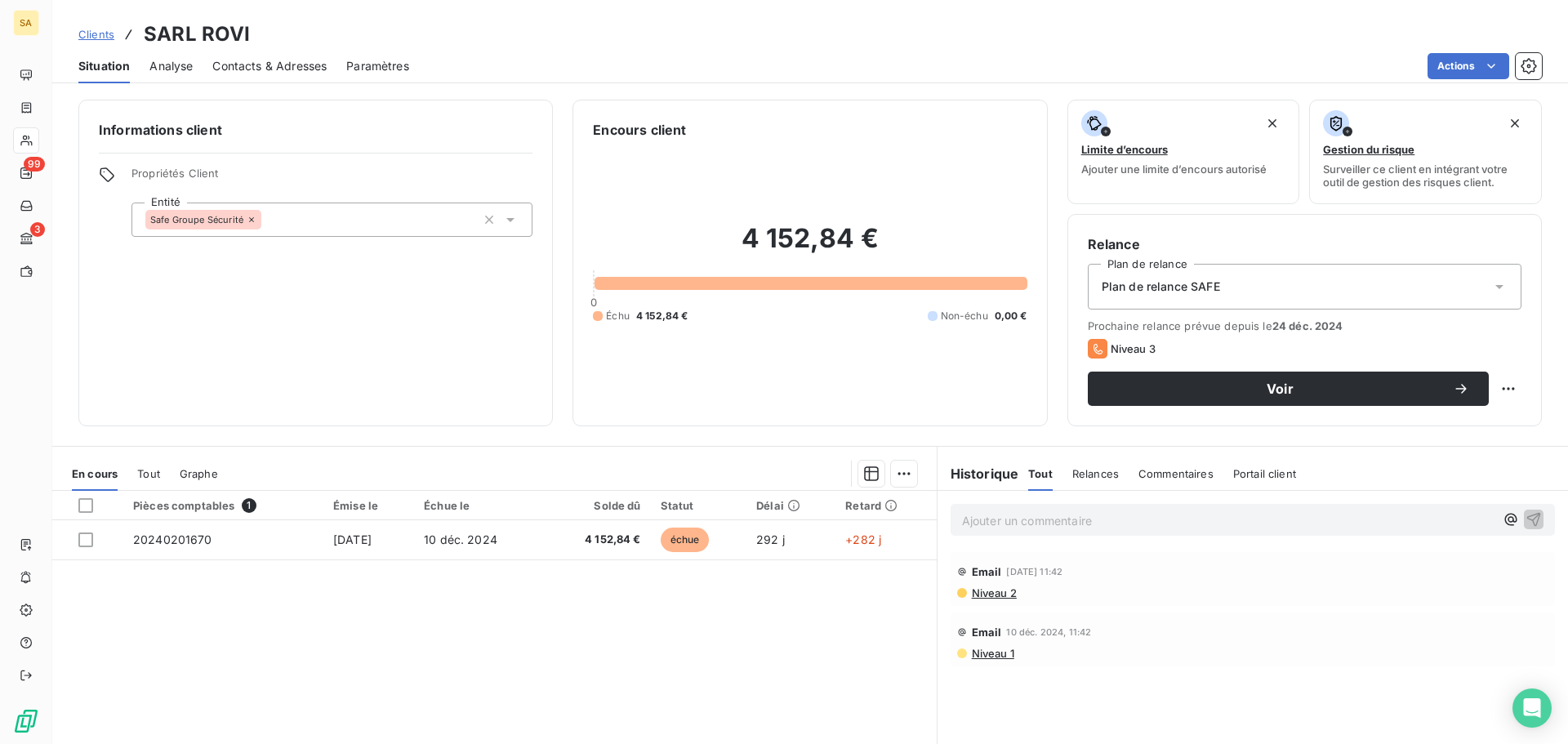
click at [297, 63] on span "Contacts & Adresses" at bounding box center [269, 66] width 115 height 16
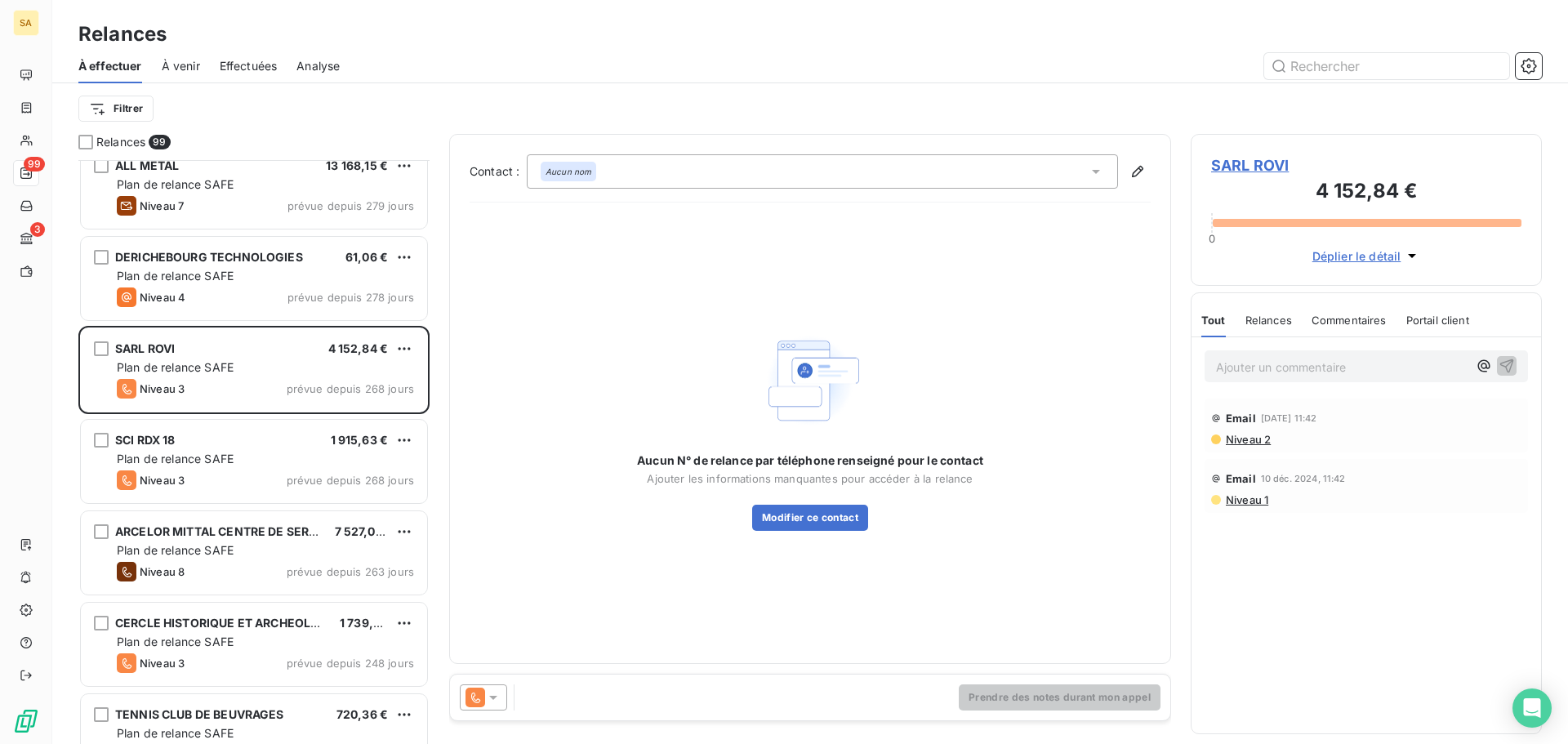
scroll to position [1390, 0]
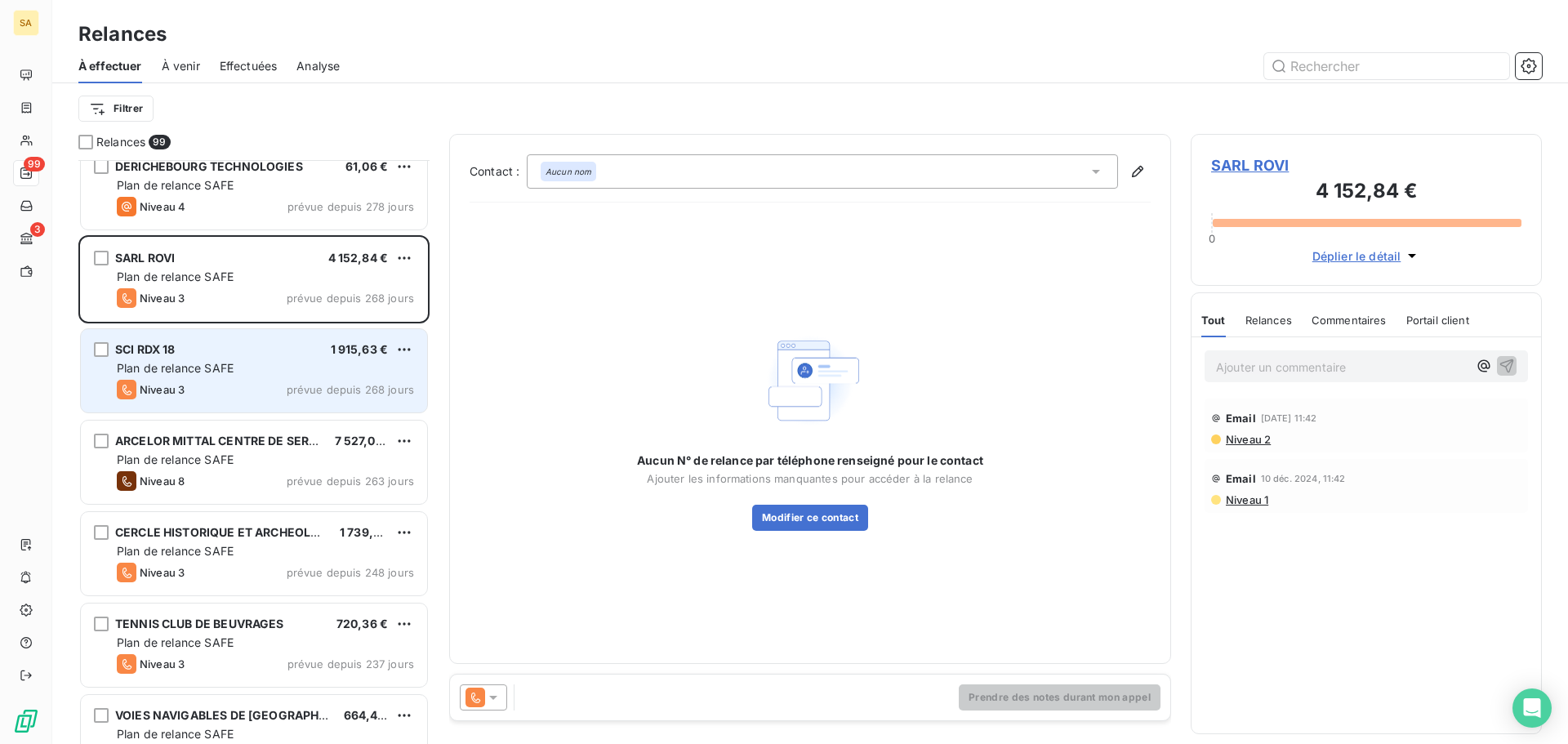
click at [258, 381] on div "Niveau 3 prévue depuis 268 jours" at bounding box center [266, 389] width 298 height 20
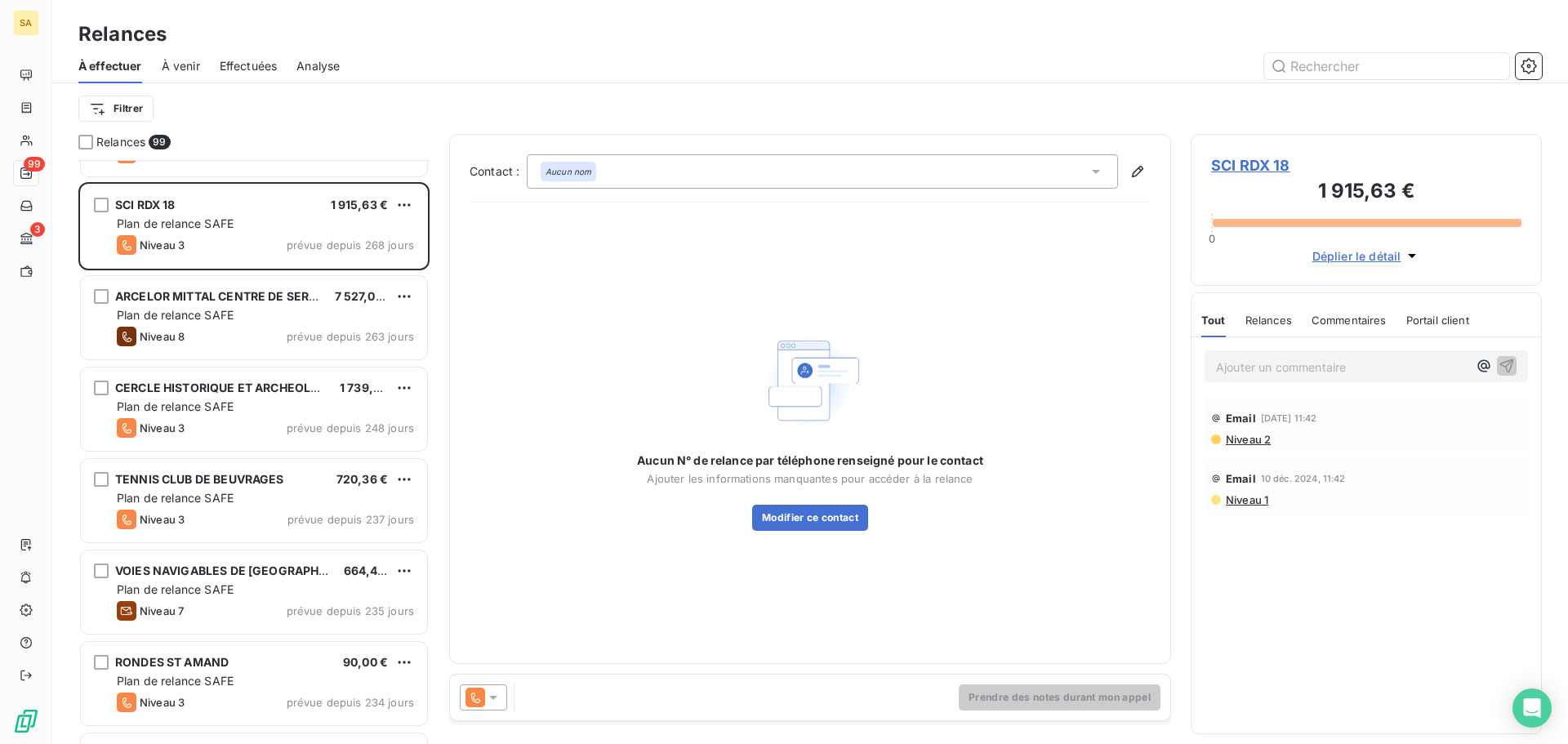
scroll to position [1553, 0]
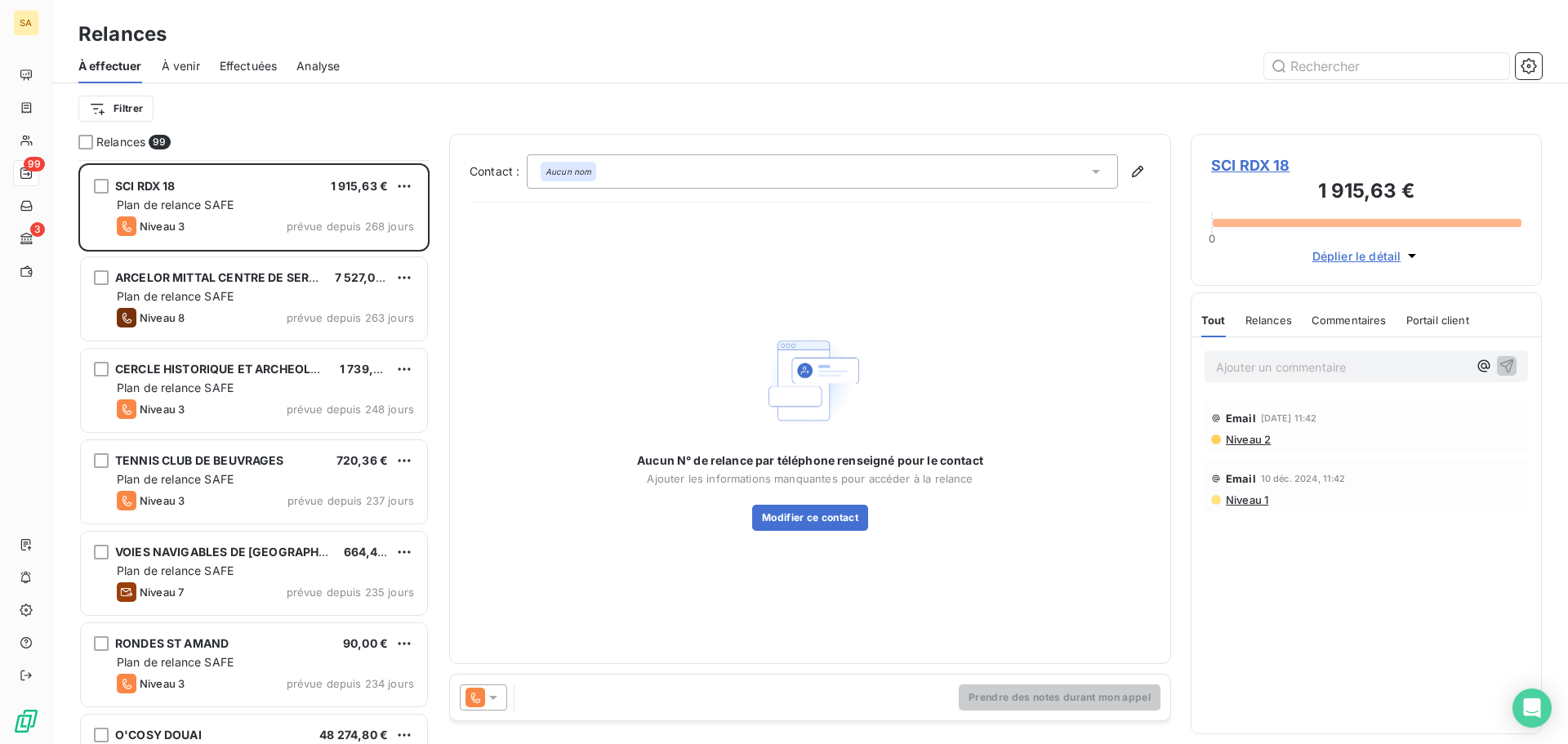
click at [261, 385] on div "Plan de relance SAFE" at bounding box center [266, 387] width 298 height 16
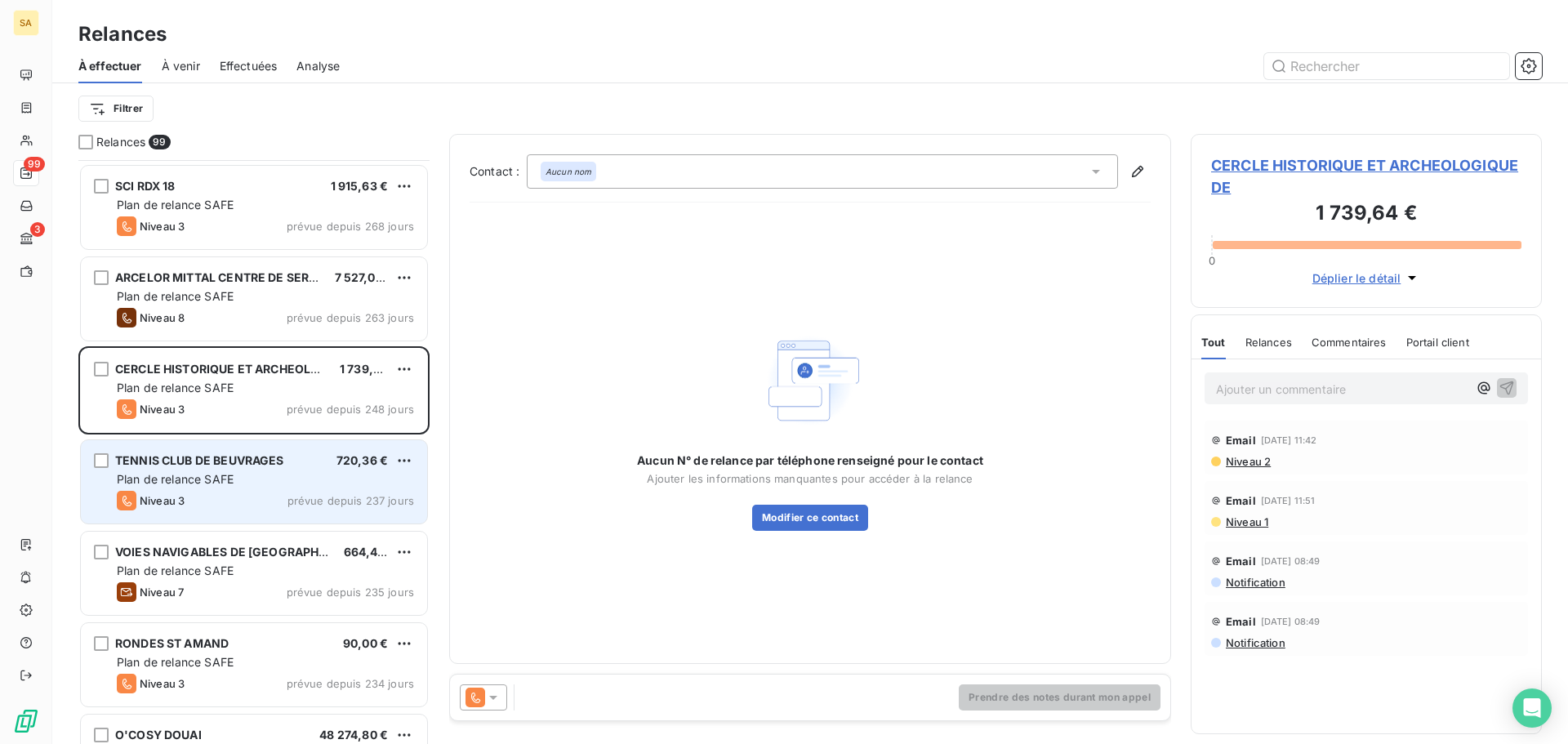
click at [309, 462] on div "TENNIS CLUB DE BEUVRAGES 720,36 €" at bounding box center [266, 460] width 298 height 15
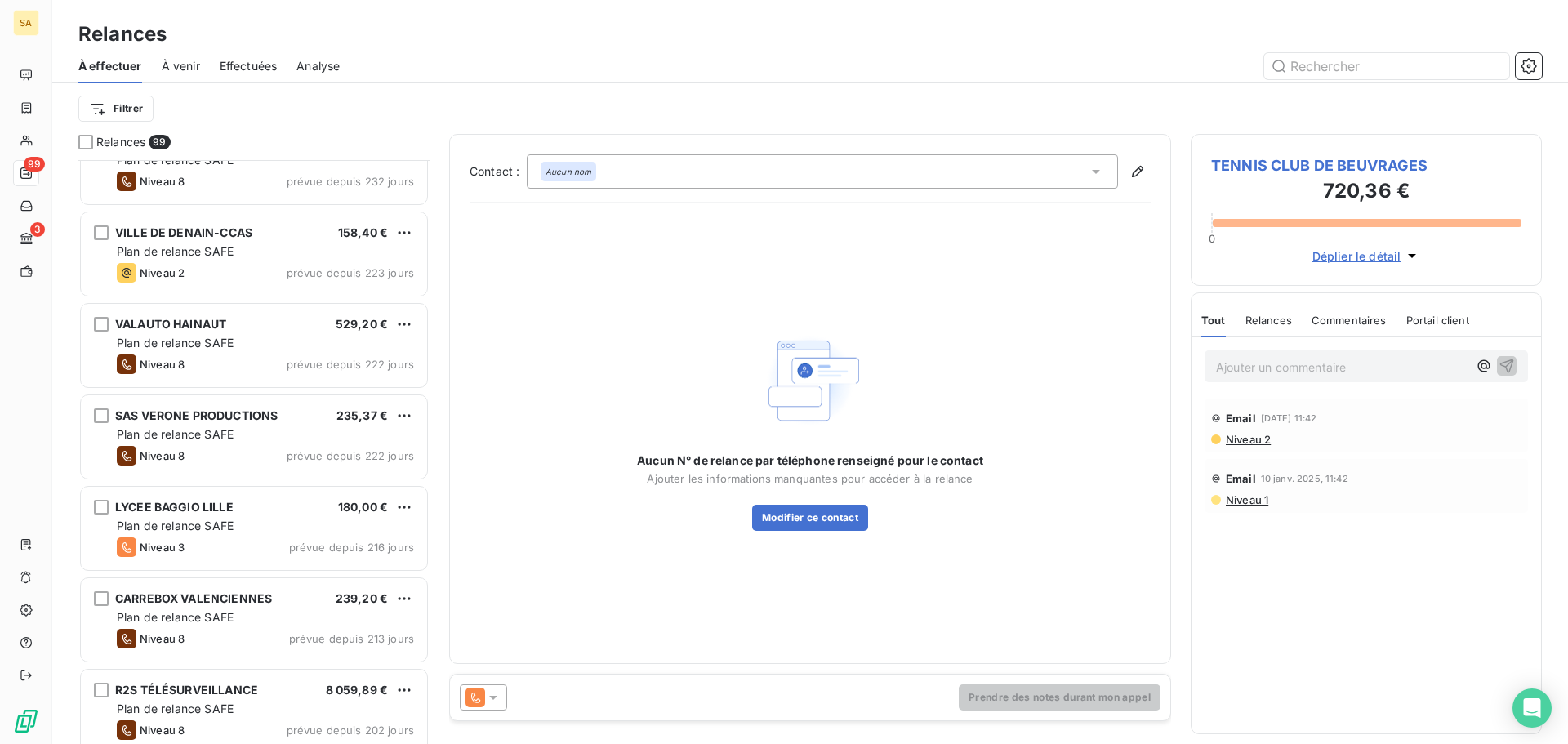
scroll to position [2288, 0]
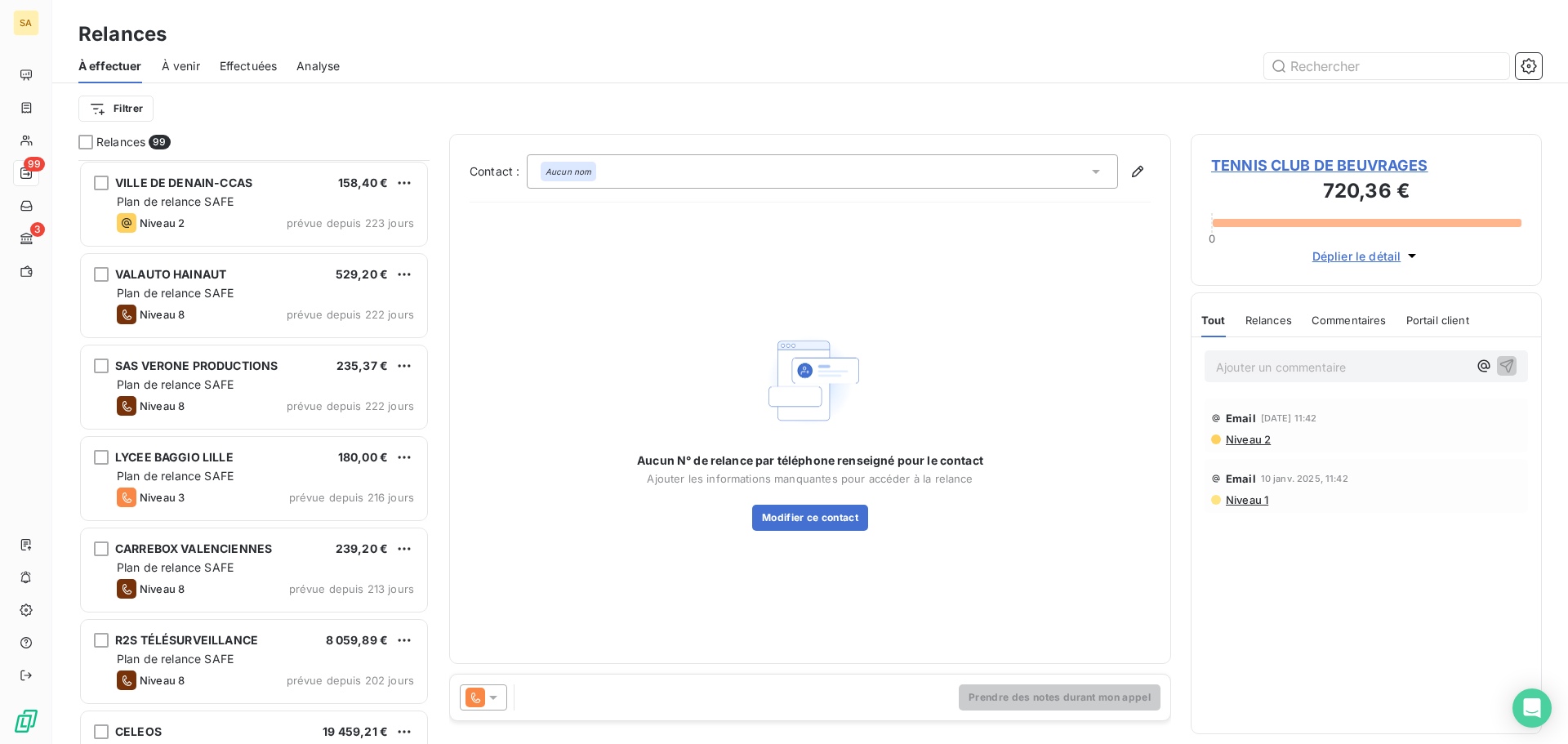
click at [312, 460] on div "LYCEE BAGGIO LILLE 180,00 €" at bounding box center [266, 457] width 298 height 15
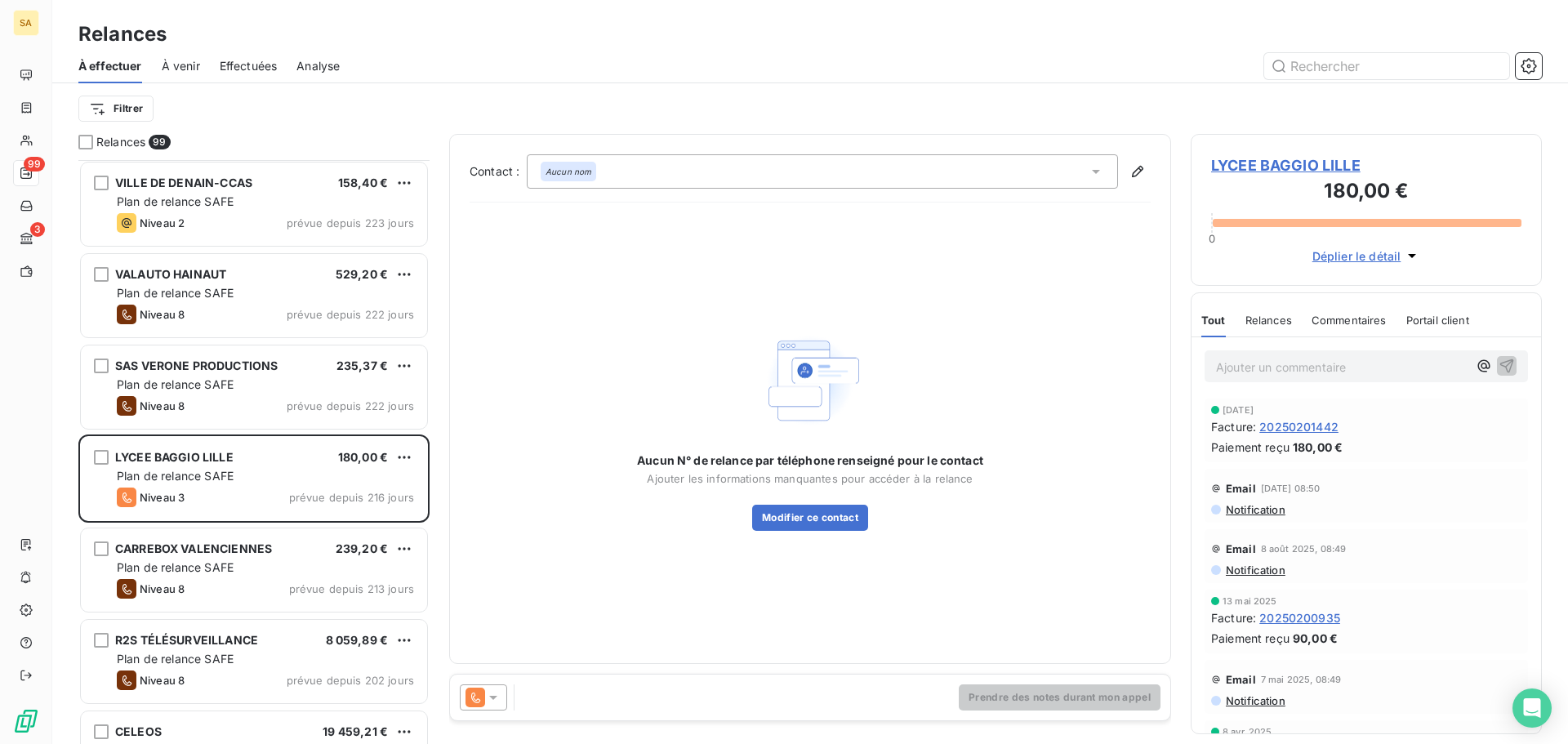
click at [1300, 158] on span "LYCEE BAGGIO LILLE" at bounding box center [1365, 166] width 310 height 22
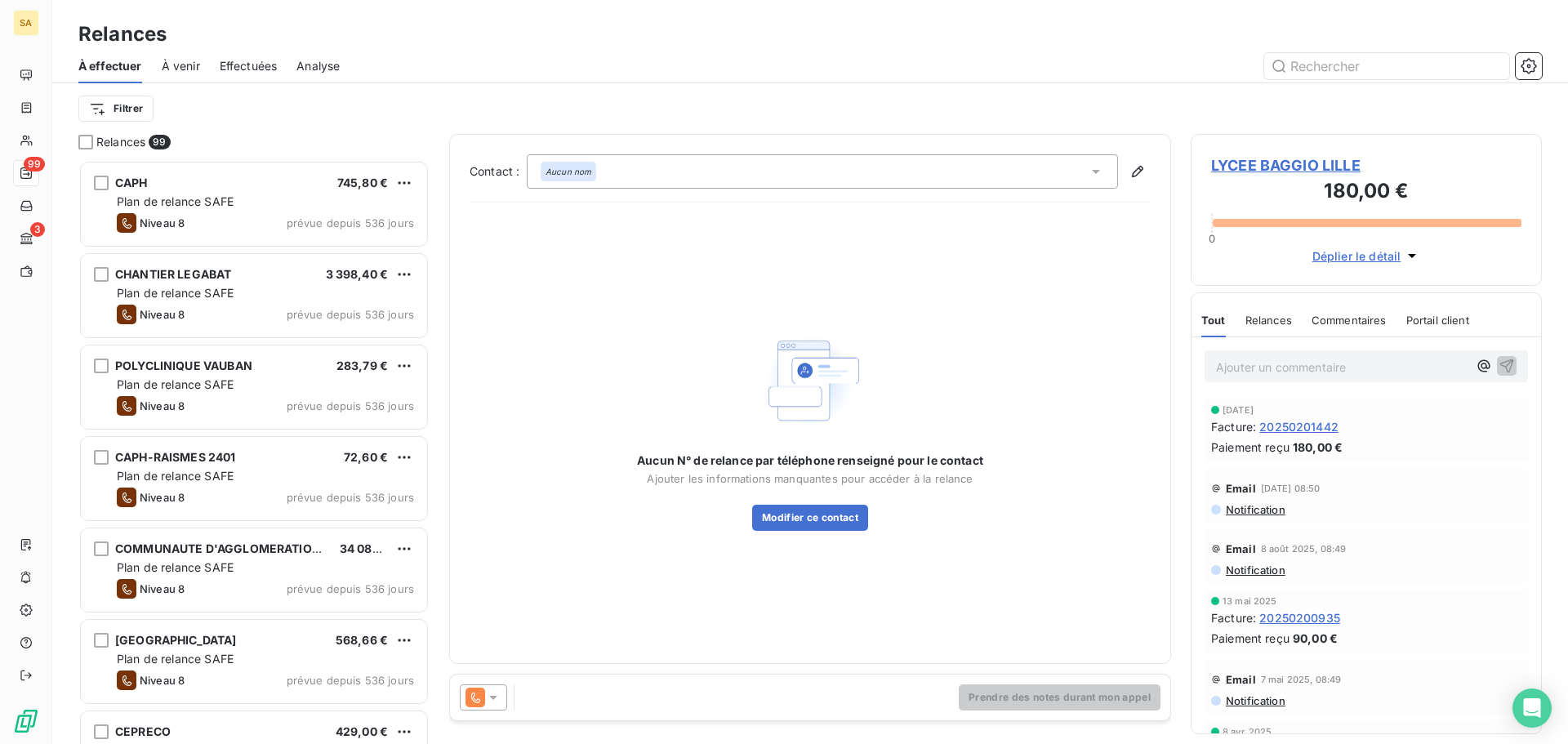
scroll to position [572, 339]
click at [505, 703] on div at bounding box center [483, 697] width 47 height 27
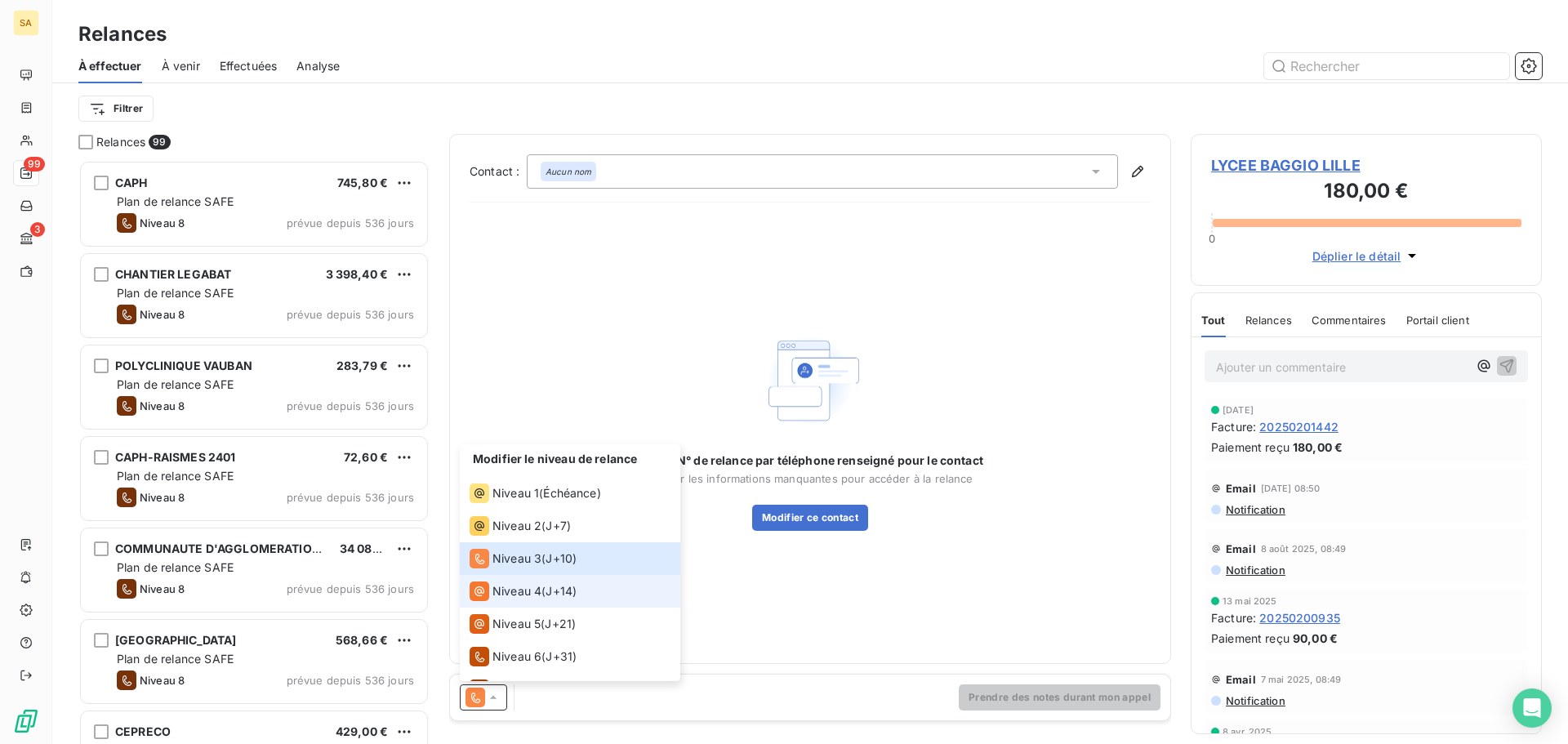
click at [545, 586] on div "Niveau 4 ( J+14 )" at bounding box center [522, 591] width 107 height 20
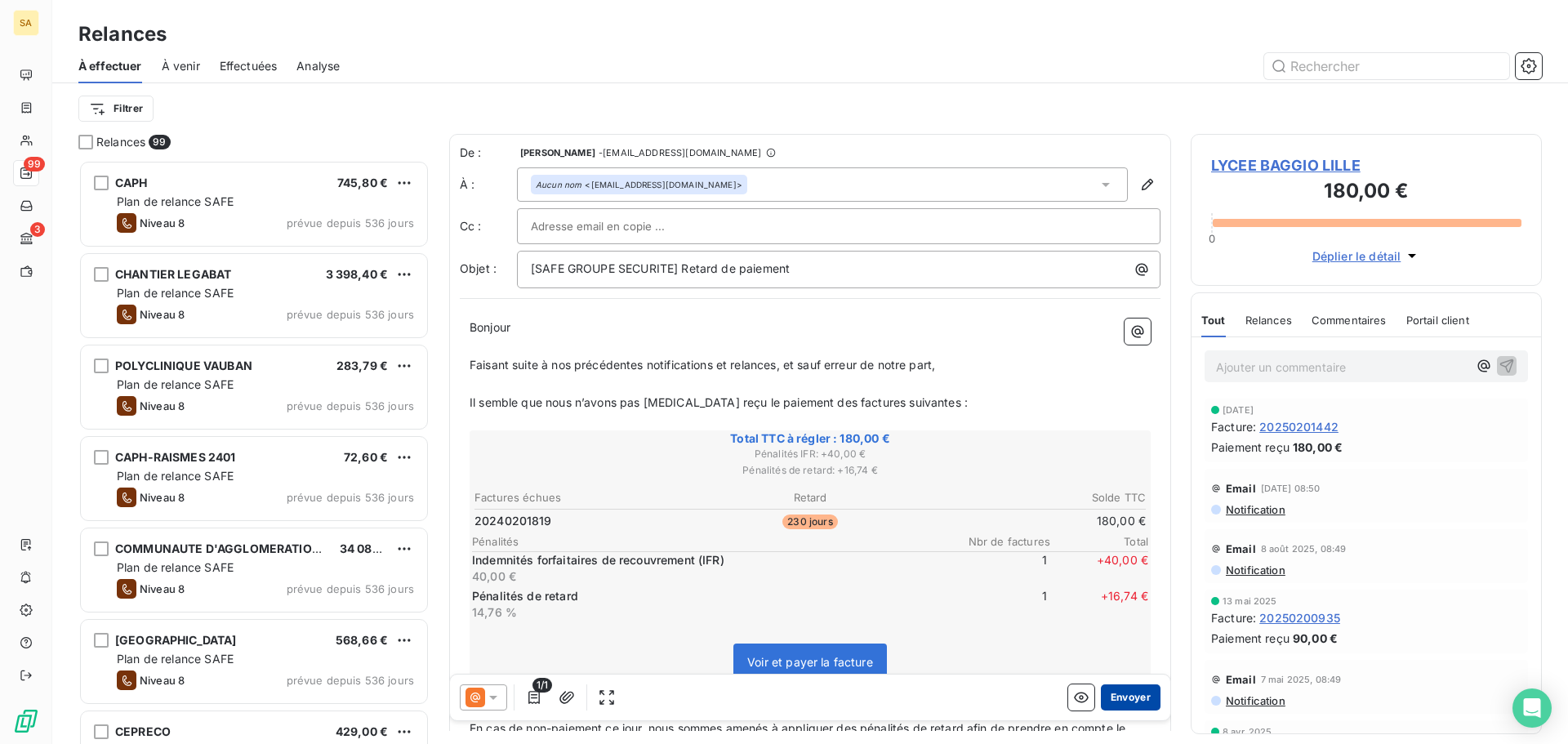
click at [1143, 705] on button "Envoyer" at bounding box center [1130, 697] width 60 height 27
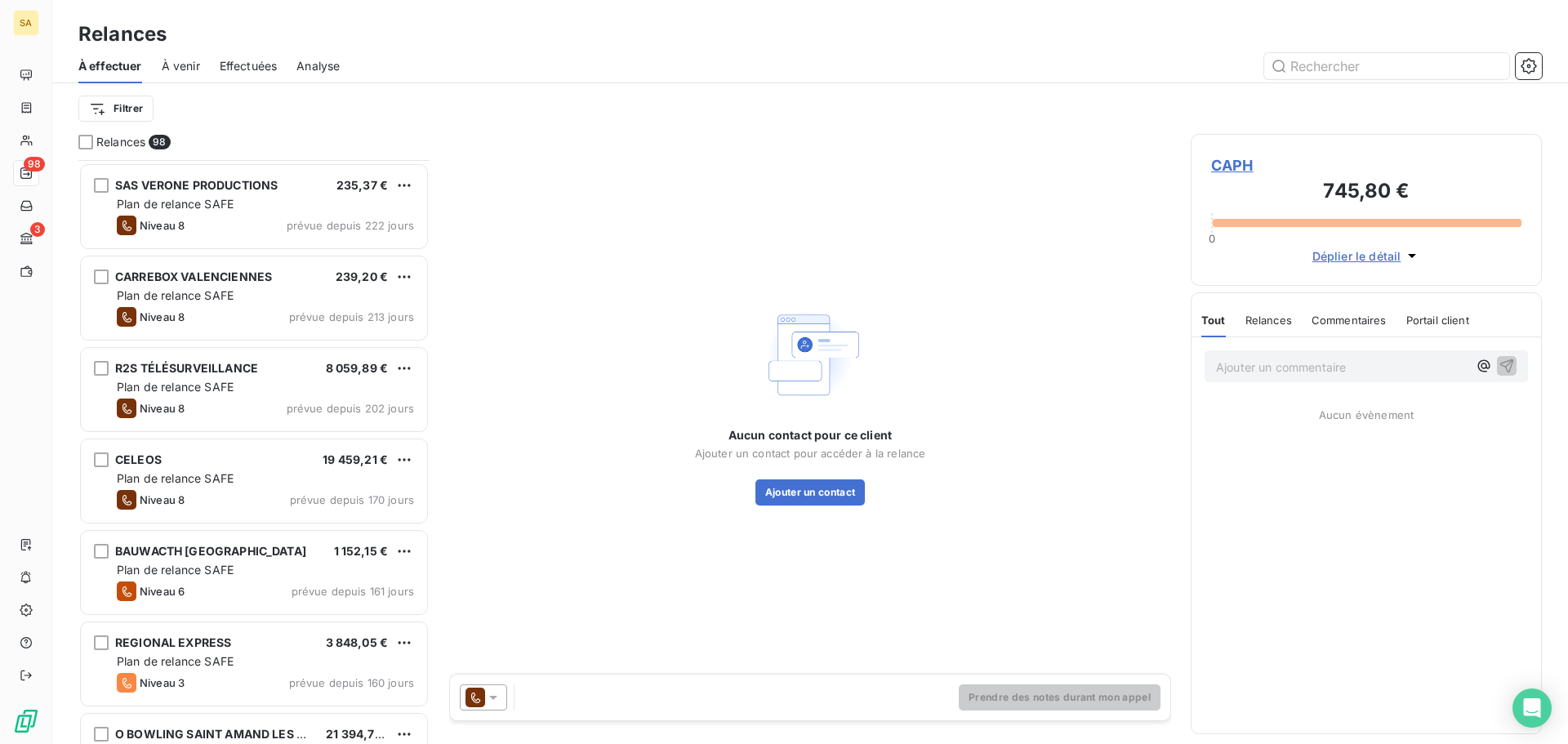
scroll to position [2533, 0]
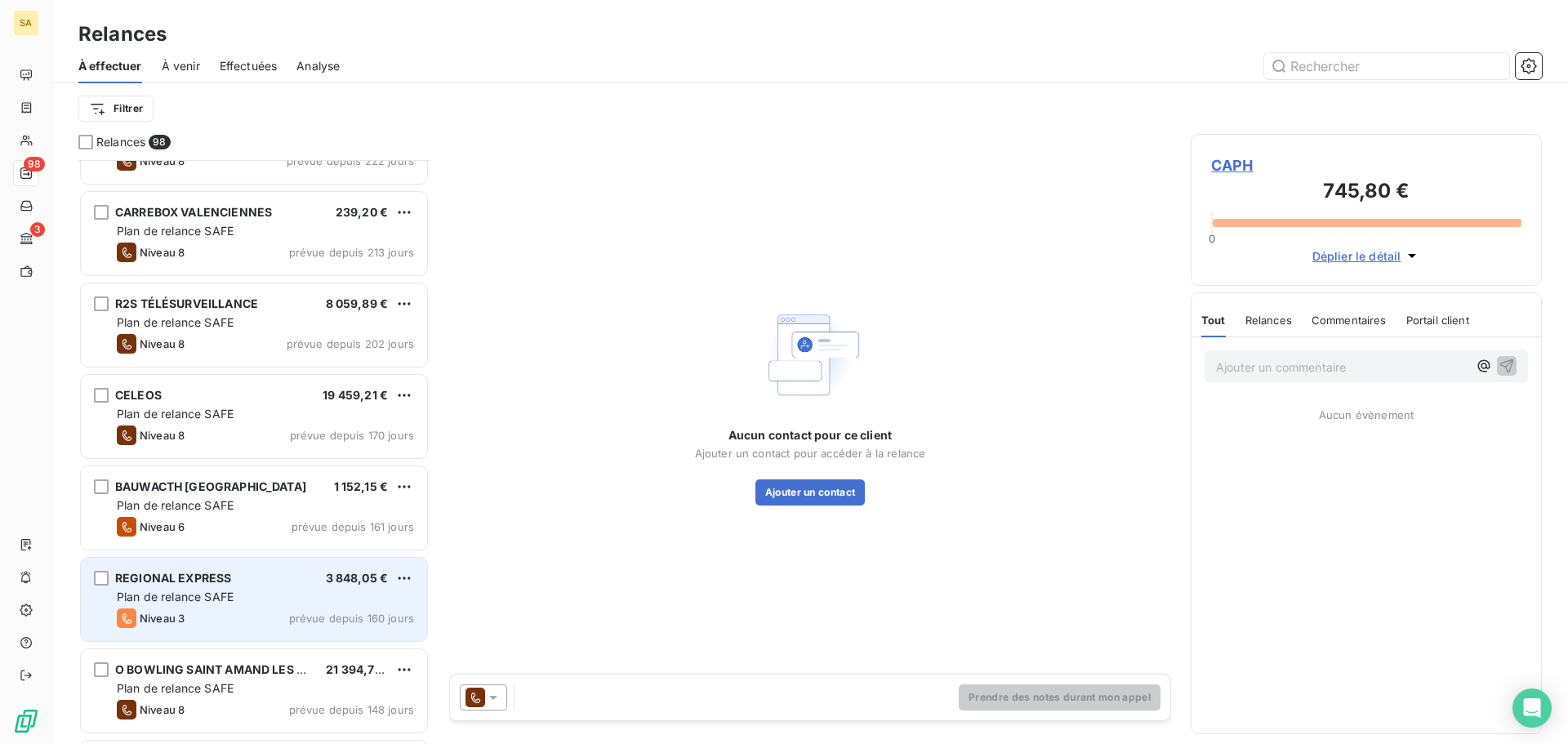
click at [234, 611] on div "Niveau 3 prévue depuis 160 jours" at bounding box center [266, 618] width 298 height 20
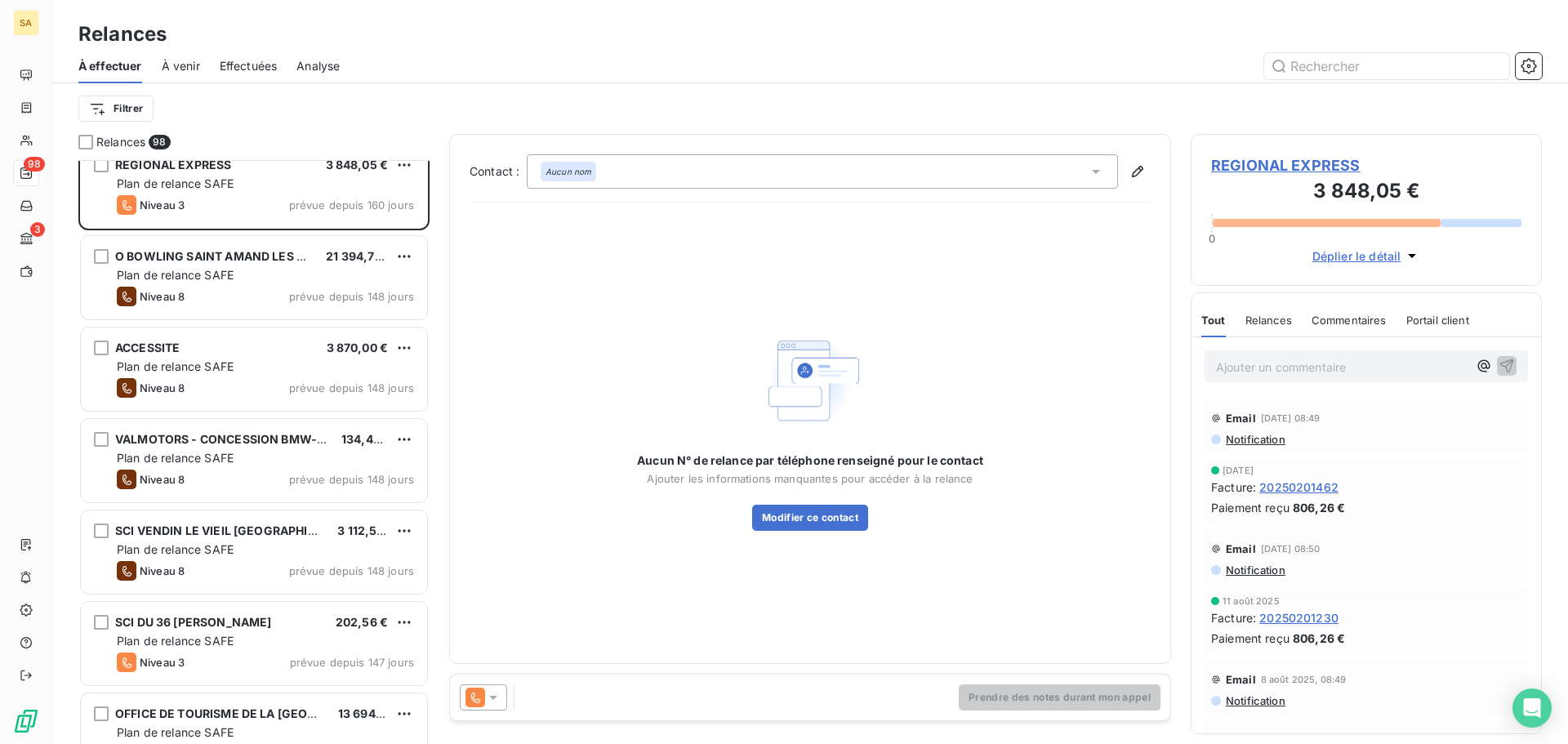
scroll to position [3186, 0]
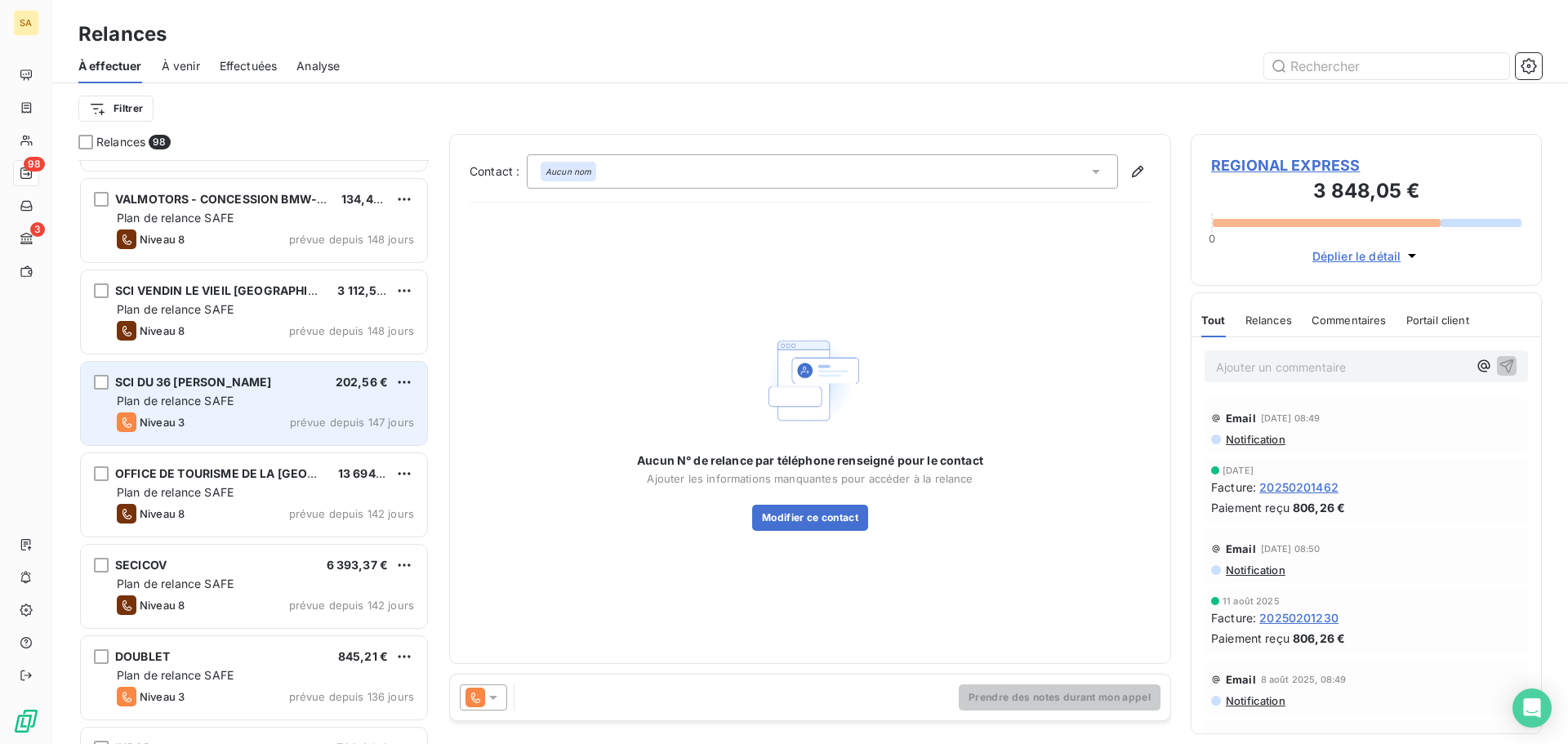
click at [223, 409] on div "SCI DU 36 ROGER BAUVRY 202,56 € Plan de relance SAFE Niveau 3 prévue depuis 147…" at bounding box center [254, 403] width 346 height 83
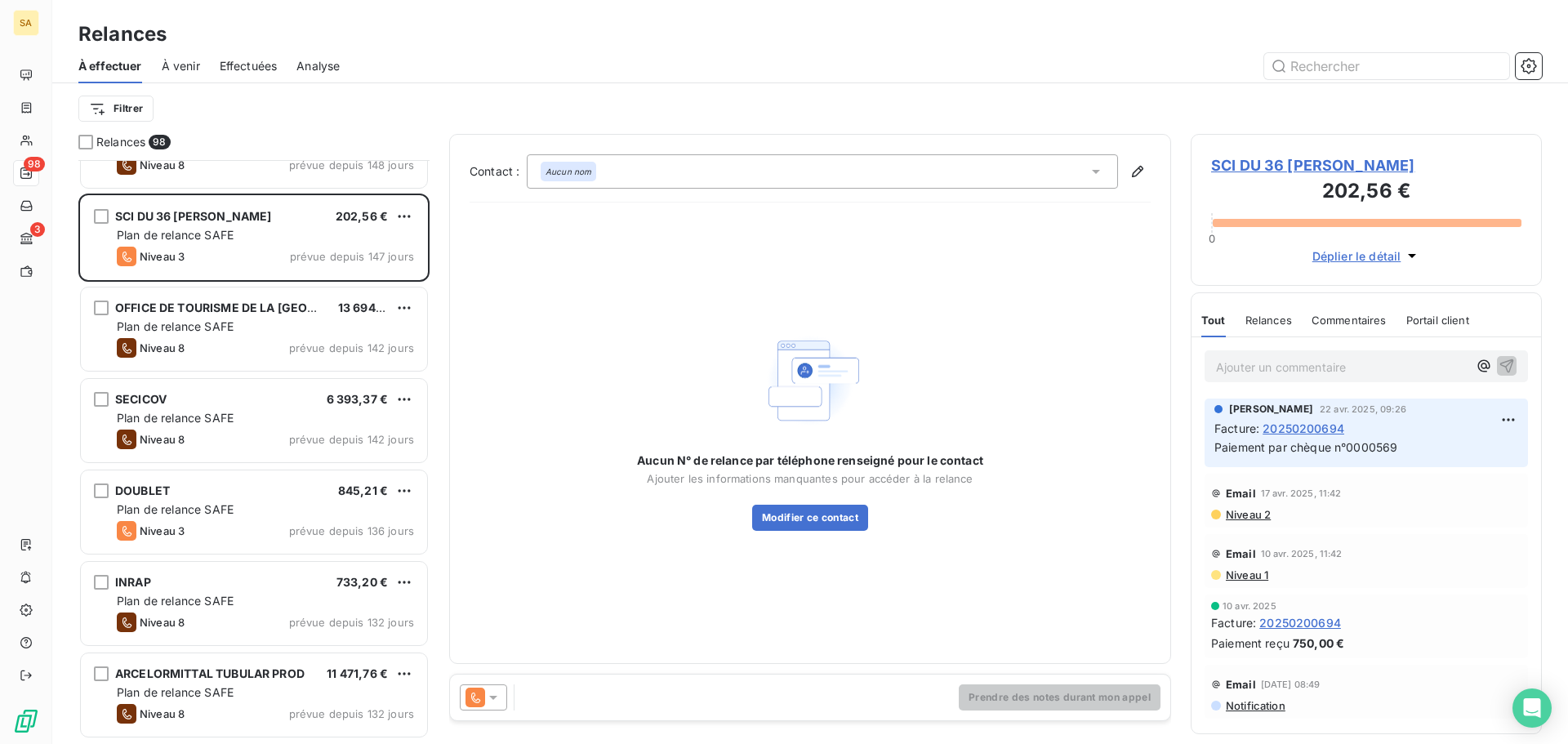
scroll to position [3513, 0]
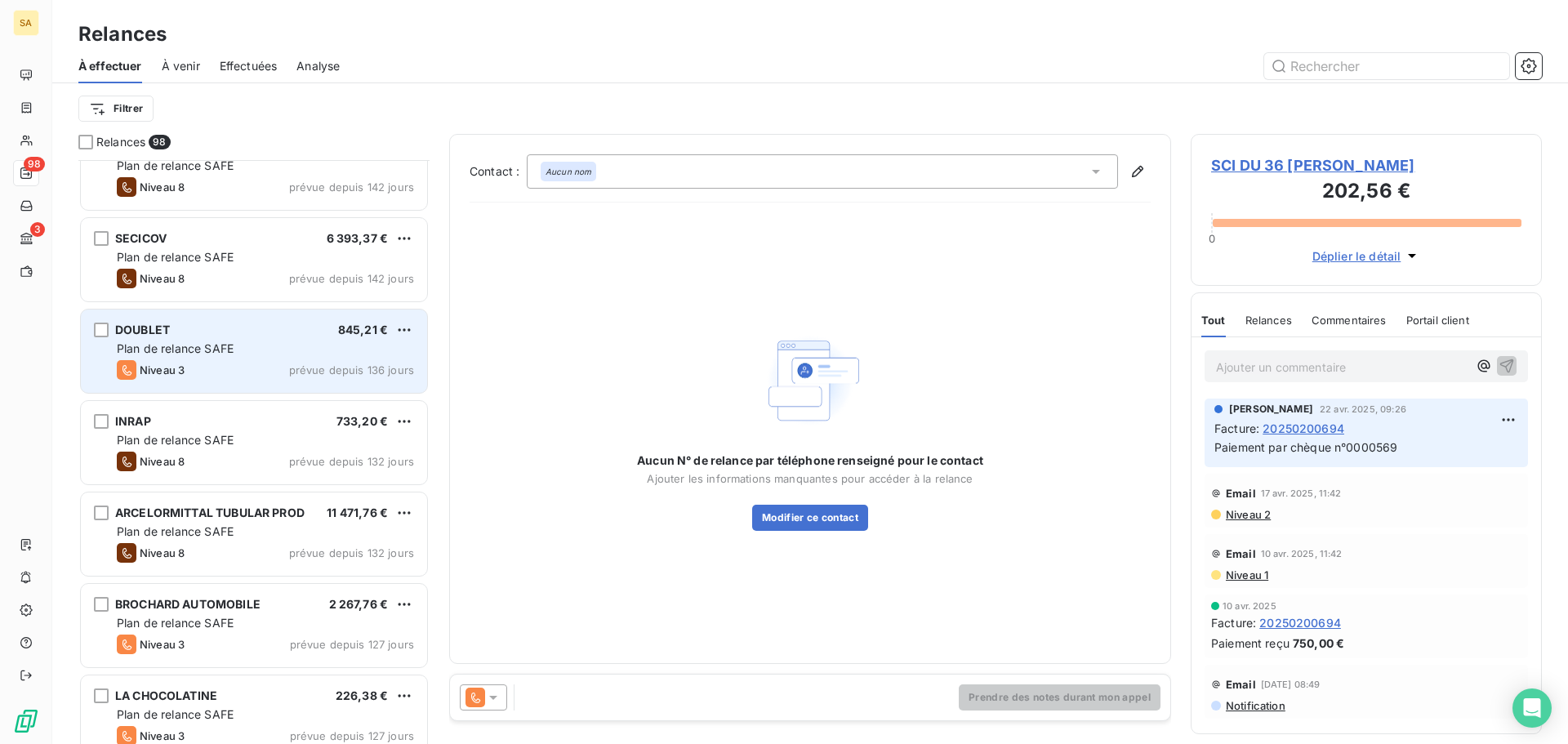
click at [211, 361] on div "Niveau 3 prévue depuis 136 jours" at bounding box center [266, 369] width 298 height 20
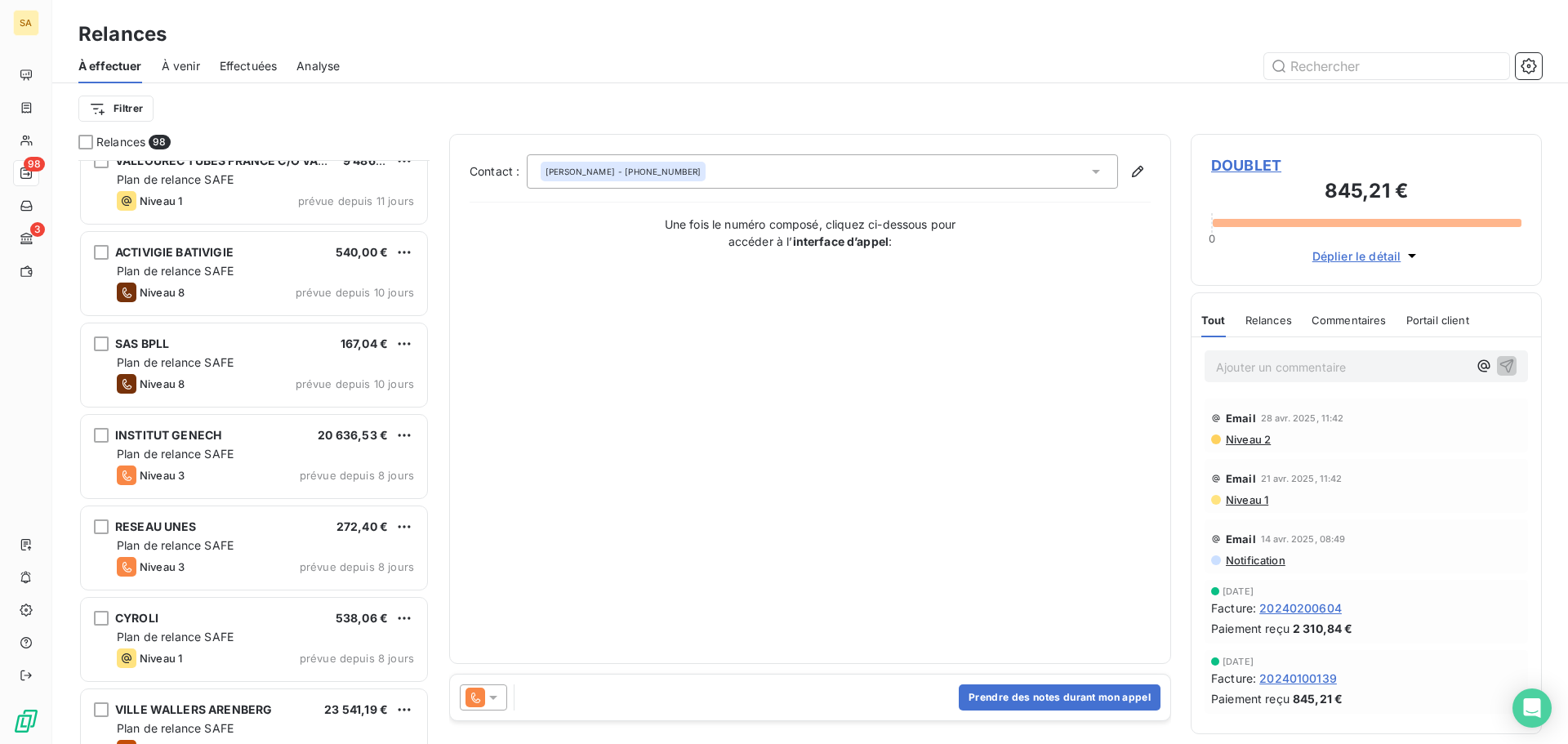
scroll to position [7433, 0]
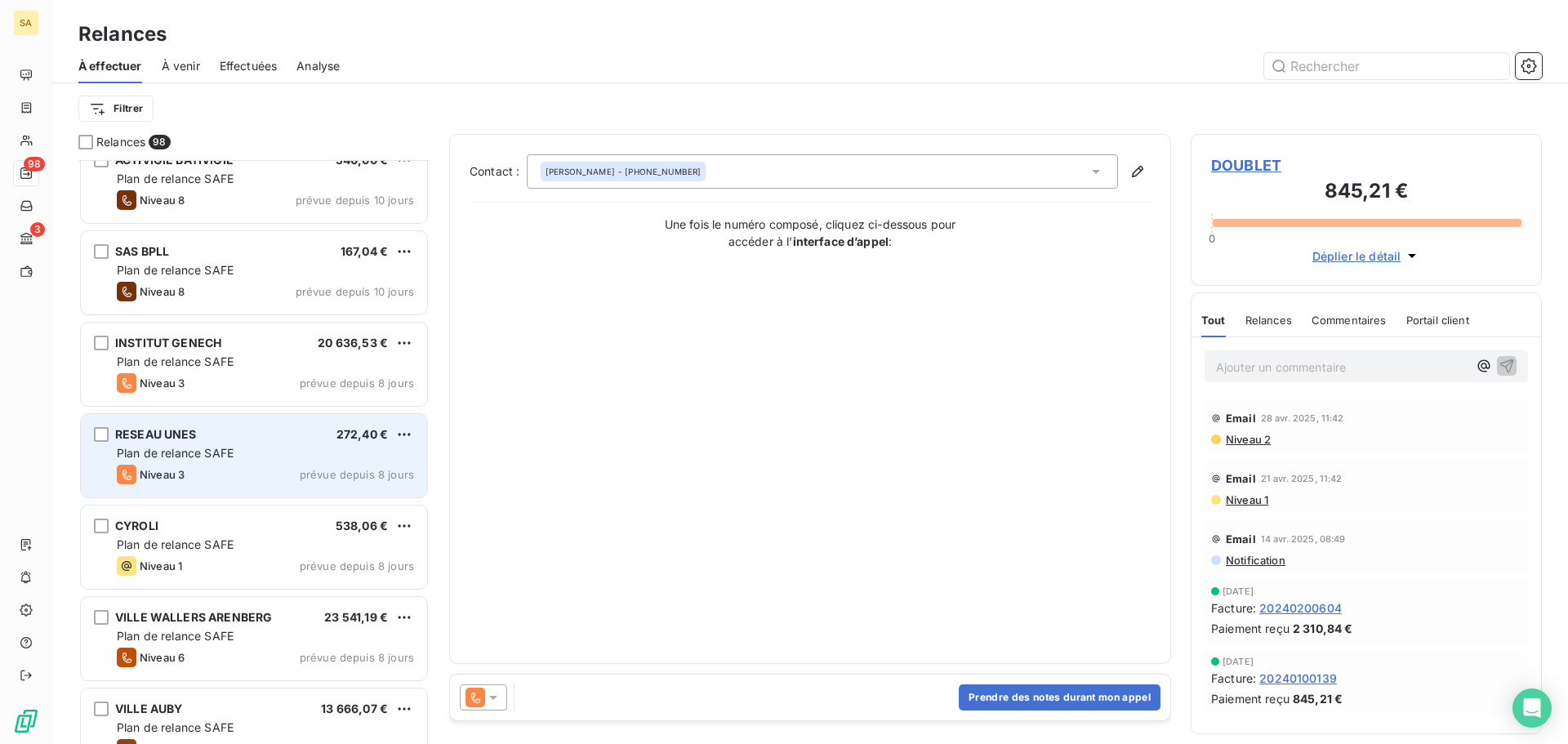
click at [227, 428] on div "RESEAU UNES 272,40 €" at bounding box center [266, 434] width 298 height 15
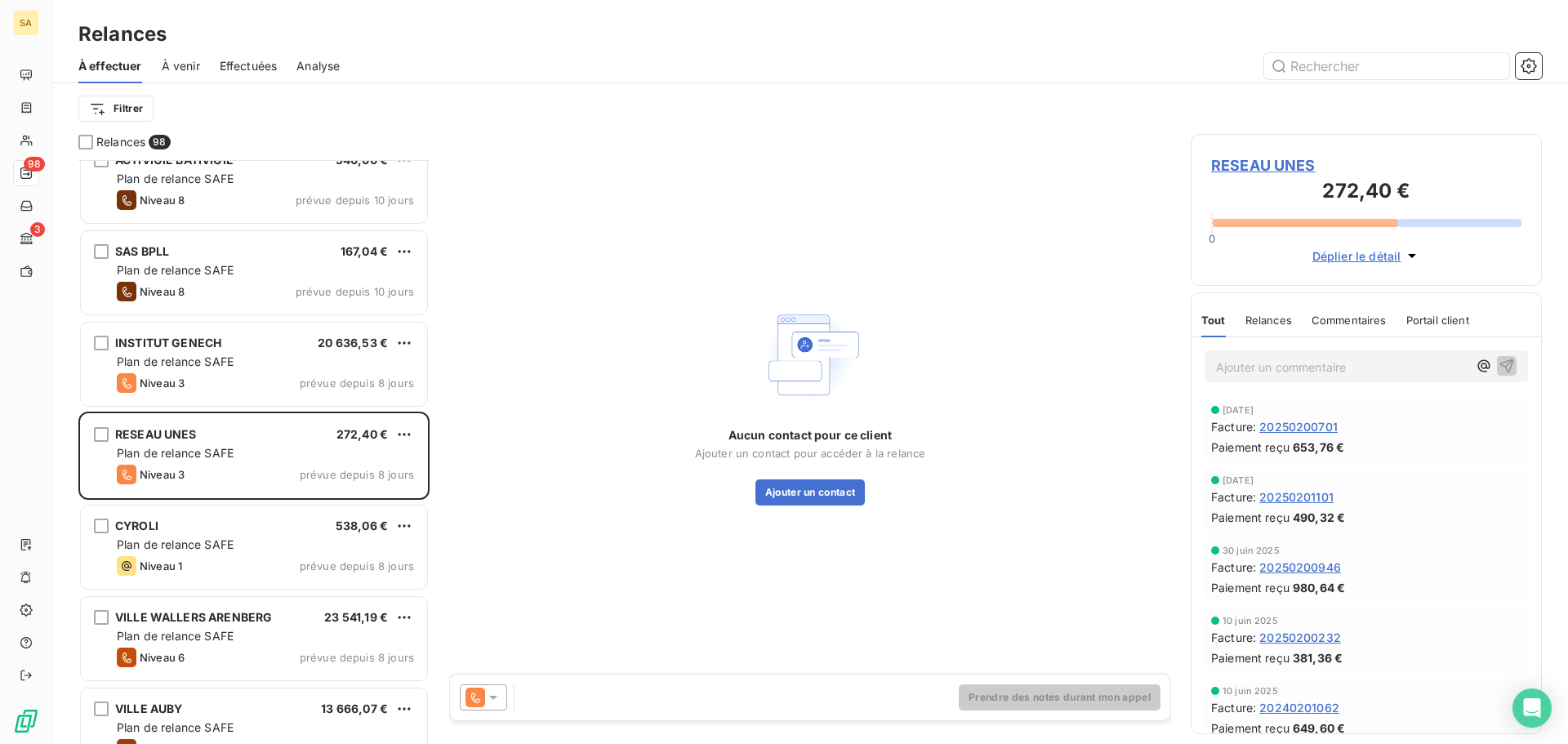
click at [1264, 165] on span "RESEAU UNES" at bounding box center [1365, 166] width 310 height 22
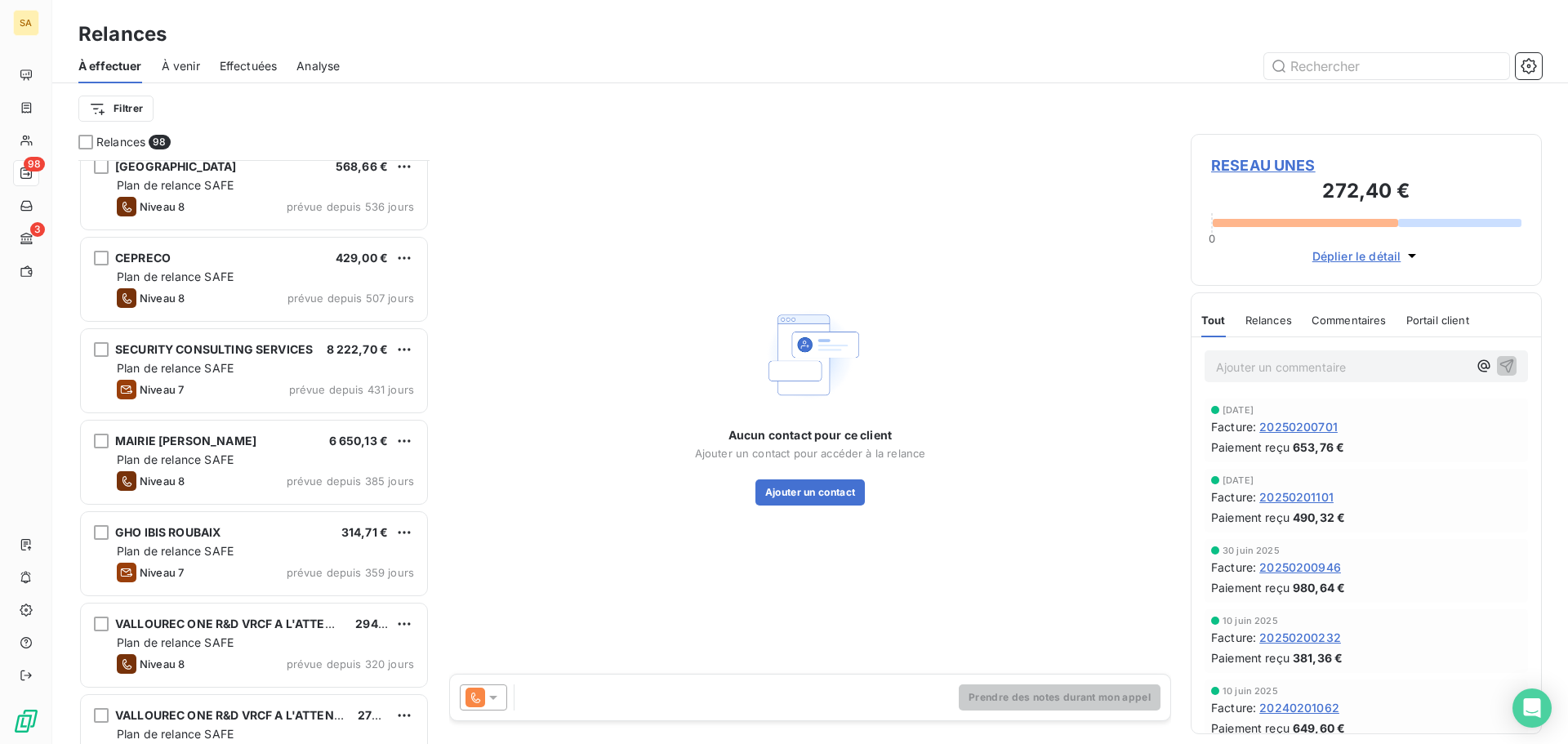
scroll to position [573, 0]
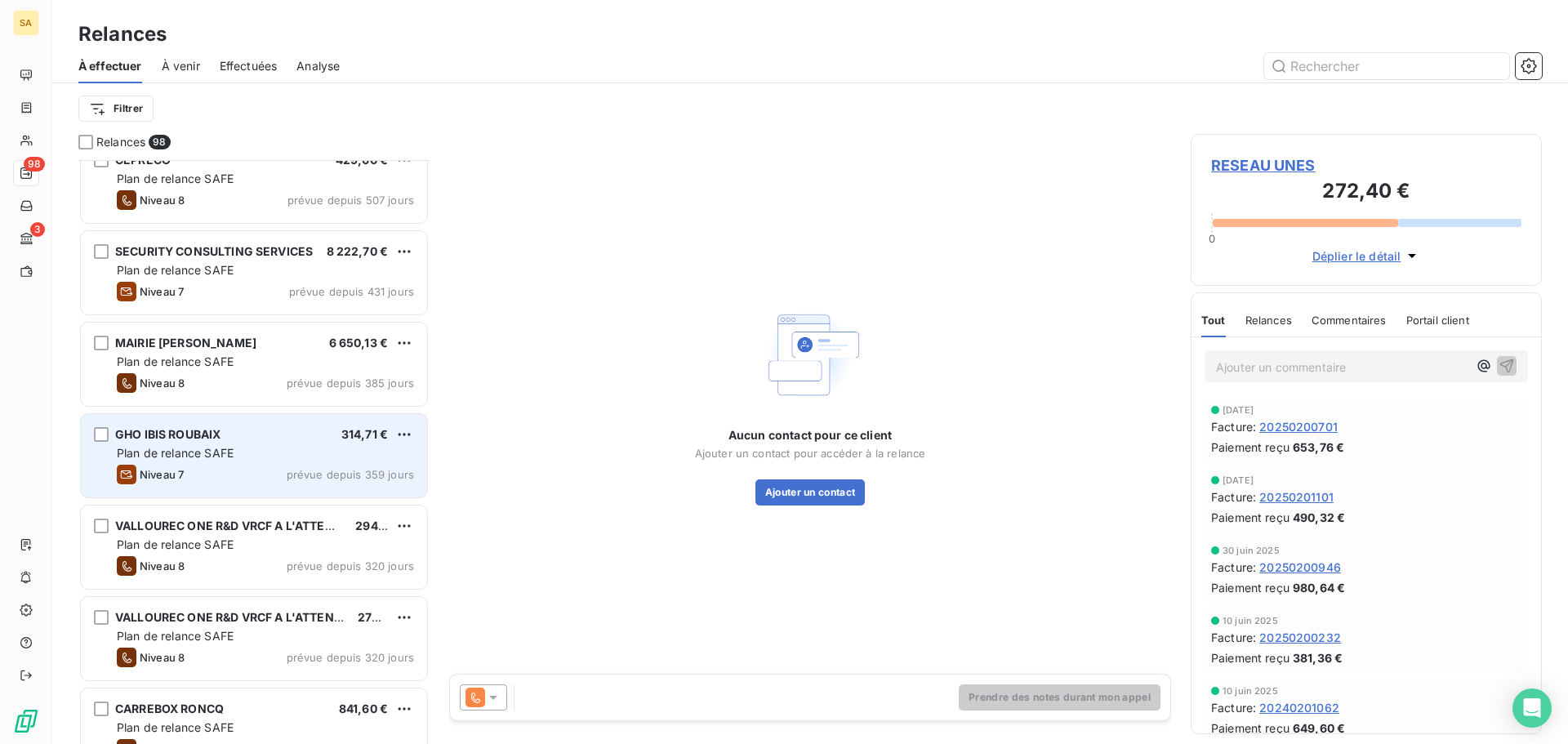
click at [245, 455] on div "Plan de relance SAFE" at bounding box center [266, 453] width 298 height 16
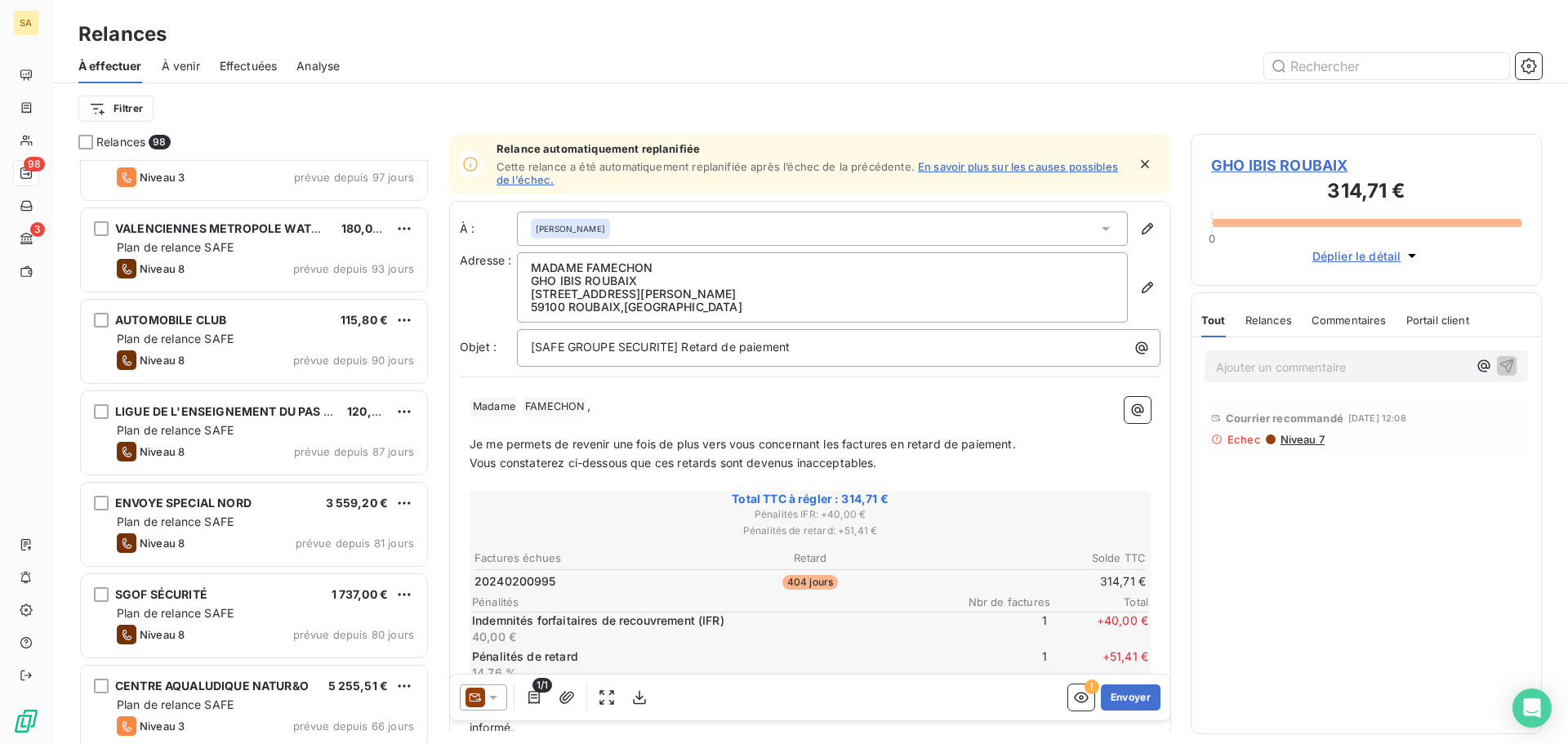
scroll to position [4983, 0]
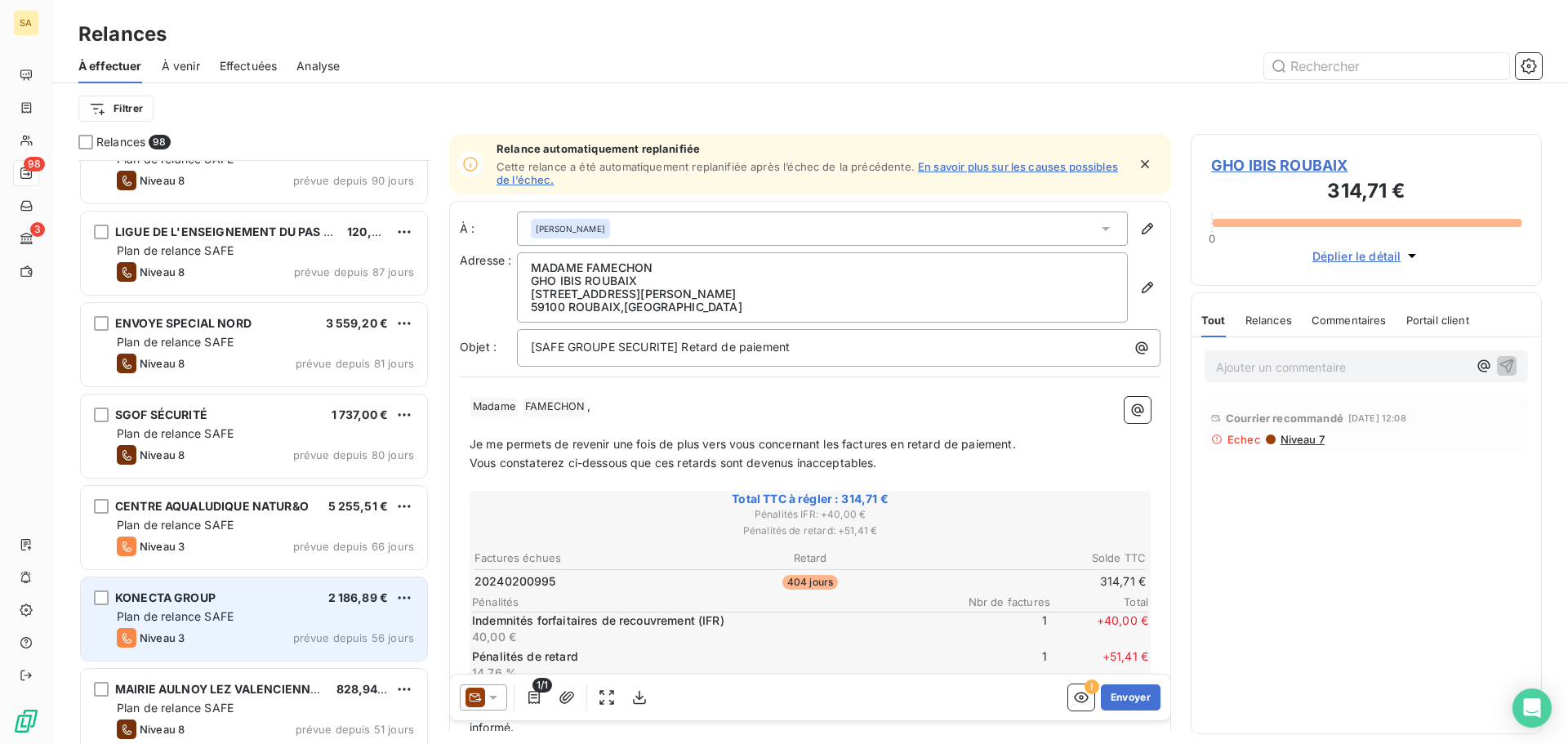
click at [318, 613] on div "Plan de relance SAFE" at bounding box center [266, 617] width 298 height 16
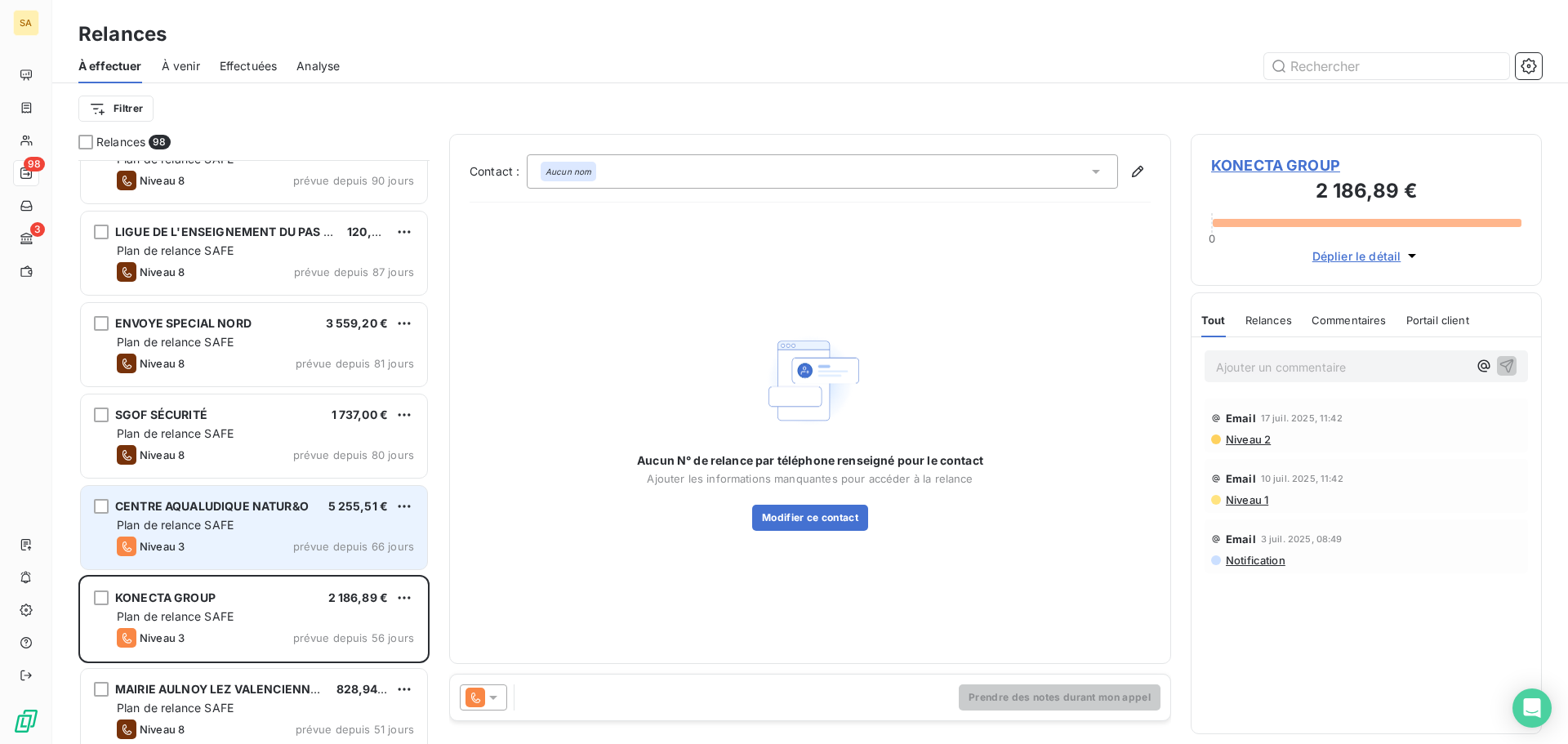
click at [275, 540] on div "Niveau 3 prévue depuis 66 jours" at bounding box center [266, 546] width 298 height 20
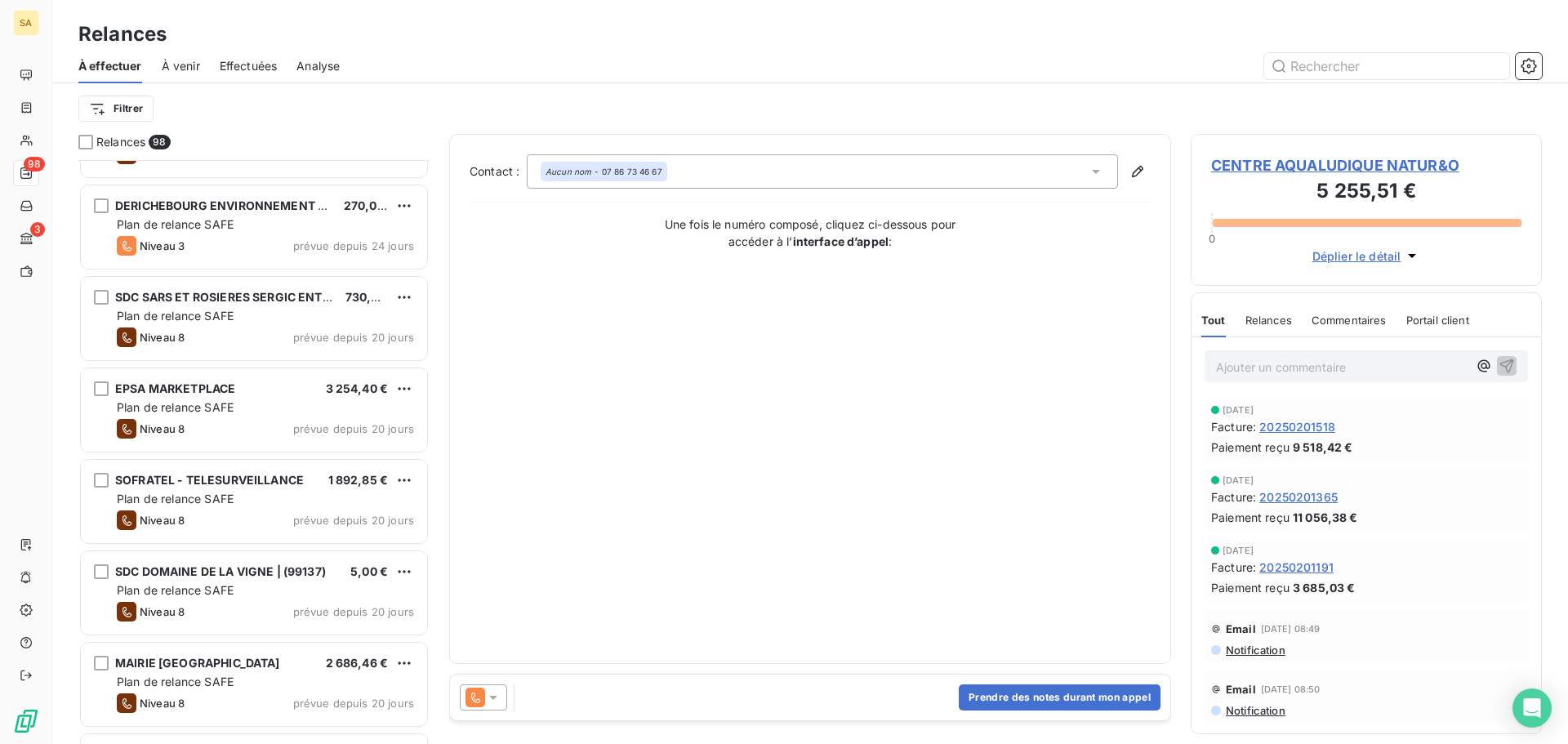
scroll to position [6209, 0]
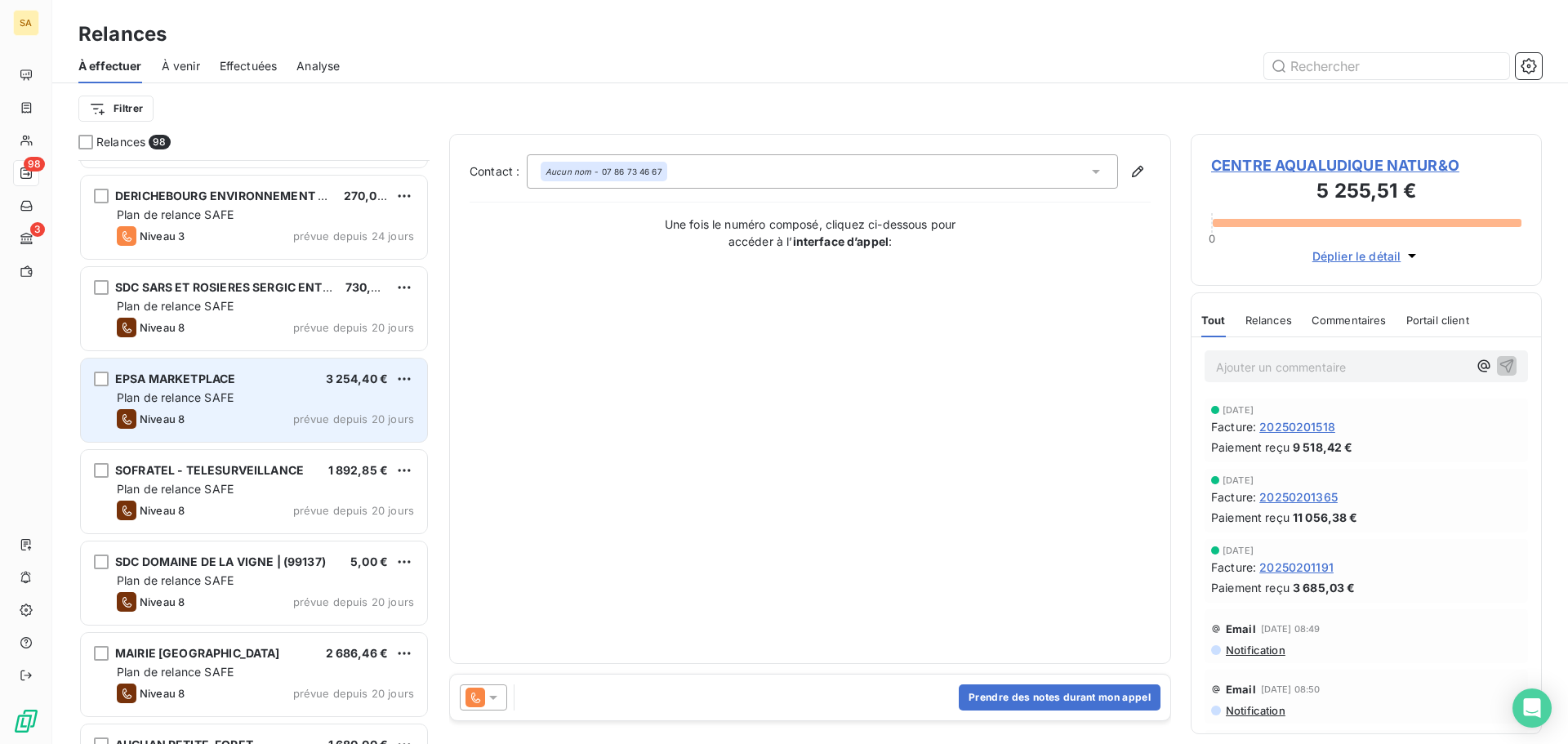
click at [217, 404] on div "Plan de relance SAFE" at bounding box center [266, 398] width 298 height 16
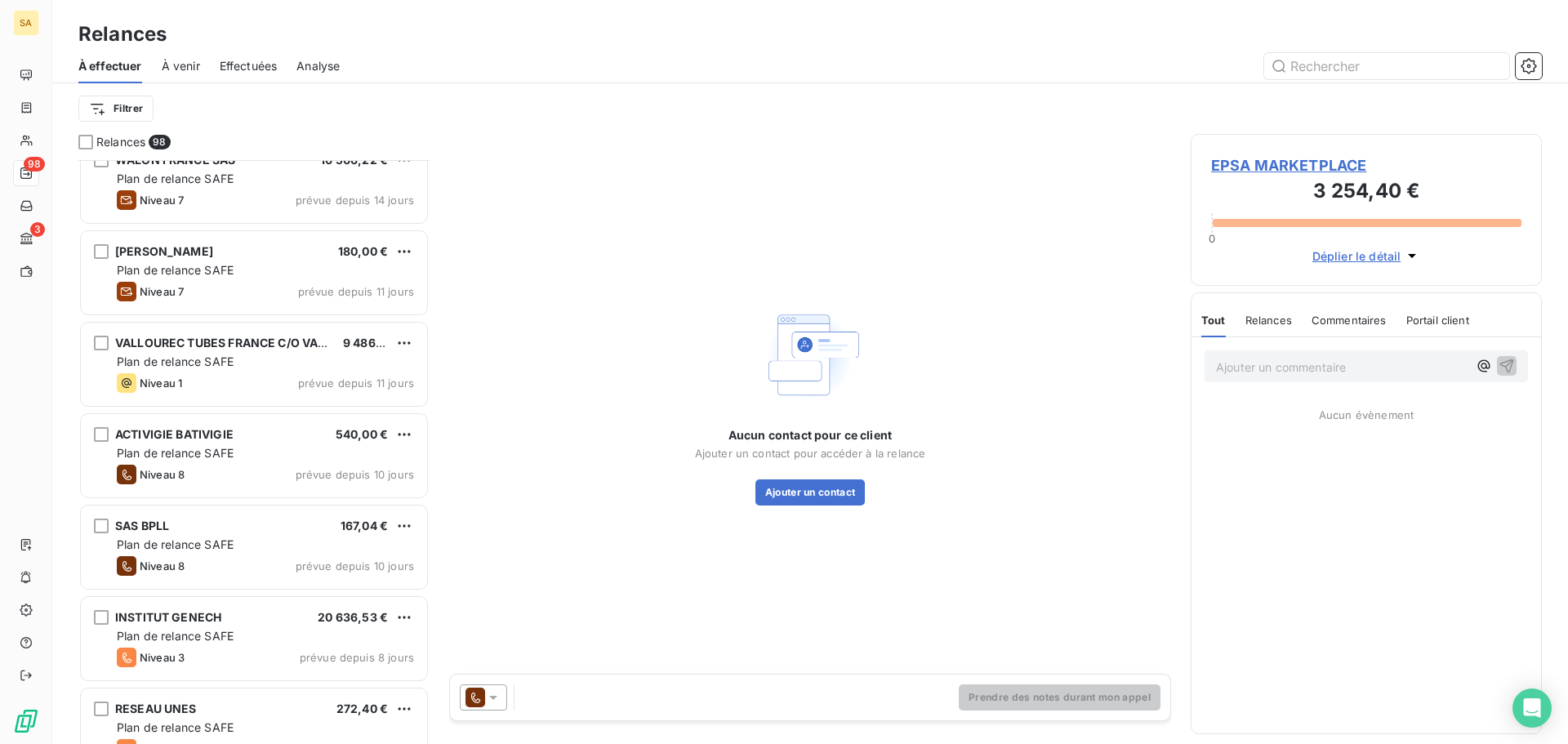
scroll to position [7189, 0]
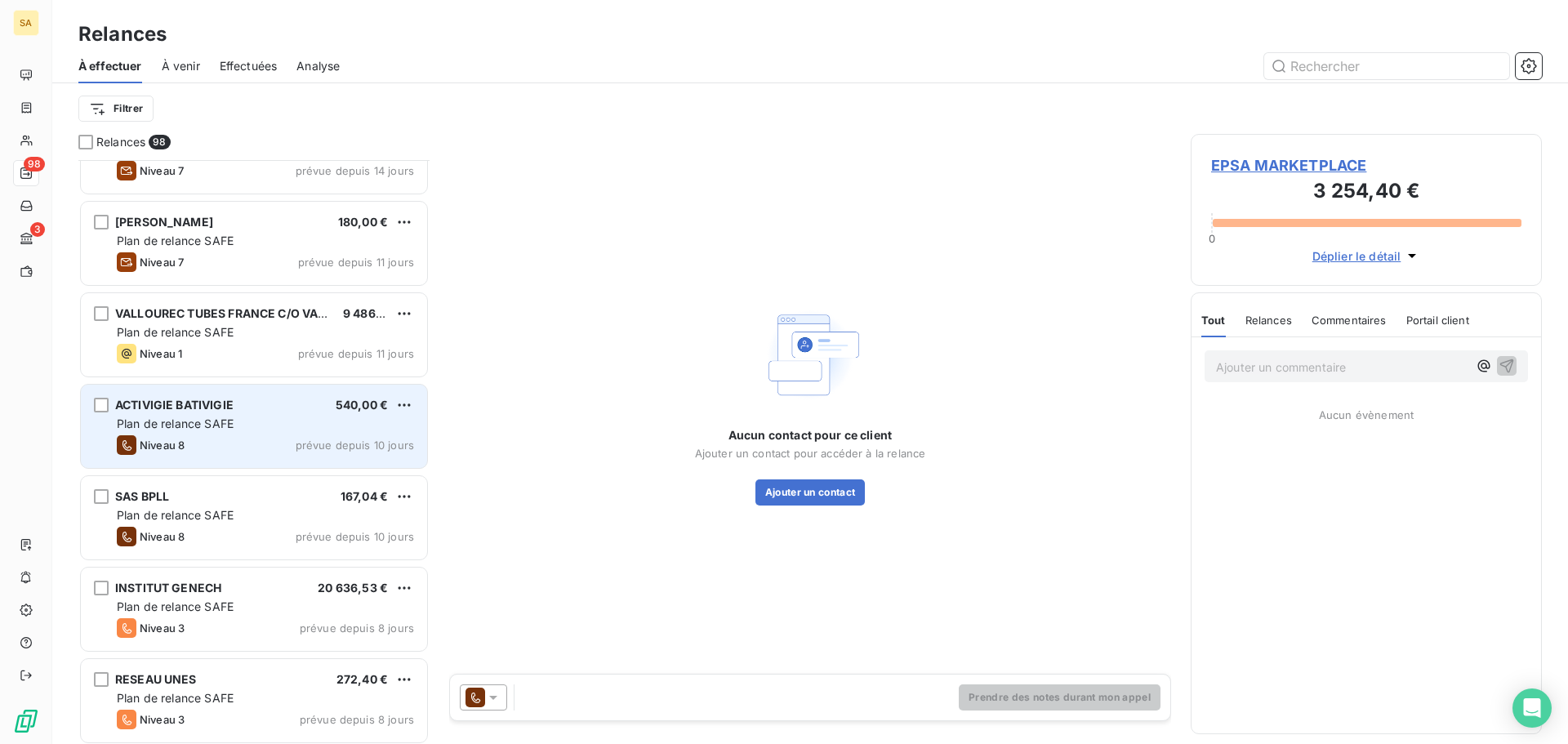
click at [298, 419] on div "Plan de relance SAFE" at bounding box center [266, 423] width 298 height 16
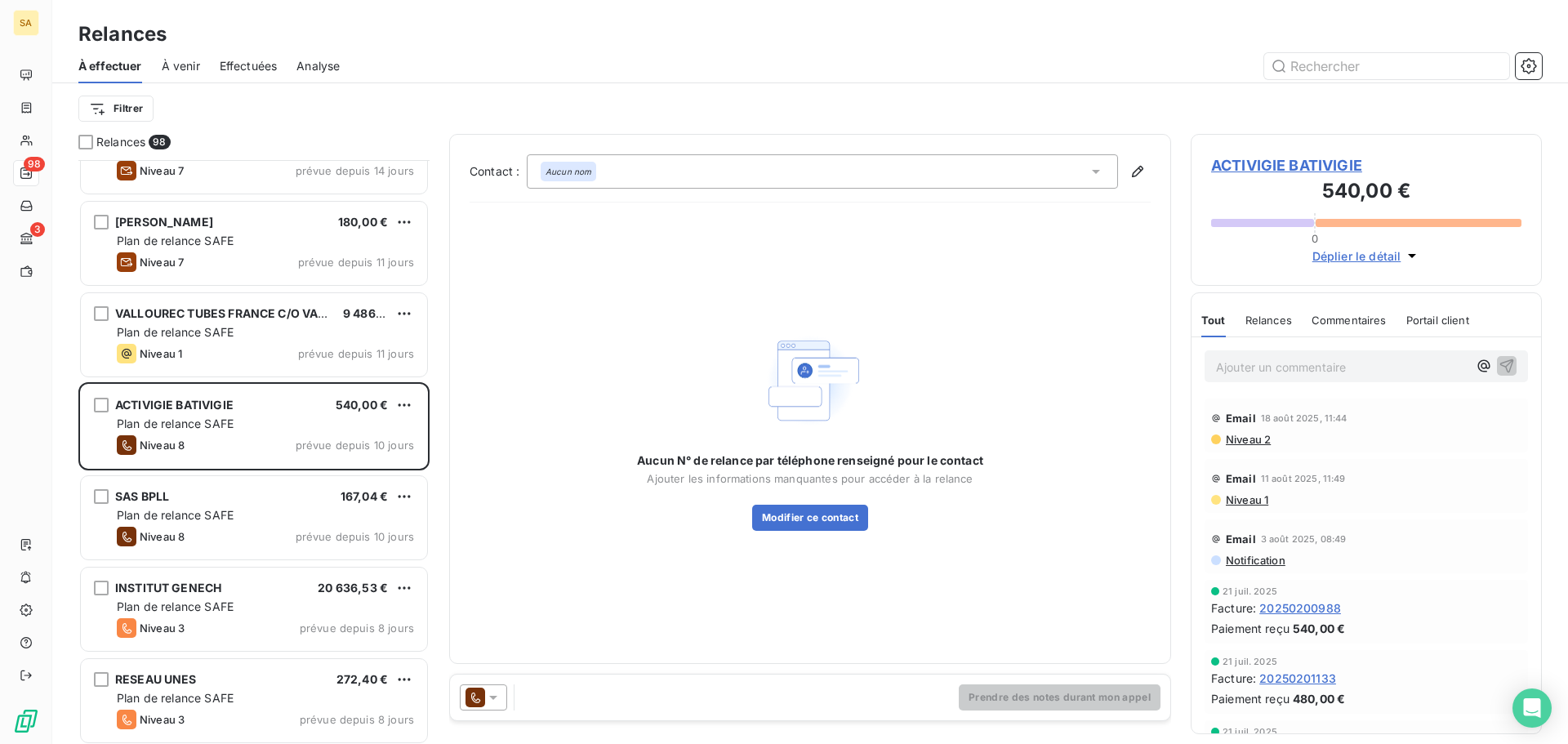
click at [1301, 166] on span "ACTIVIGIE BATIVIGIE" at bounding box center [1365, 166] width 310 height 22
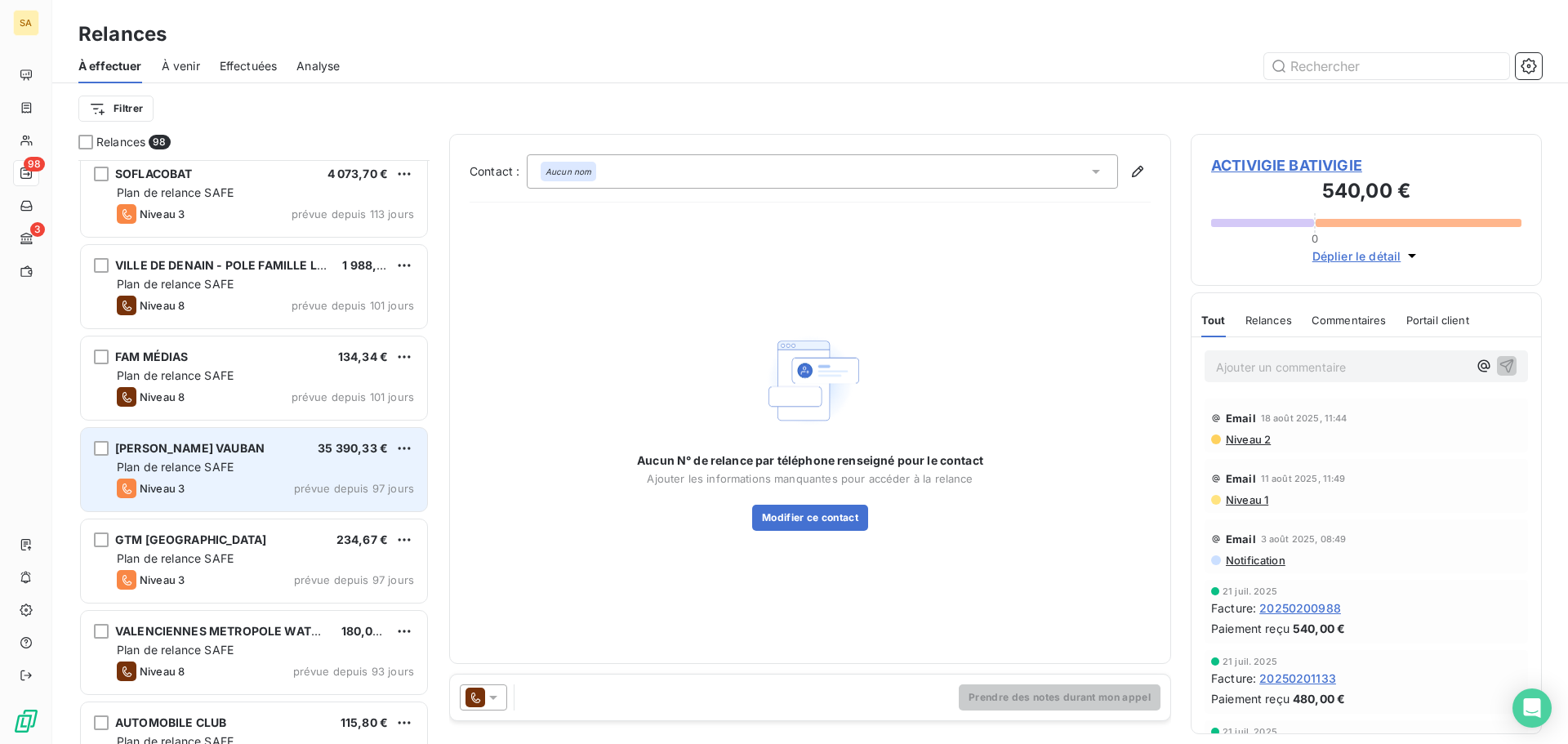
scroll to position [4411, 0]
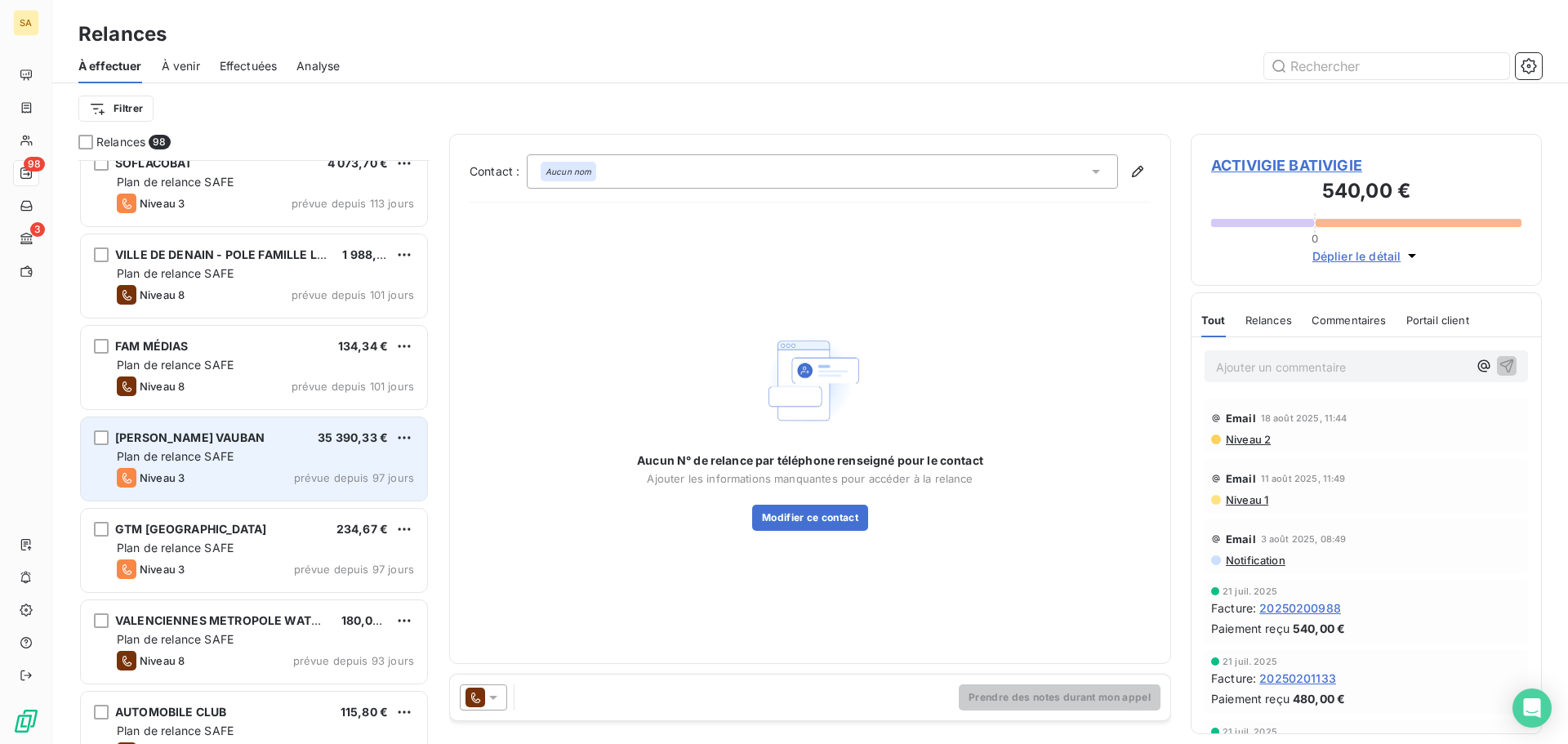
click at [268, 479] on div "Niveau 3 prévue depuis 97 jours" at bounding box center [266, 477] width 298 height 20
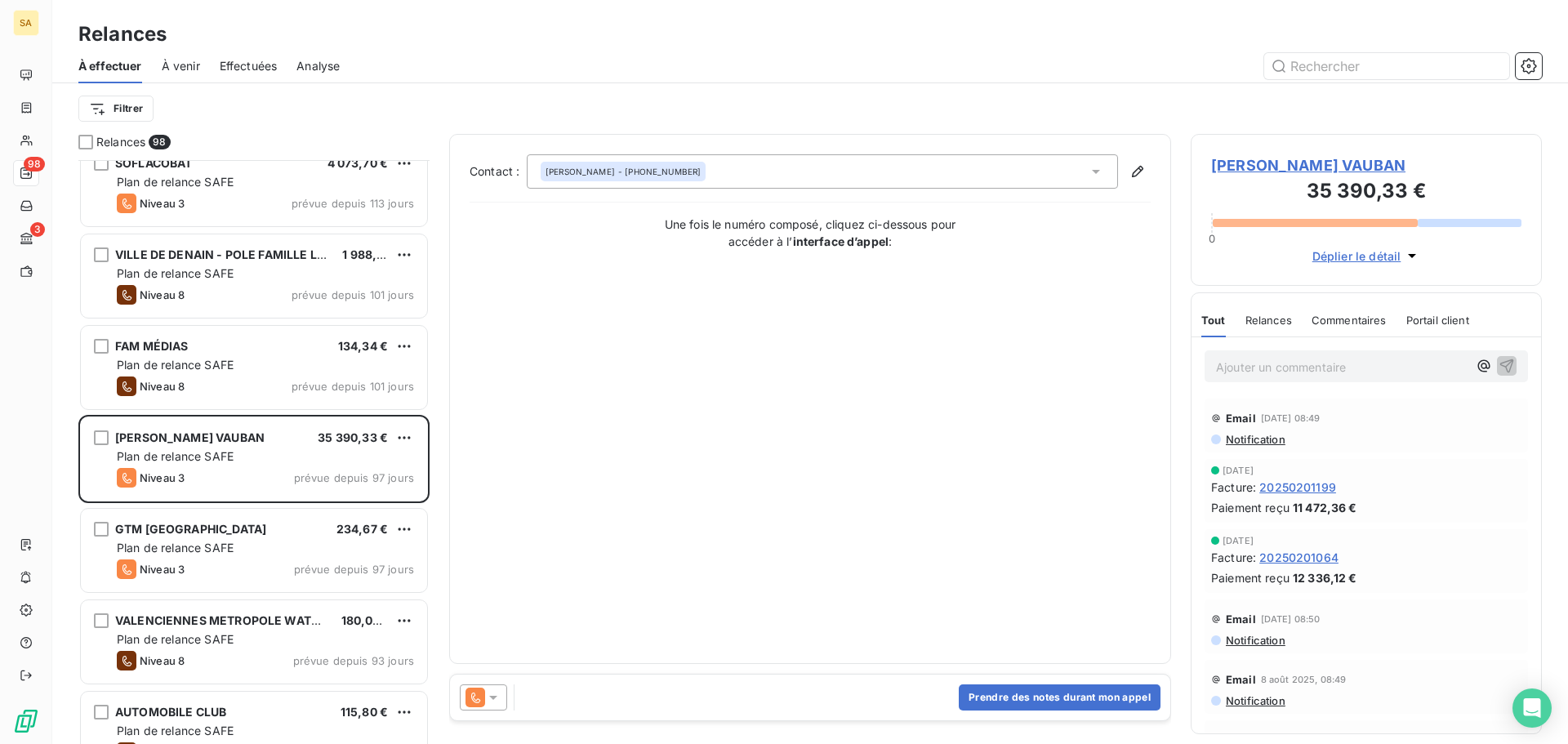
click at [1352, 259] on span "Déplier le détail" at bounding box center [1357, 256] width 89 height 17
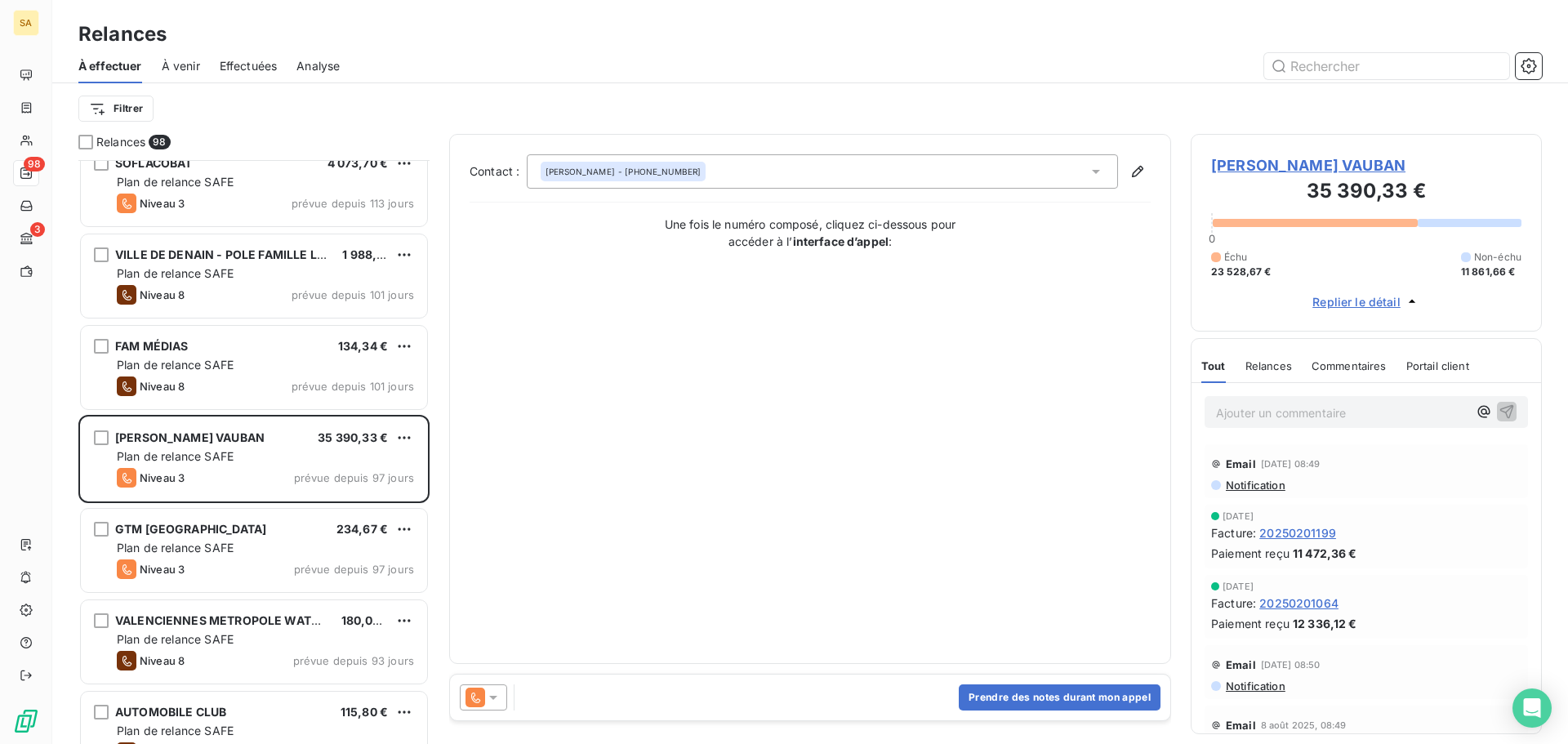
click at [1327, 164] on span "[PERSON_NAME] VAUBAN" at bounding box center [1365, 166] width 310 height 22
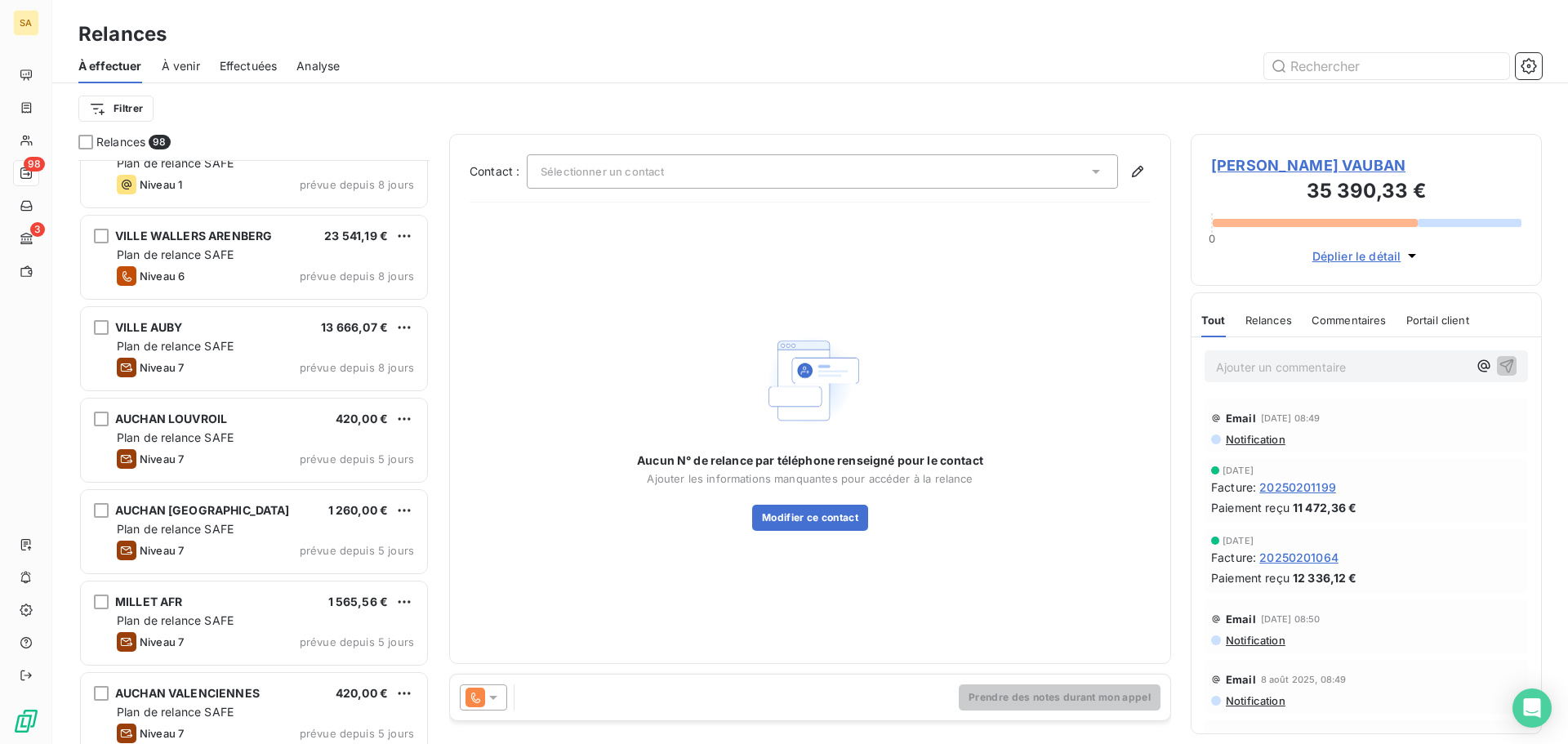
scroll to position [7842, 0]
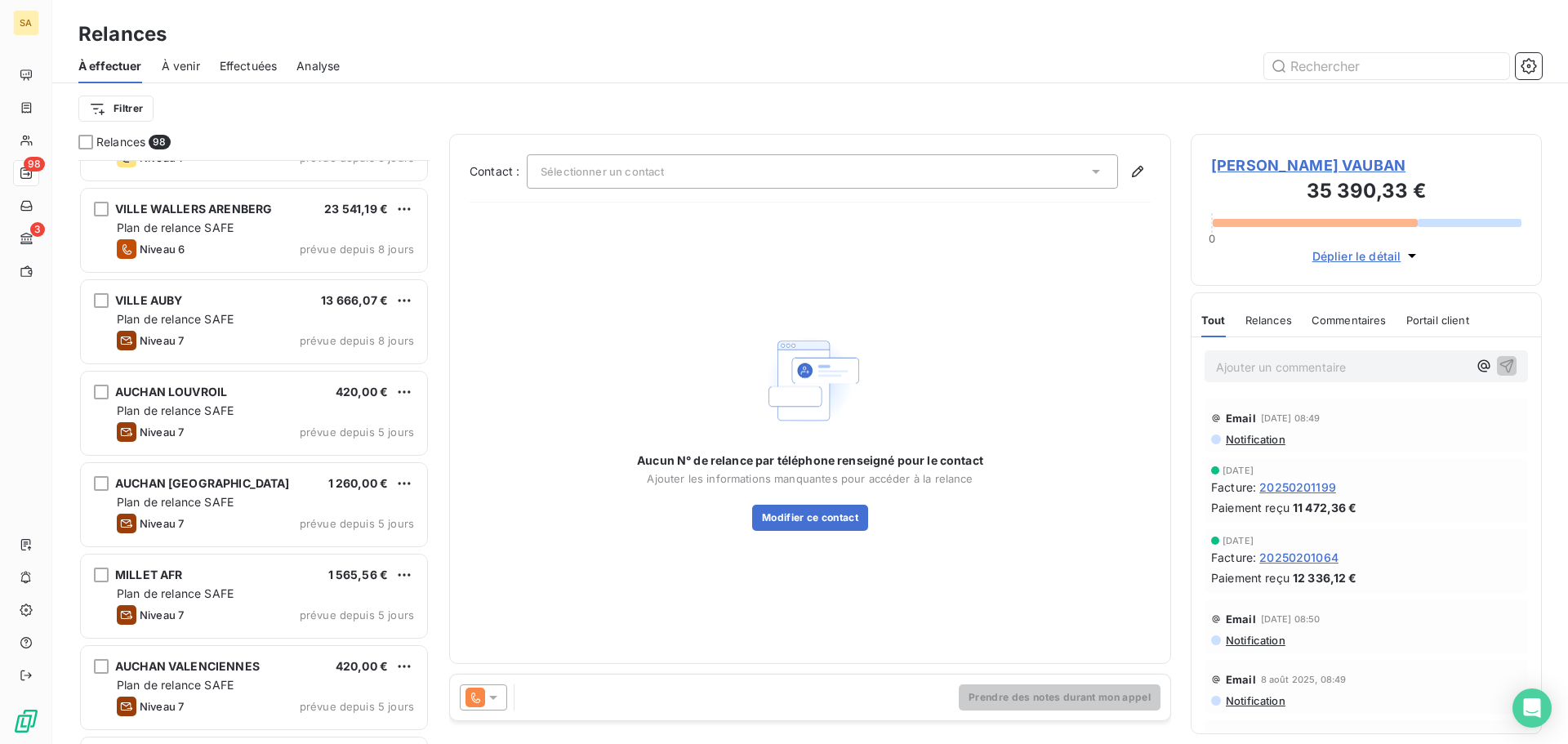
click at [221, 565] on div "MILLET AFR 1 565,56 € Plan de relance SAFE Niveau 7 prévue depuis 5 jours" at bounding box center [254, 595] width 346 height 83
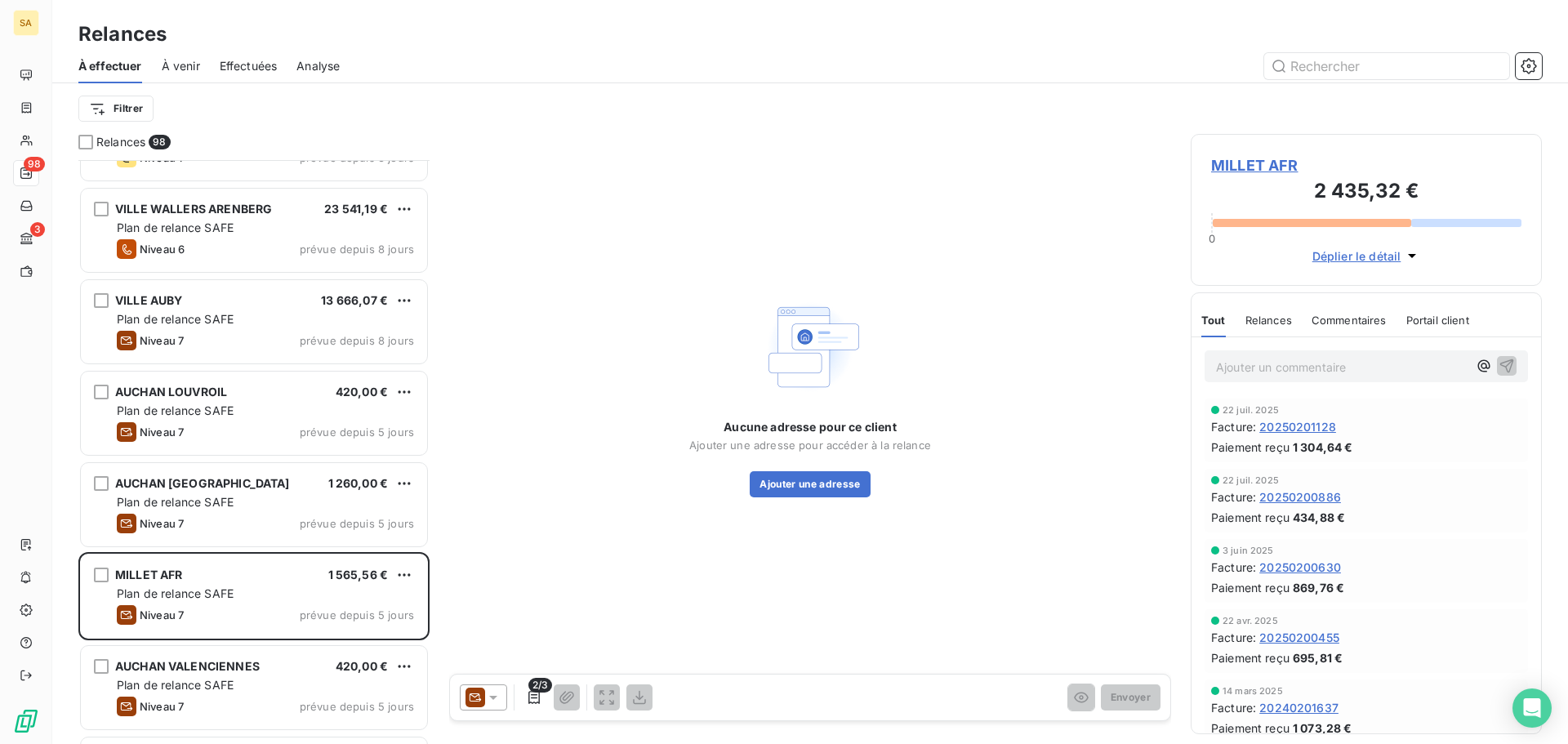
click at [1239, 167] on span "MILLET AFR" at bounding box center [1365, 166] width 310 height 22
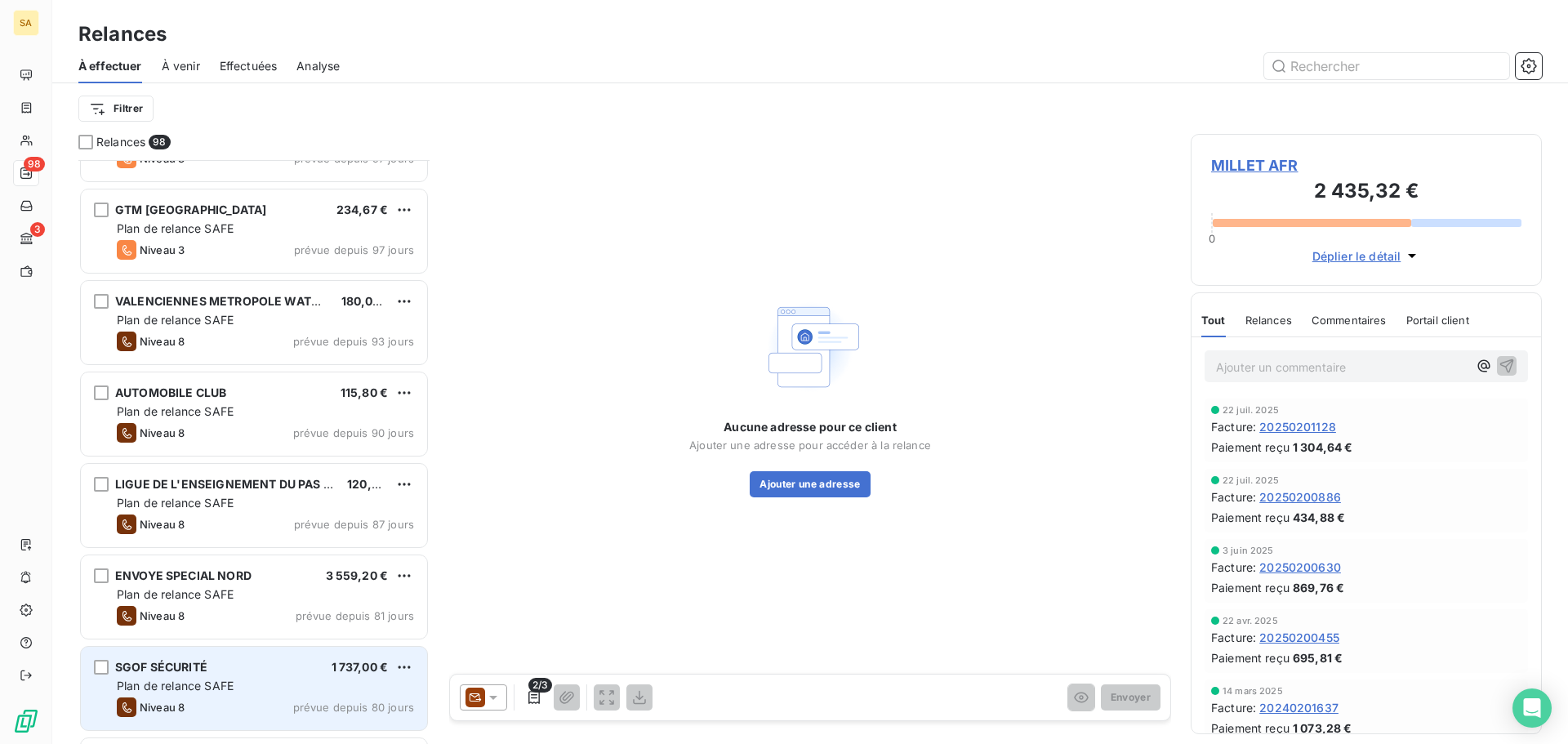
scroll to position [4574, 0]
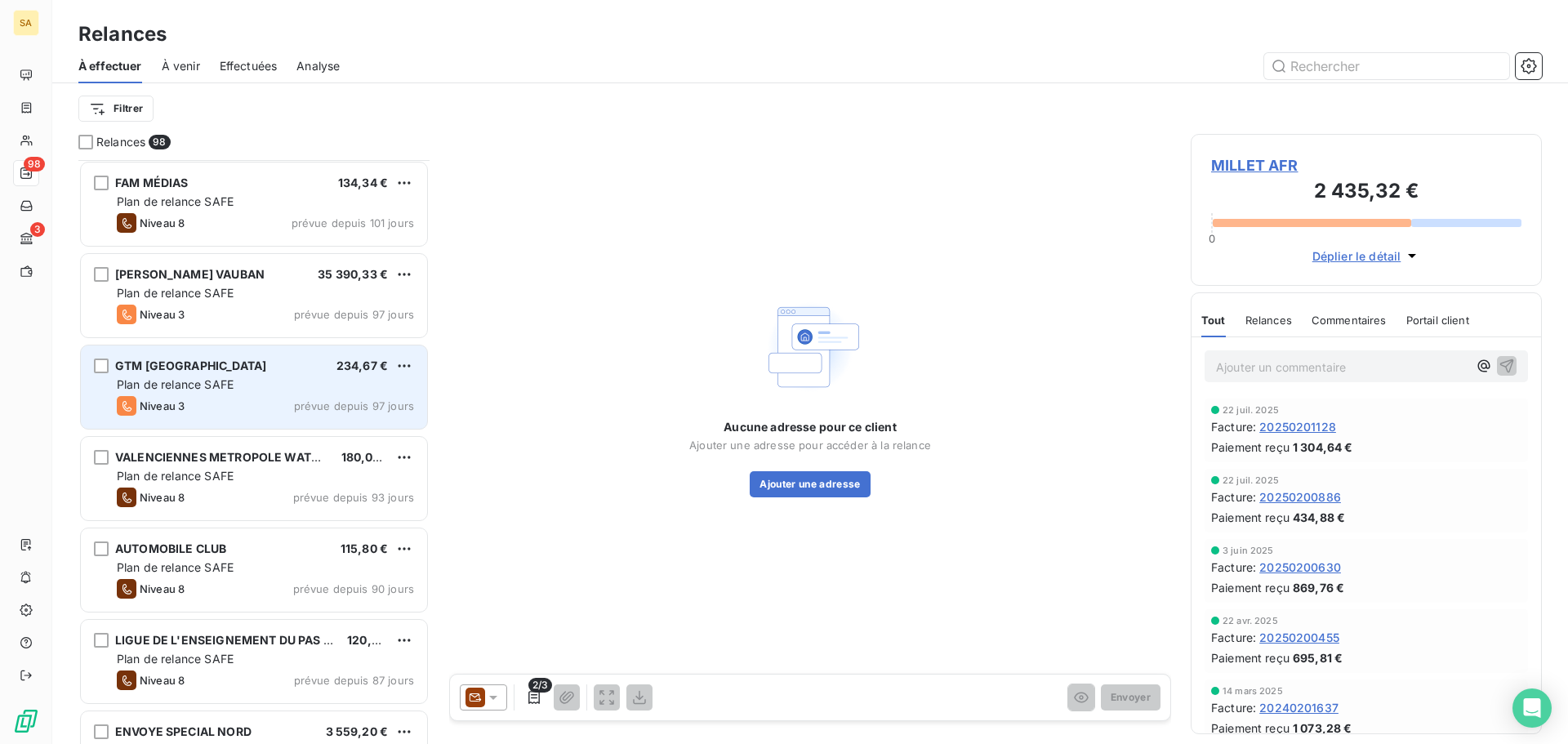
click at [211, 363] on div "GTM FRANCE 234,67 €" at bounding box center [266, 365] width 298 height 15
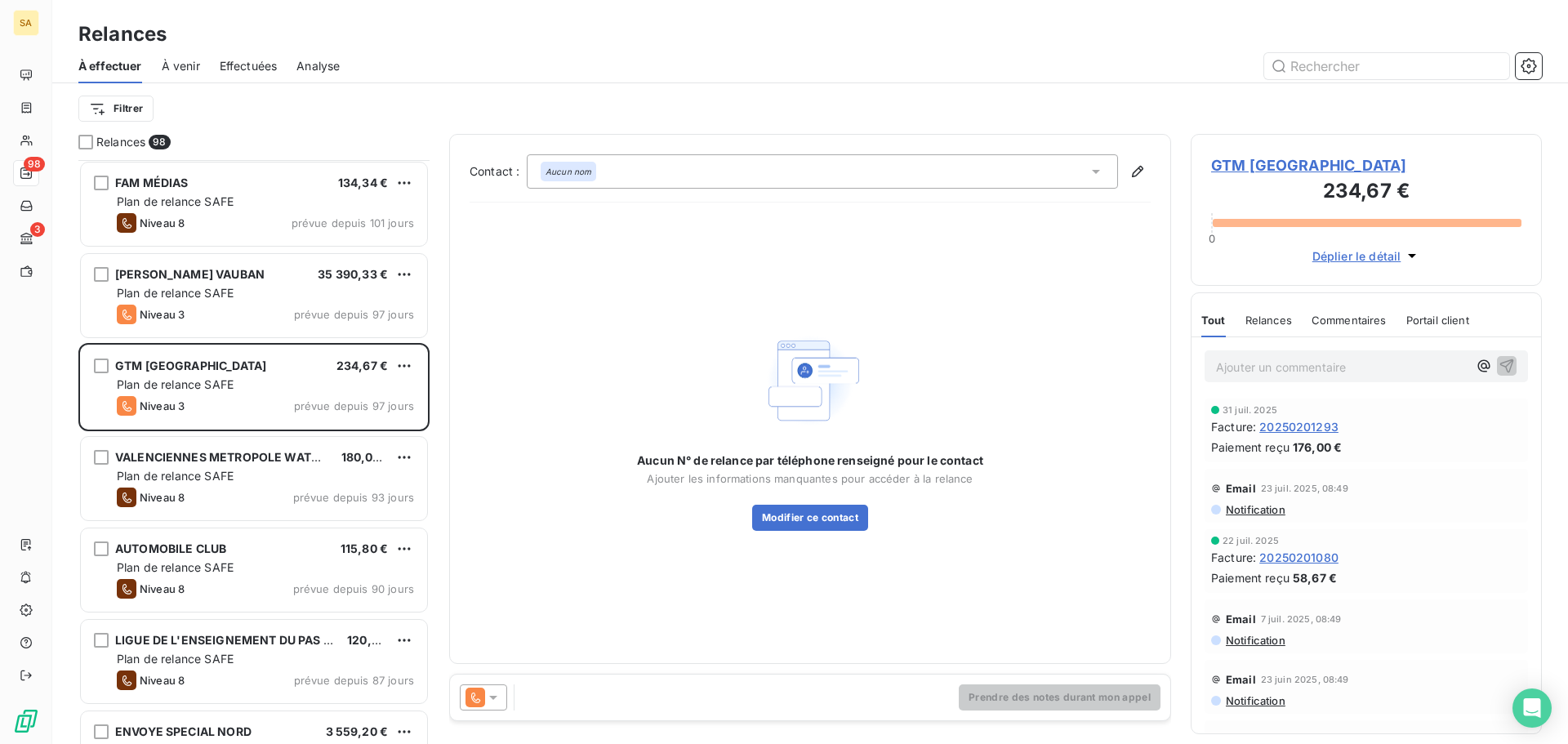
click at [1248, 163] on span "GTM FRANCE" at bounding box center [1365, 166] width 310 height 22
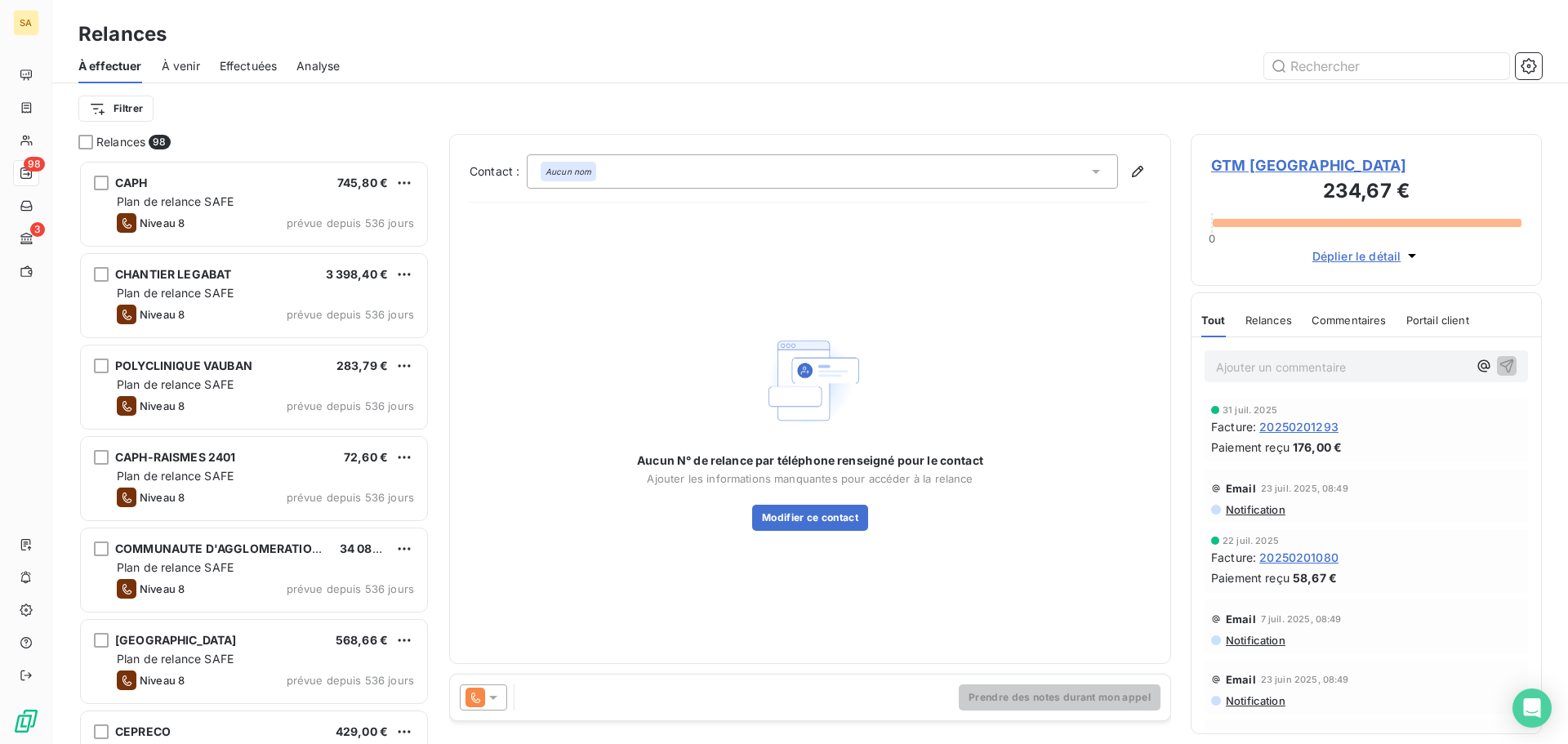
scroll to position [572, 339]
click at [500, 702] on icon at bounding box center [492, 697] width 16 height 16
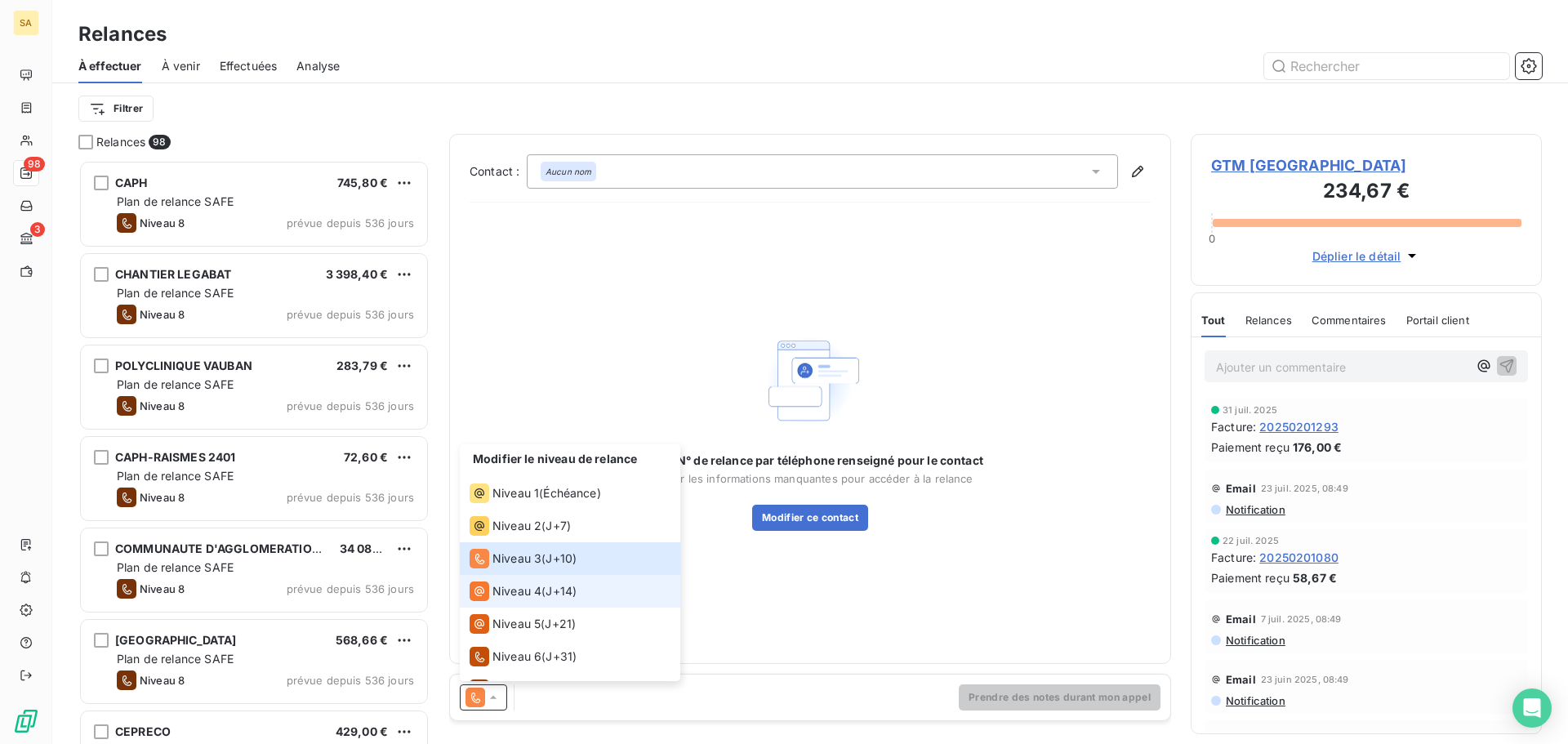
click at [549, 596] on span "J+14 )" at bounding box center [561, 591] width 31 height 16
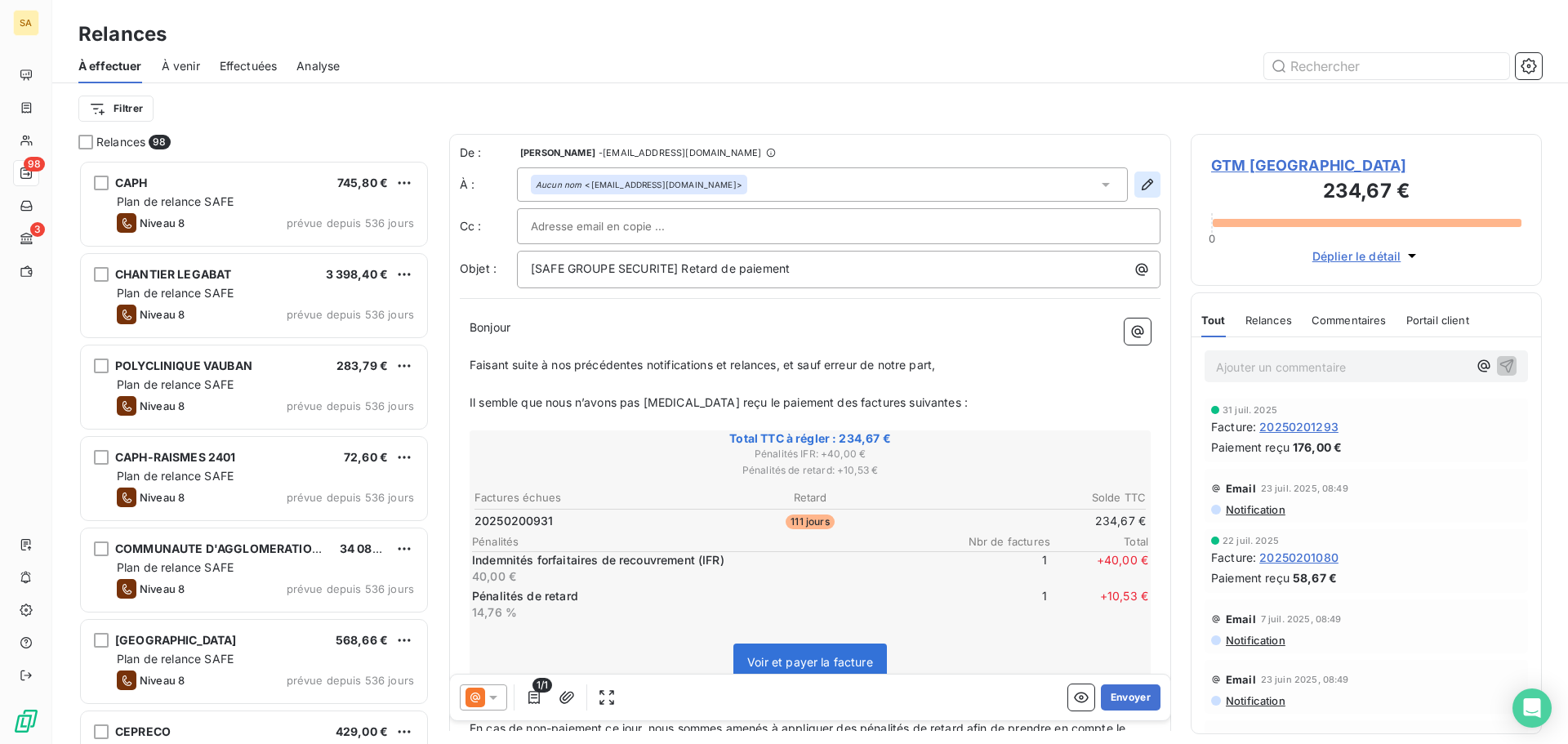
click at [1141, 183] on icon "button" at bounding box center [1147, 184] width 11 height 11
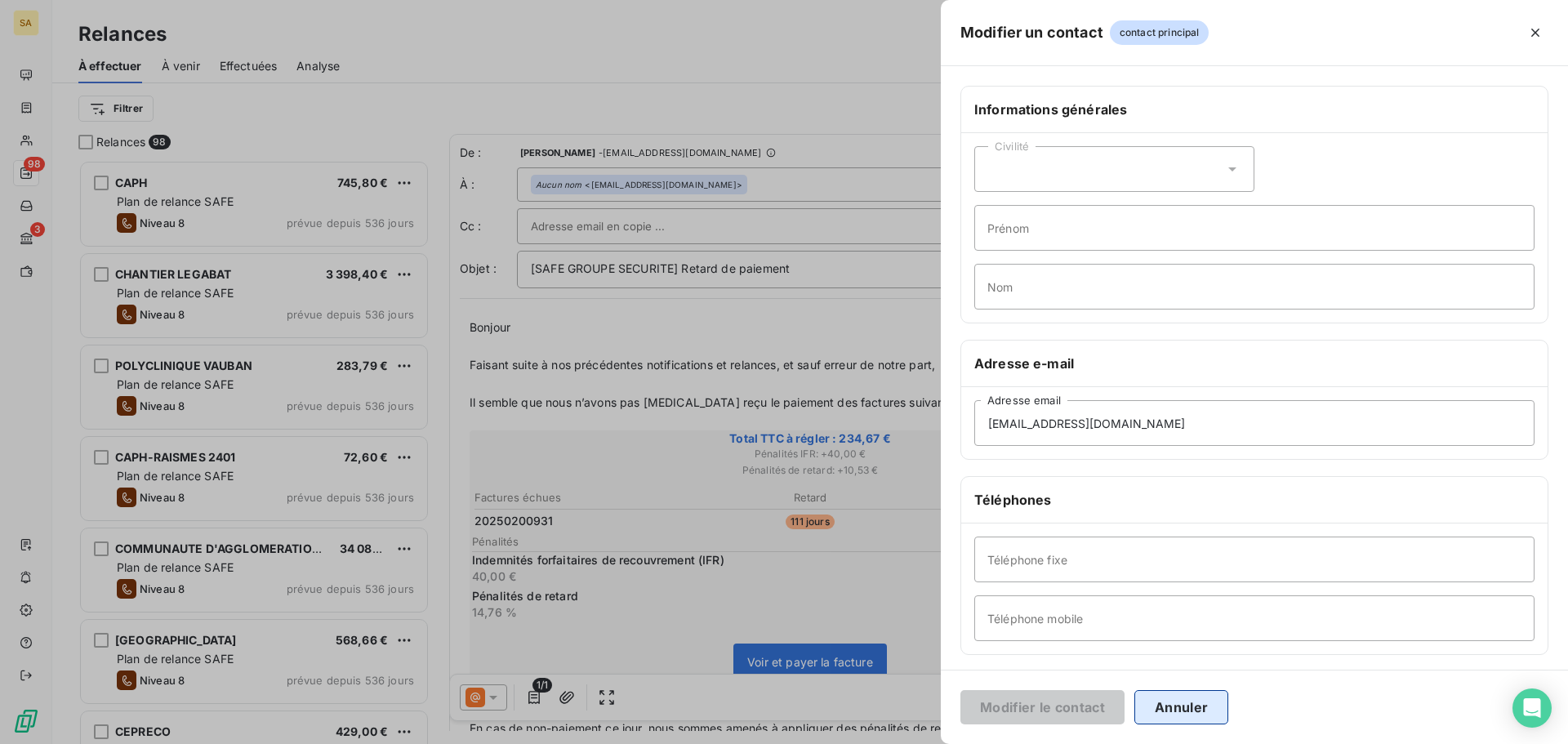
click at [1185, 706] on button "Annuler" at bounding box center [1182, 707] width 94 height 34
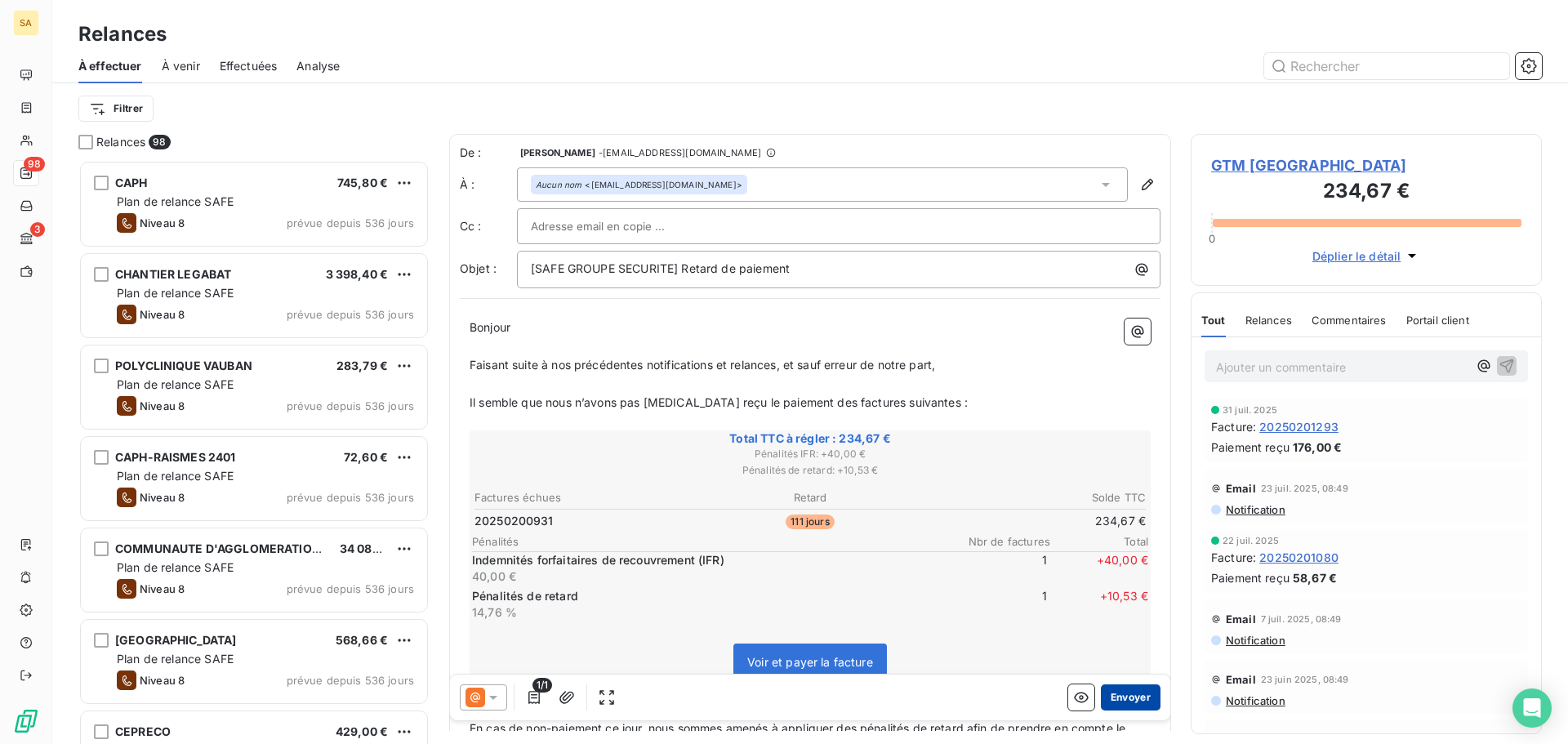
click at [1130, 689] on button "Envoyer" at bounding box center [1130, 697] width 60 height 27
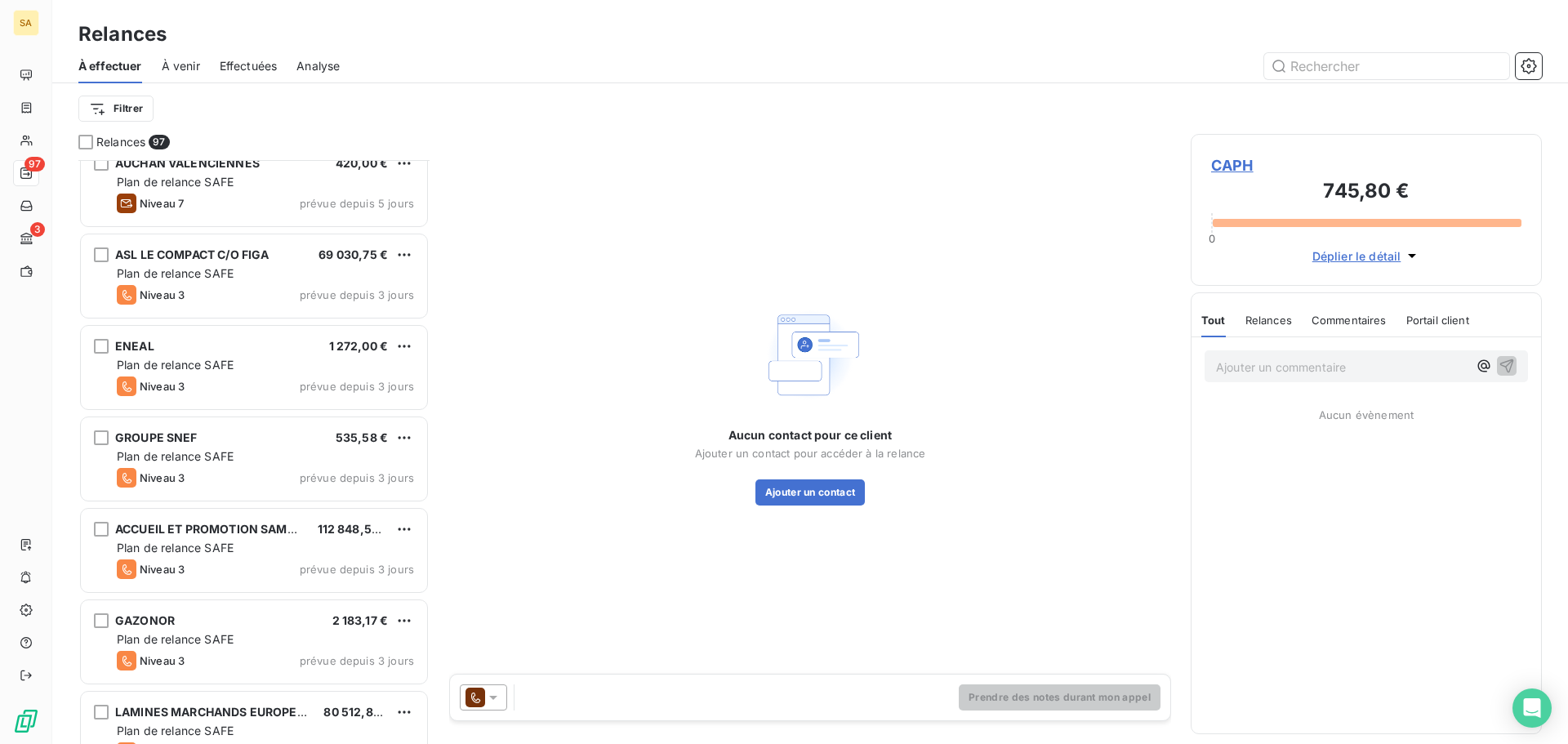
scroll to position [8290, 0]
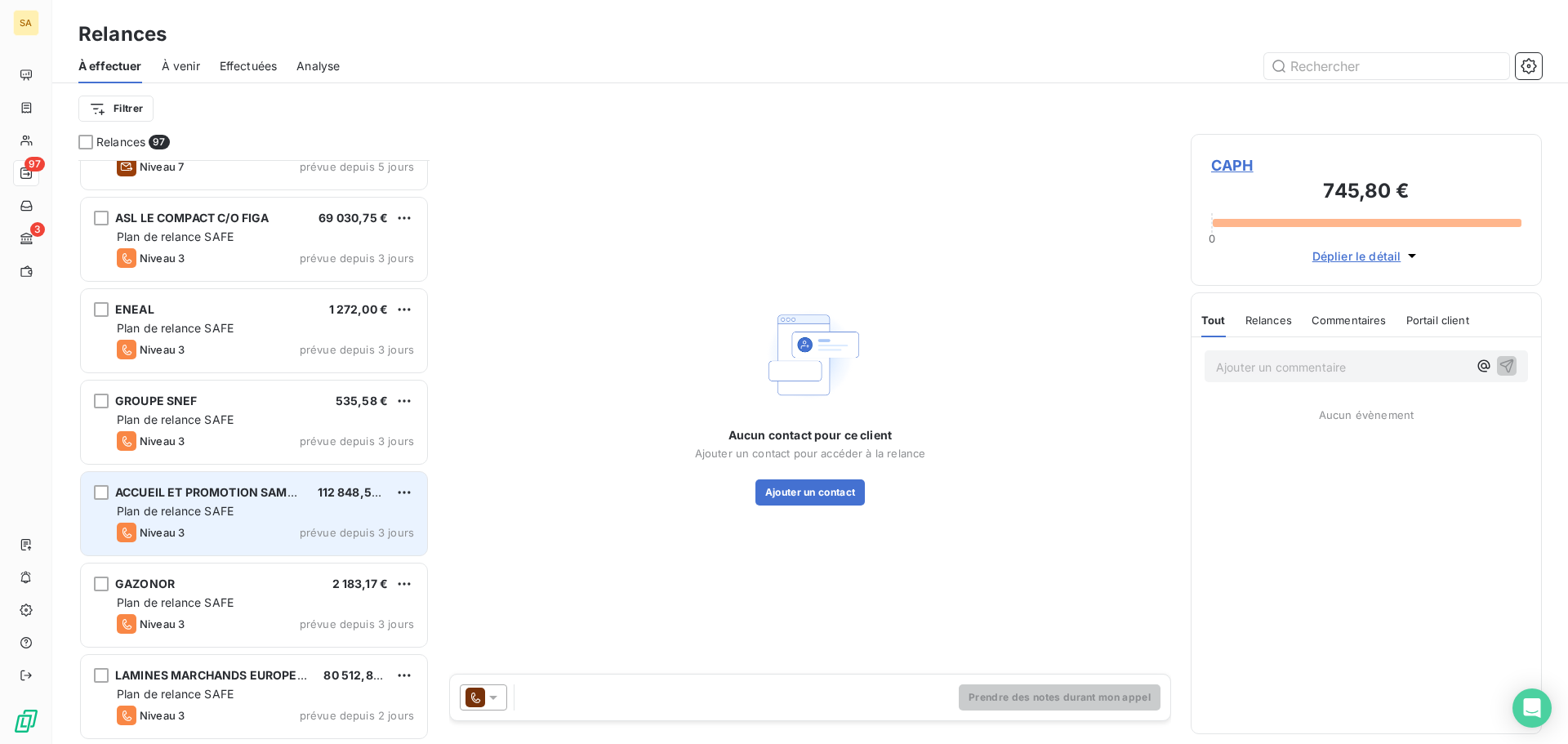
click at [215, 517] on span "Plan de relance SAFE" at bounding box center [175, 511] width 117 height 14
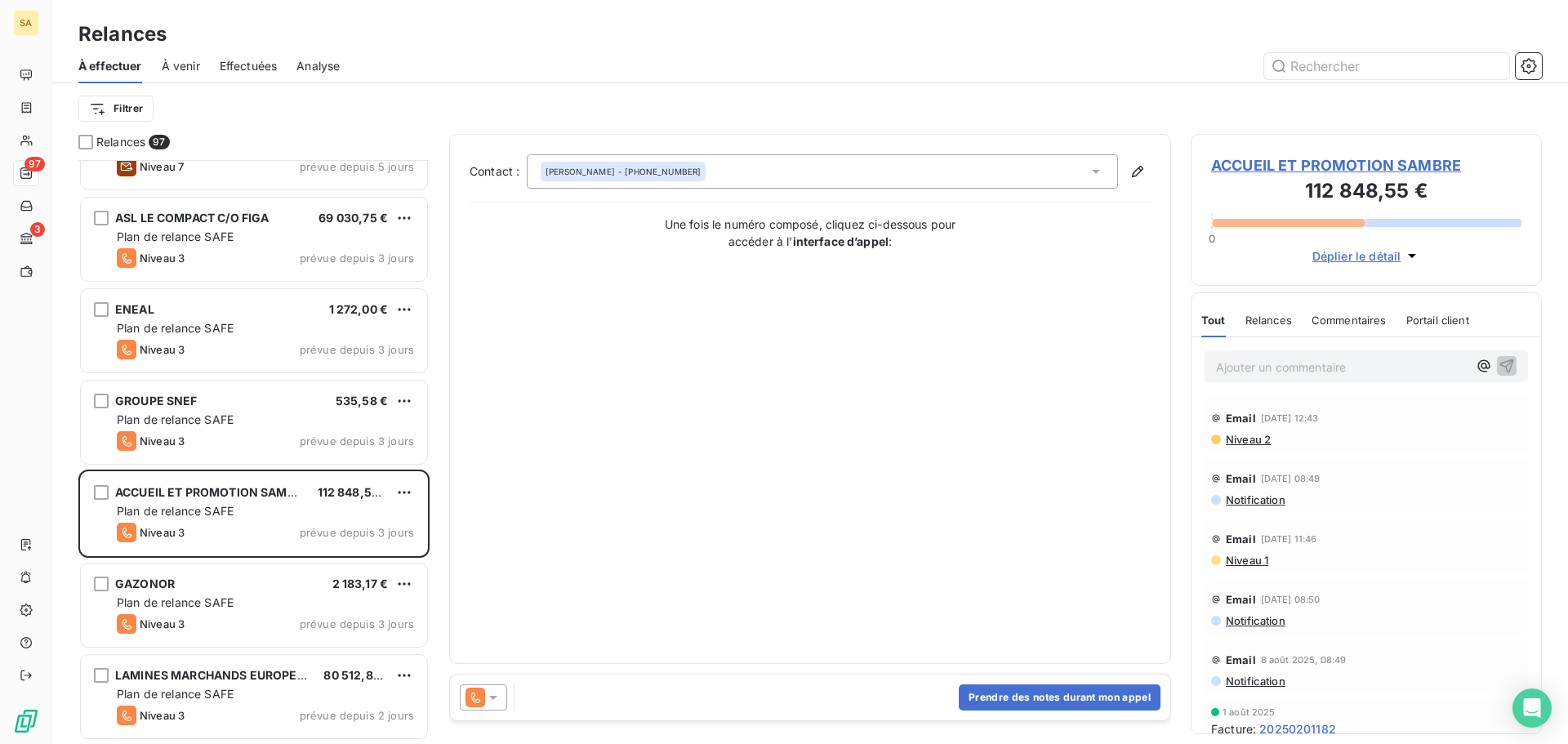
click at [1299, 170] on span "ACCUEIL ET PROMOTION SAMBRE" at bounding box center [1365, 166] width 310 height 22
